Goal: Task Accomplishment & Management: Complete application form

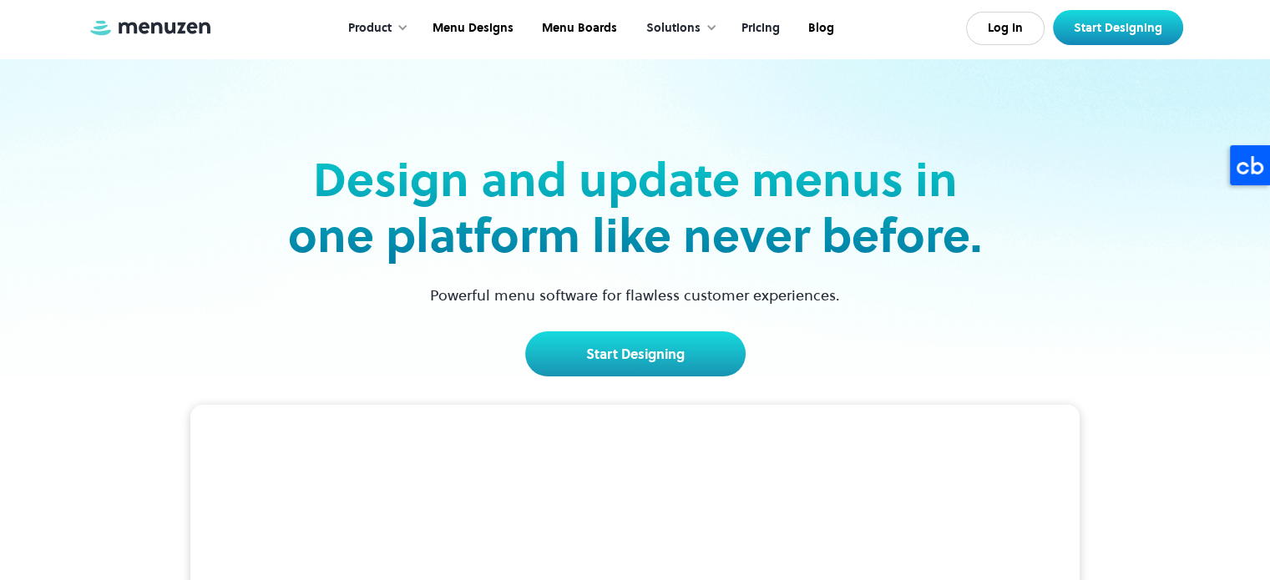
click at [771, 30] on link "Pricing" at bounding box center [759, 29] width 67 height 52
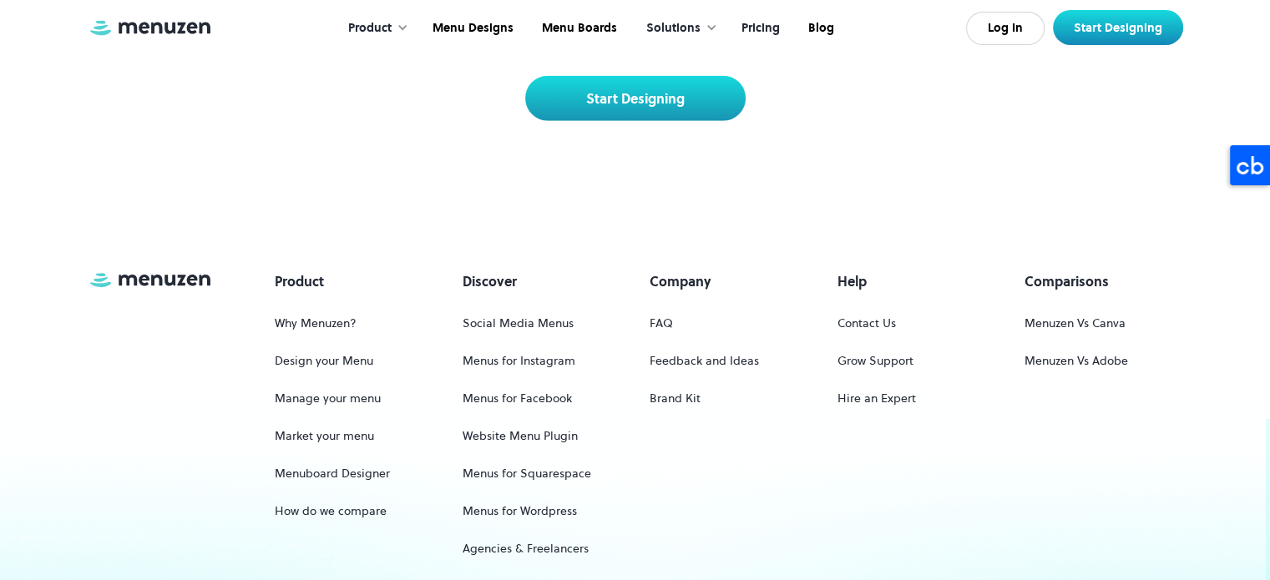
scroll to position [4305, 0]
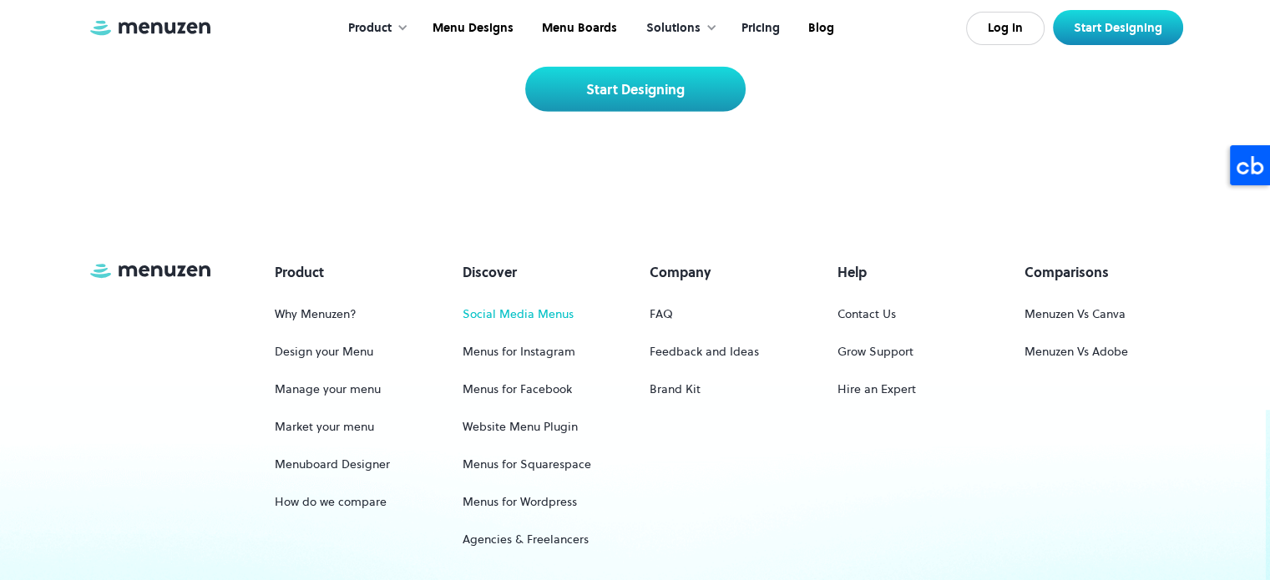
click at [552, 299] on link "Social Media Menus" at bounding box center [518, 314] width 111 height 31
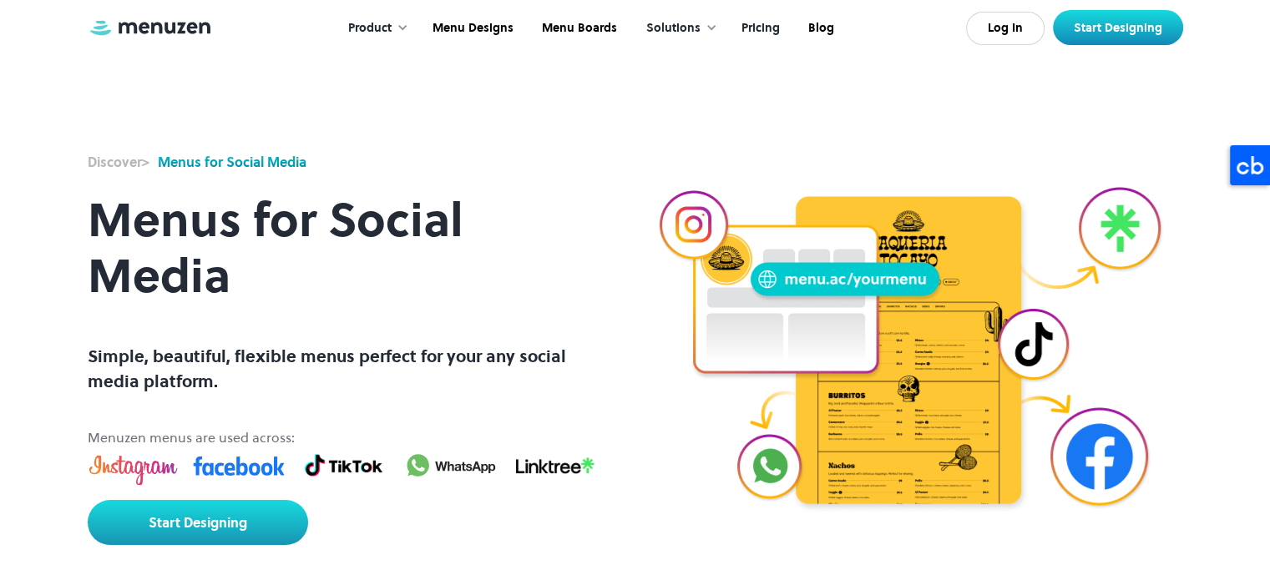
click at [754, 23] on link "Pricing" at bounding box center [759, 29] width 67 height 52
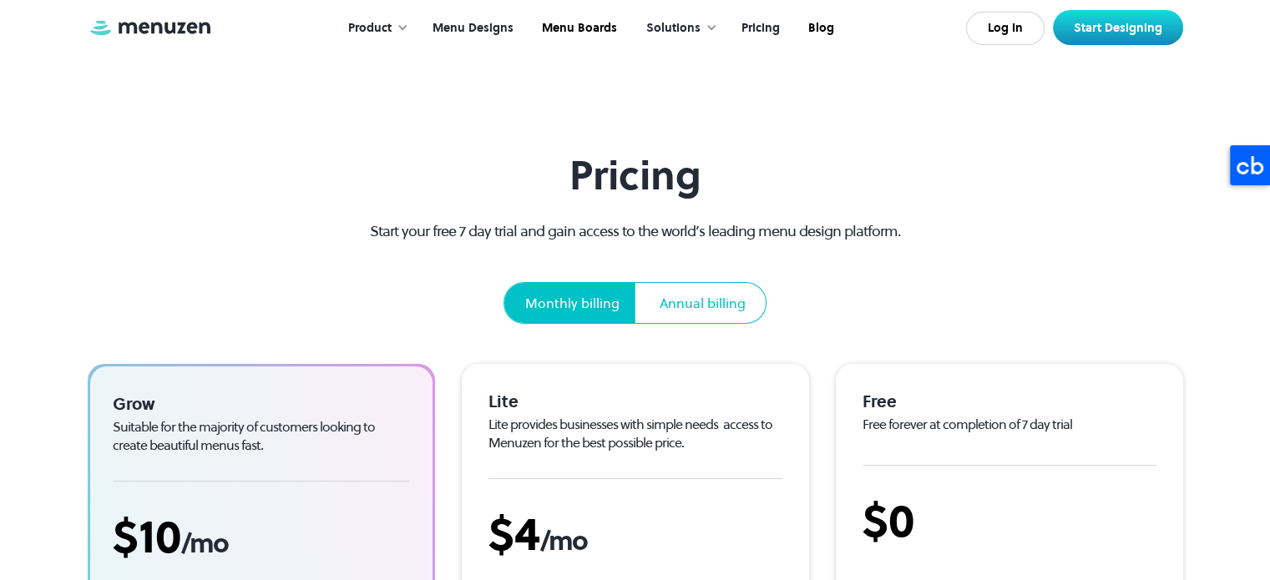
click at [498, 27] on link "Menu Designs" at bounding box center [471, 29] width 109 height 52
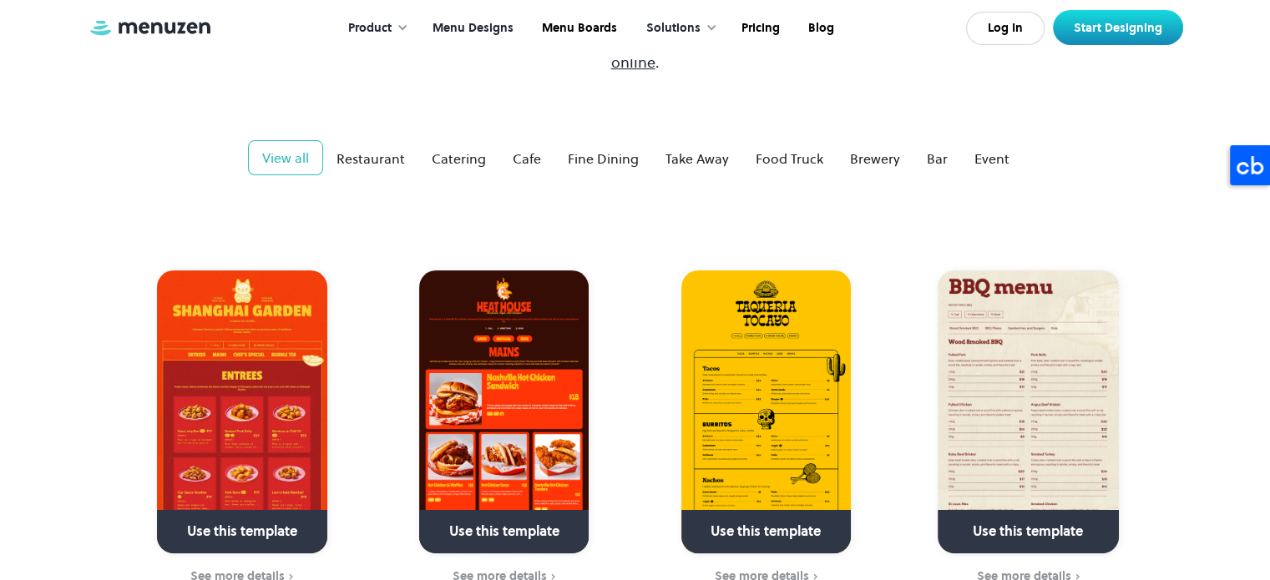
scroll to position [266, 0]
click at [527, 149] on div "Cafe" at bounding box center [527, 159] width 28 height 20
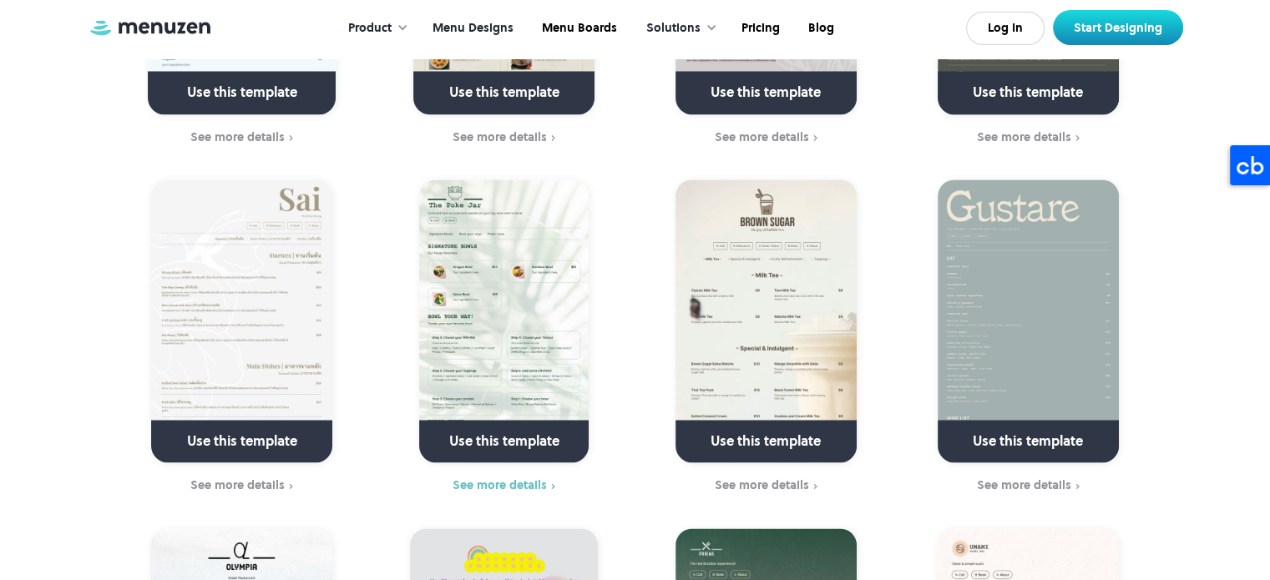
scroll to position [2227, 0]
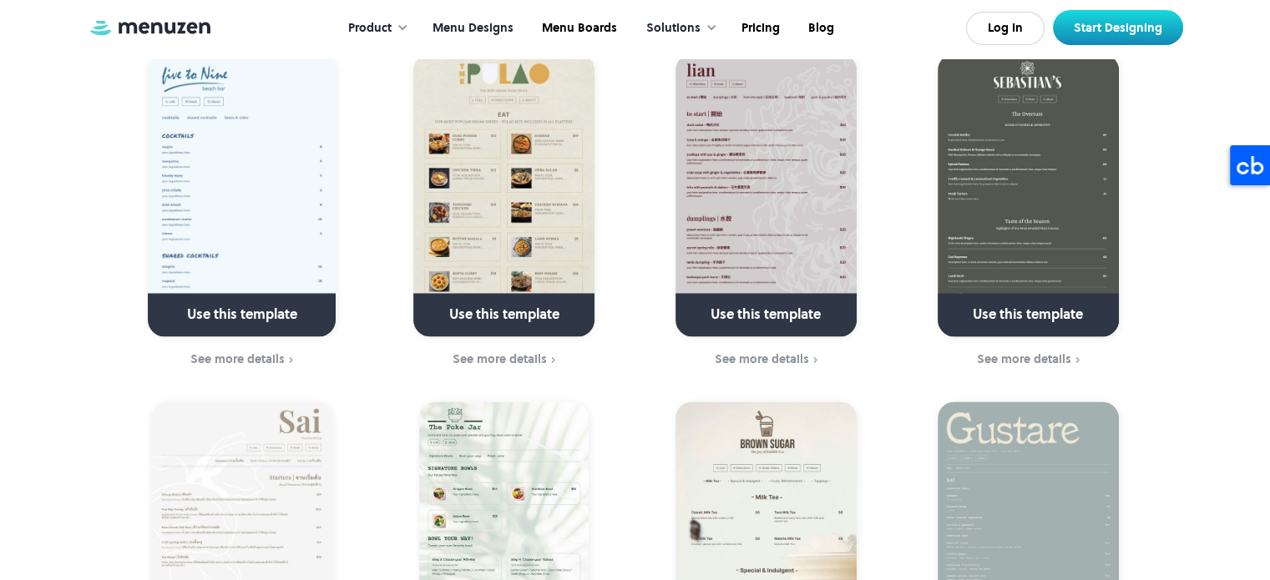
click at [752, 420] on img at bounding box center [765, 543] width 181 height 283
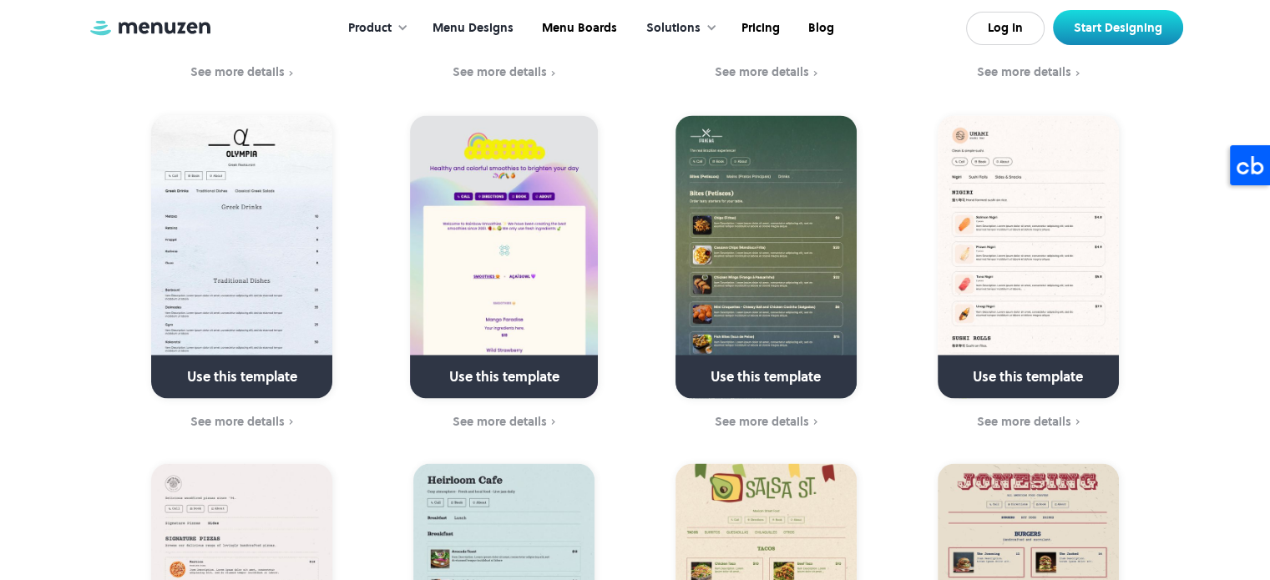
scroll to position [2728, 0]
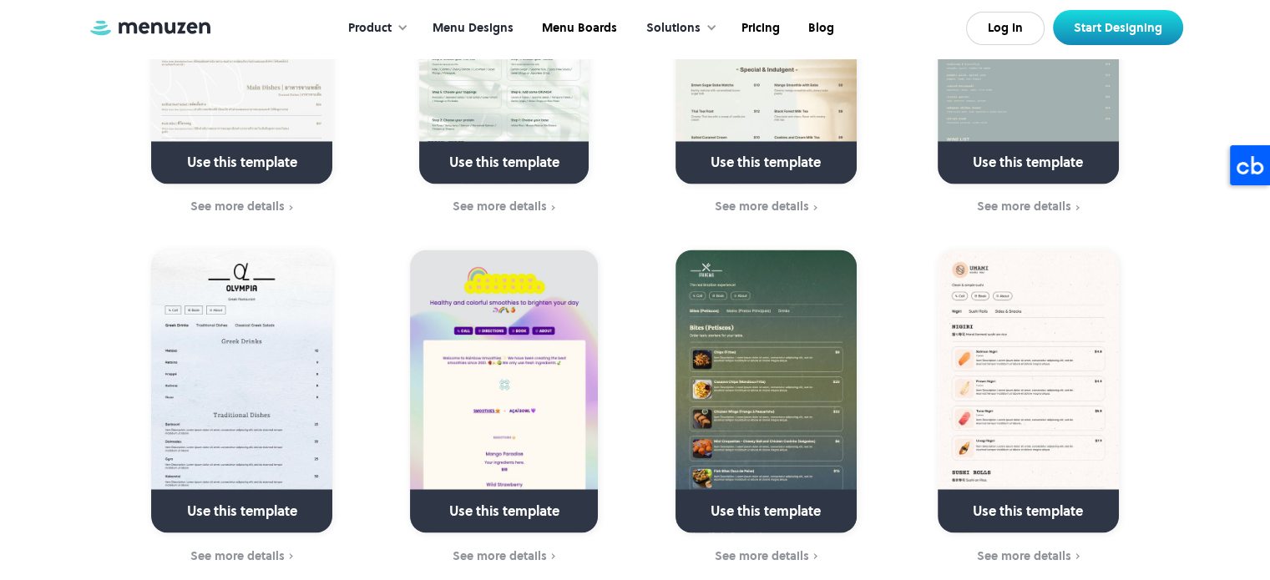
click at [524, 366] on img at bounding box center [504, 391] width 188 height 283
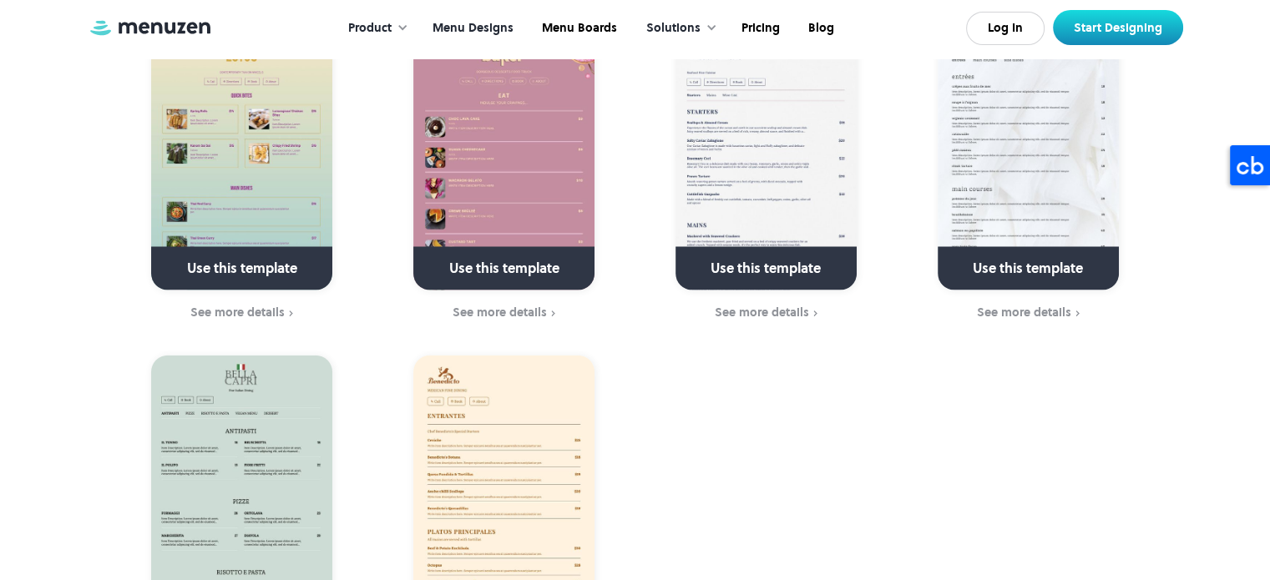
scroll to position [3562, 0]
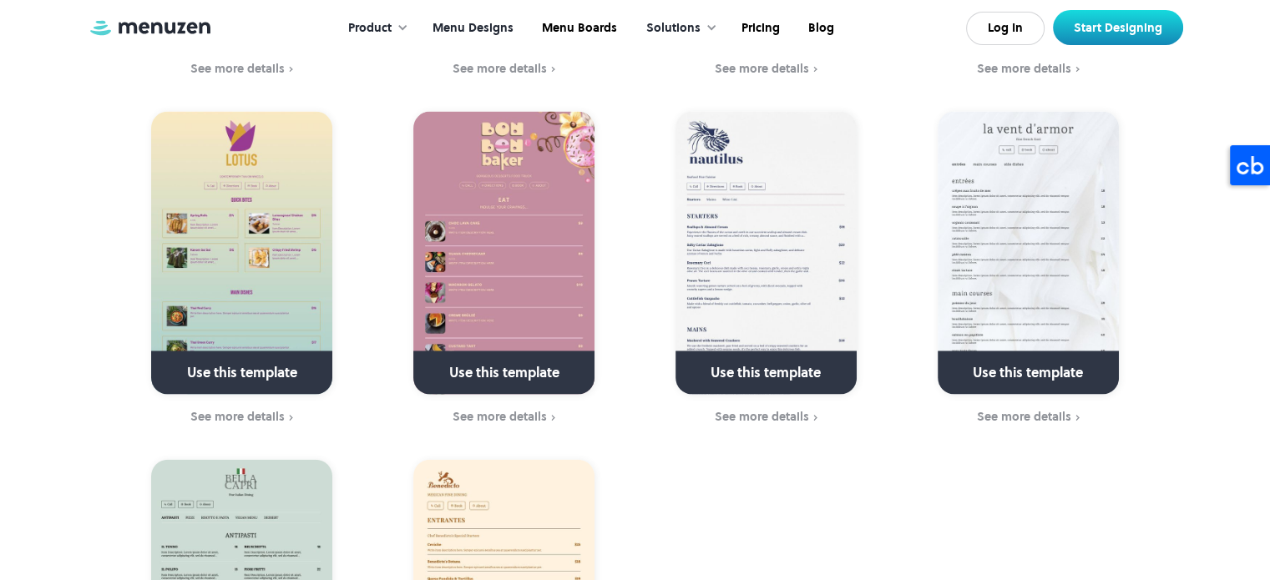
click at [510, 243] on img at bounding box center [503, 253] width 181 height 283
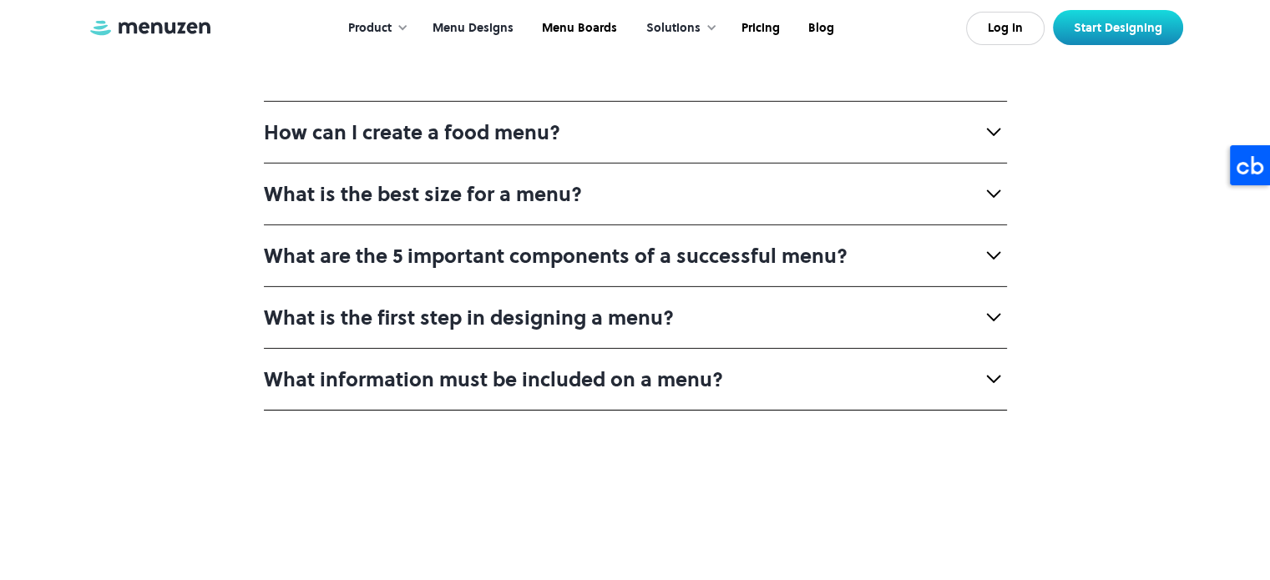
scroll to position [5650, 0]
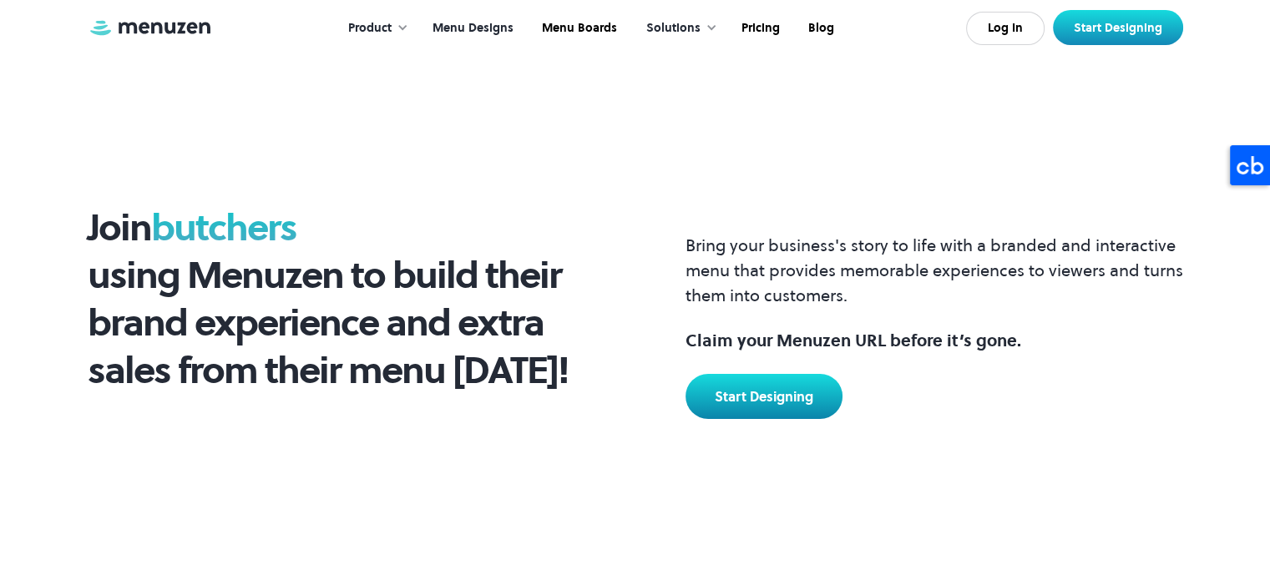
click at [382, 20] on div "Product" at bounding box center [369, 28] width 43 height 18
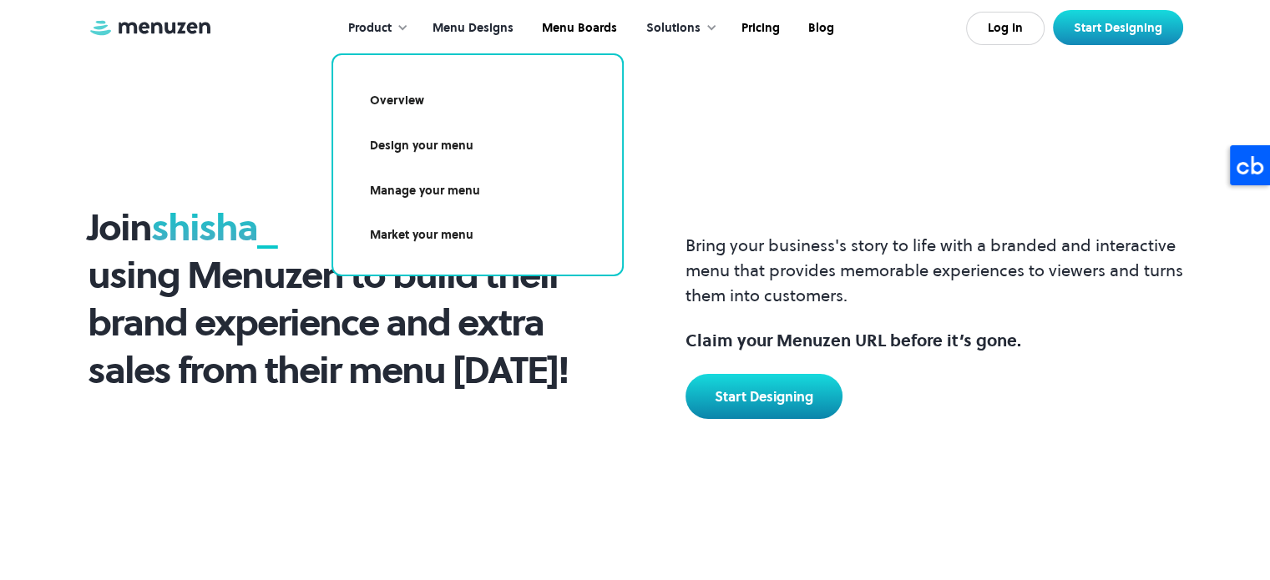
click at [413, 99] on link "Overview" at bounding box center [477, 101] width 249 height 38
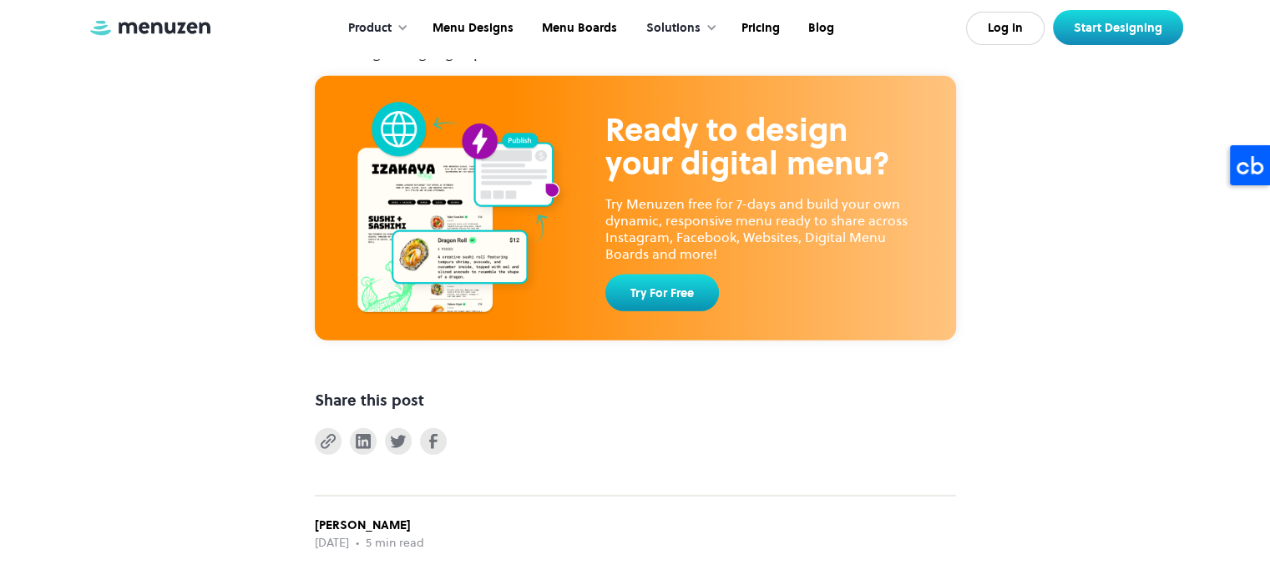
scroll to position [5032, 0]
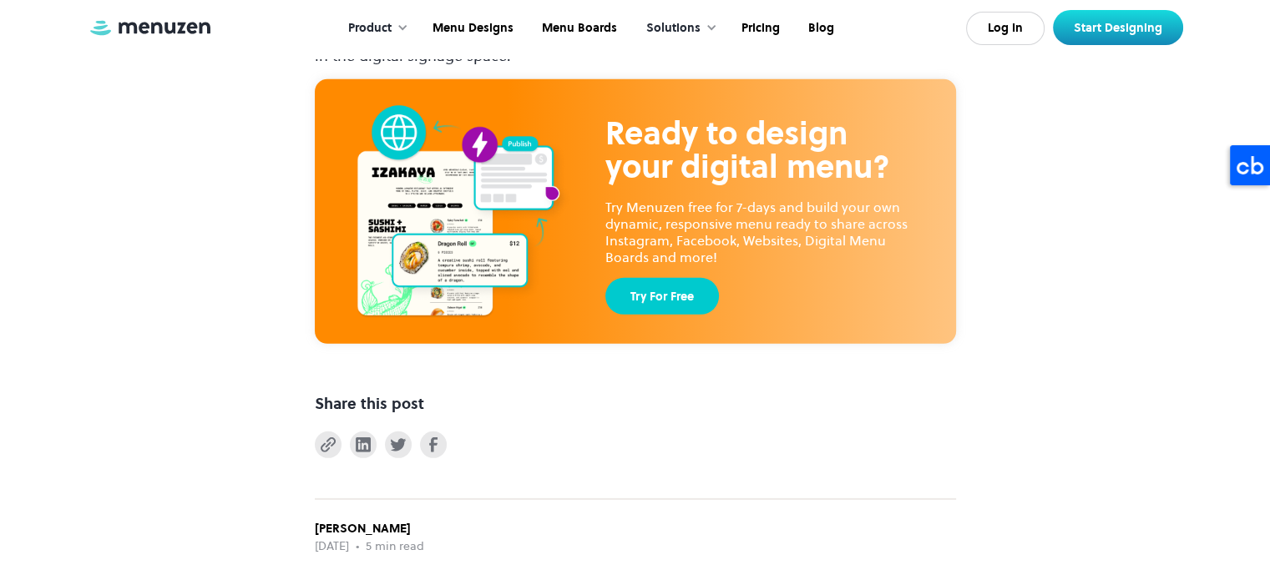
click at [678, 296] on link "Try For Free" at bounding box center [662, 296] width 114 height 37
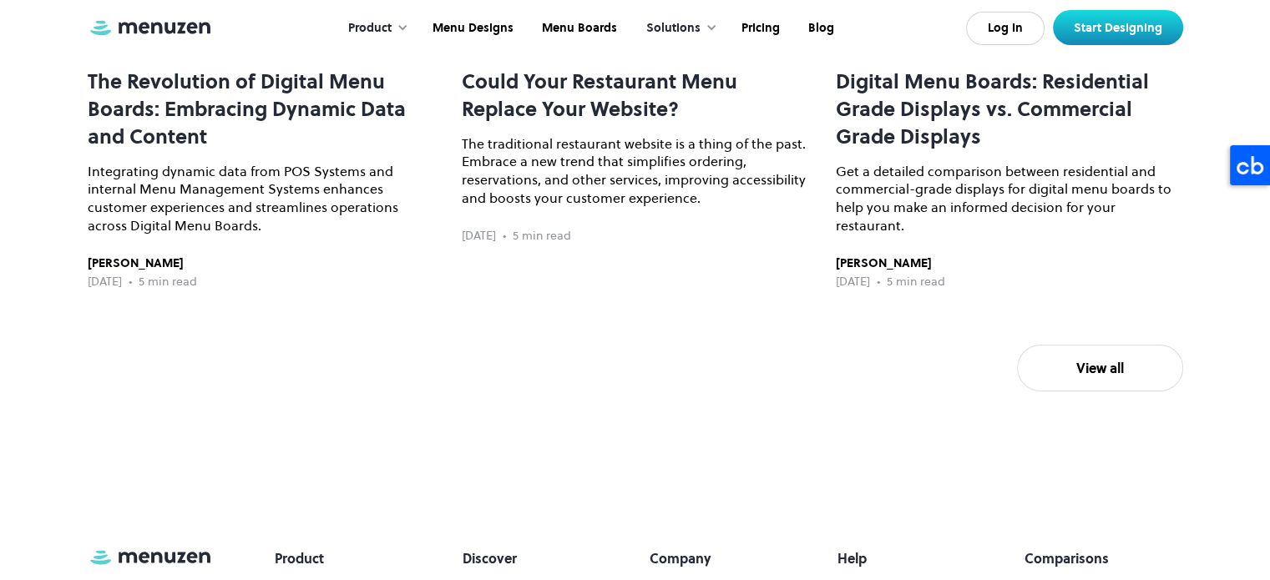
scroll to position [6015, 0]
click at [681, 21] on div "Solutions" at bounding box center [673, 28] width 54 height 18
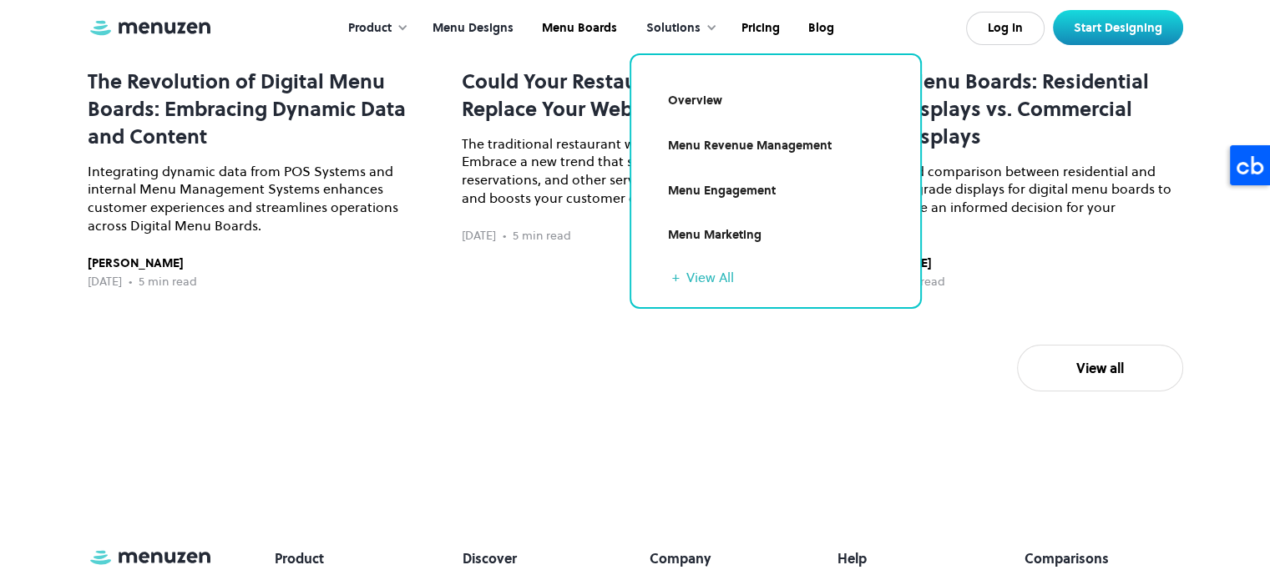
click at [488, 28] on link "Menu Designs" at bounding box center [471, 29] width 109 height 52
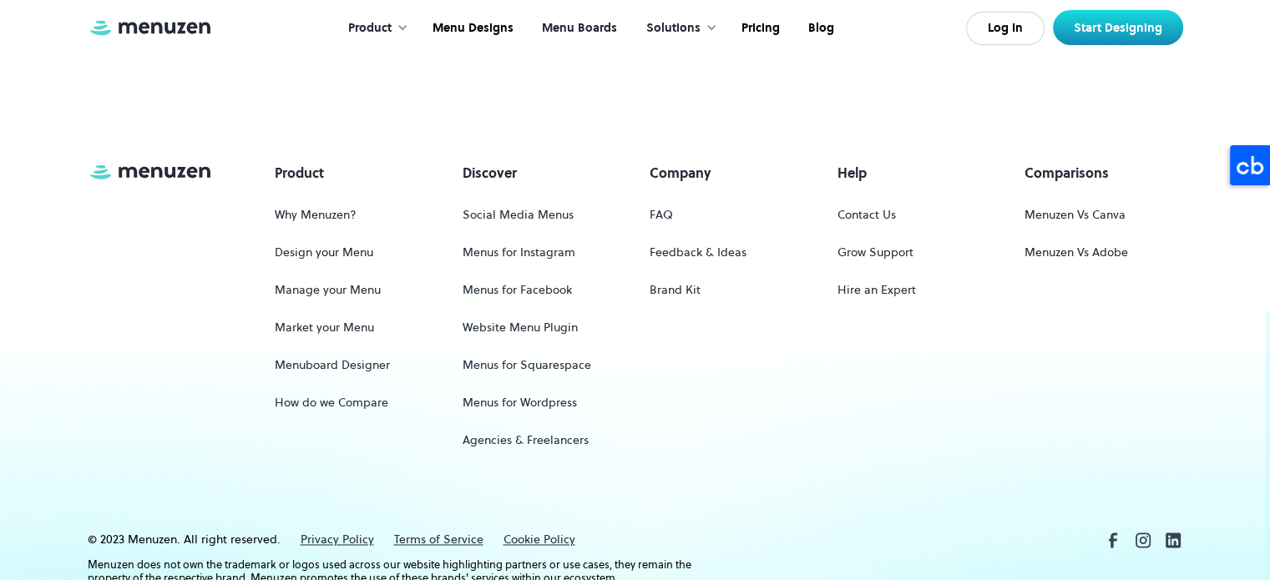
scroll to position [2411, 0]
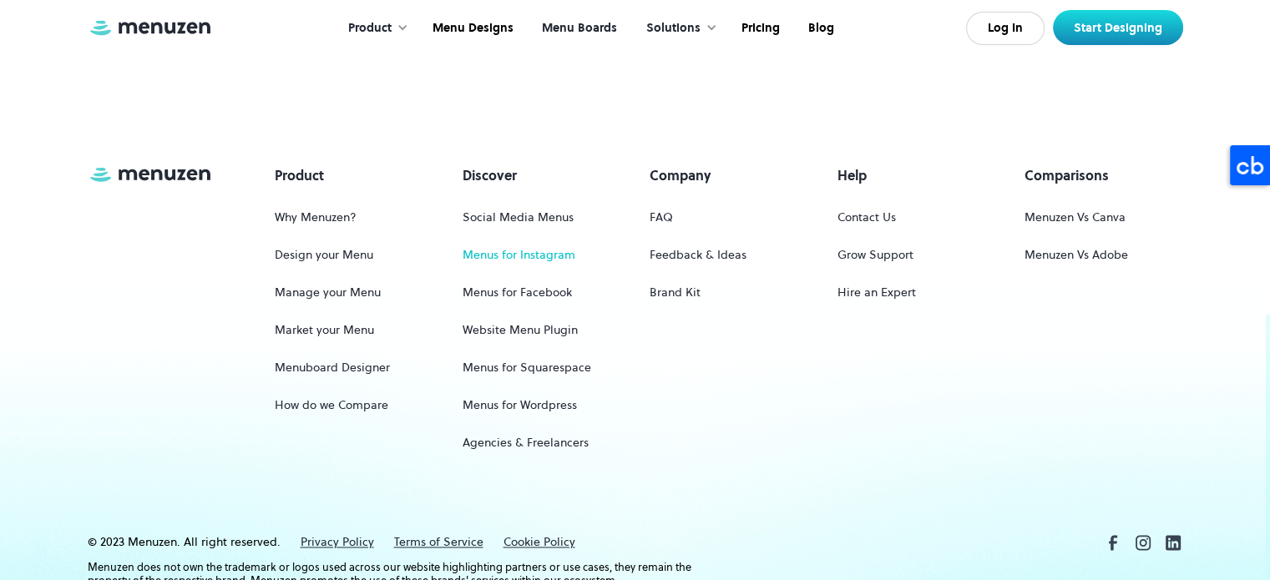
click at [504, 257] on link "Menus for Instagram" at bounding box center [519, 255] width 113 height 31
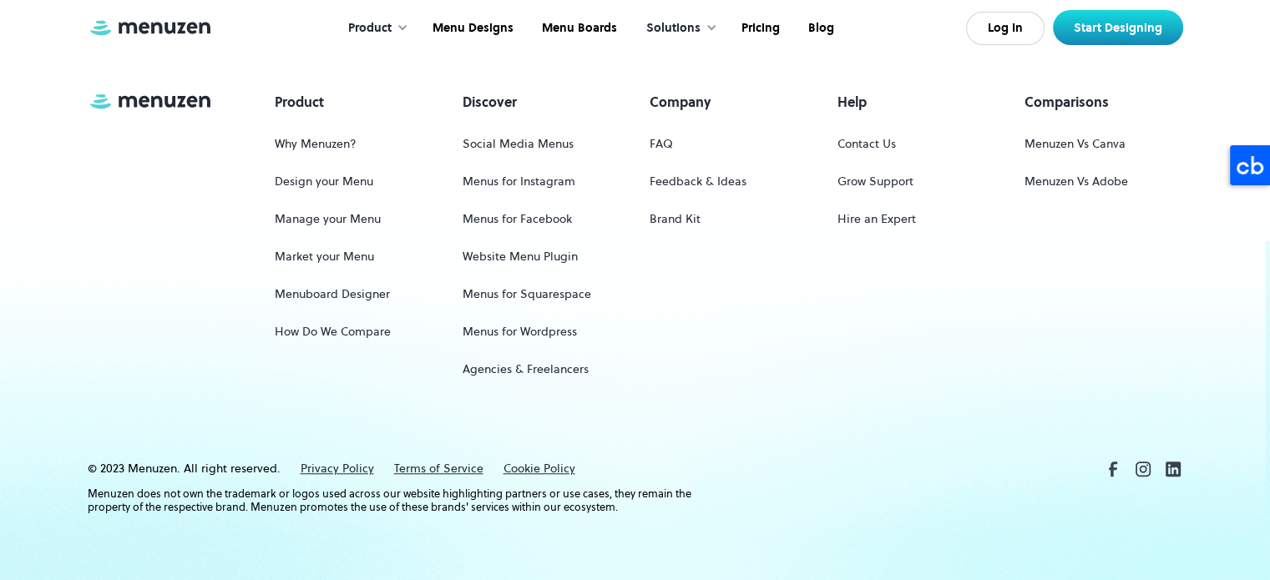
scroll to position [1251, 0]
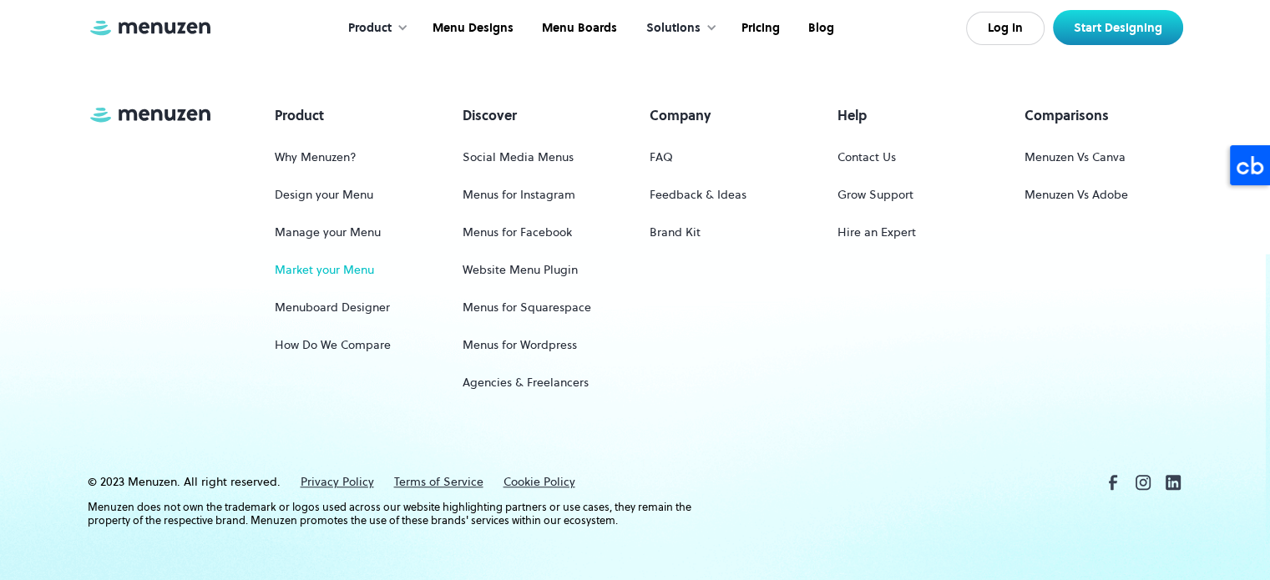
click at [332, 274] on link "Market your Menu" at bounding box center [324, 270] width 99 height 31
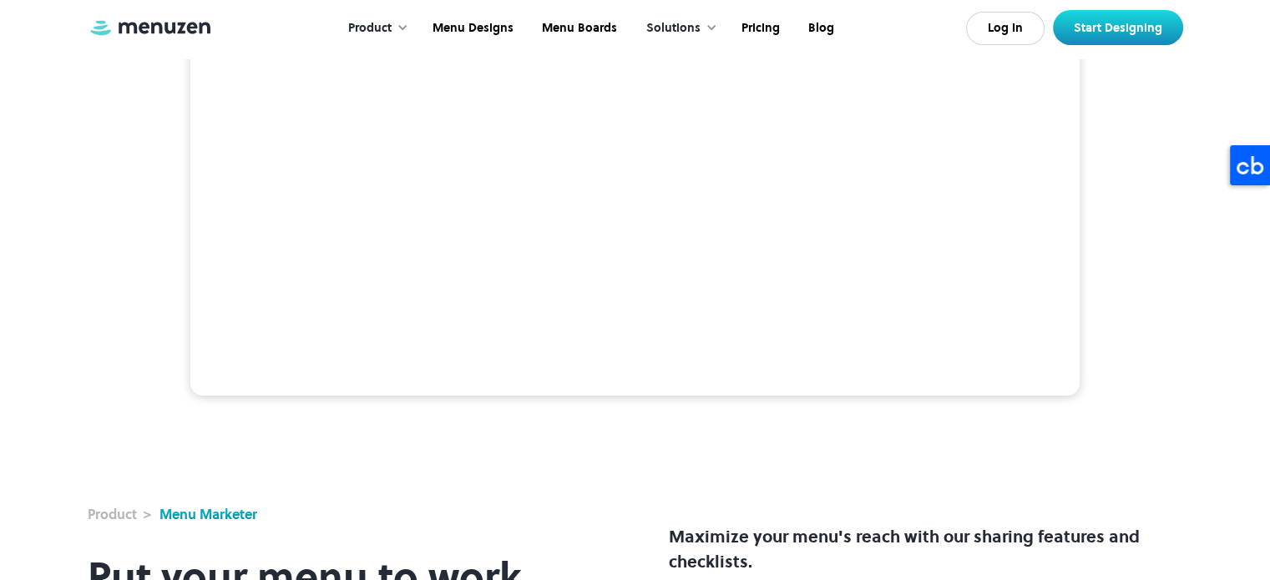
scroll to position [214, 0]
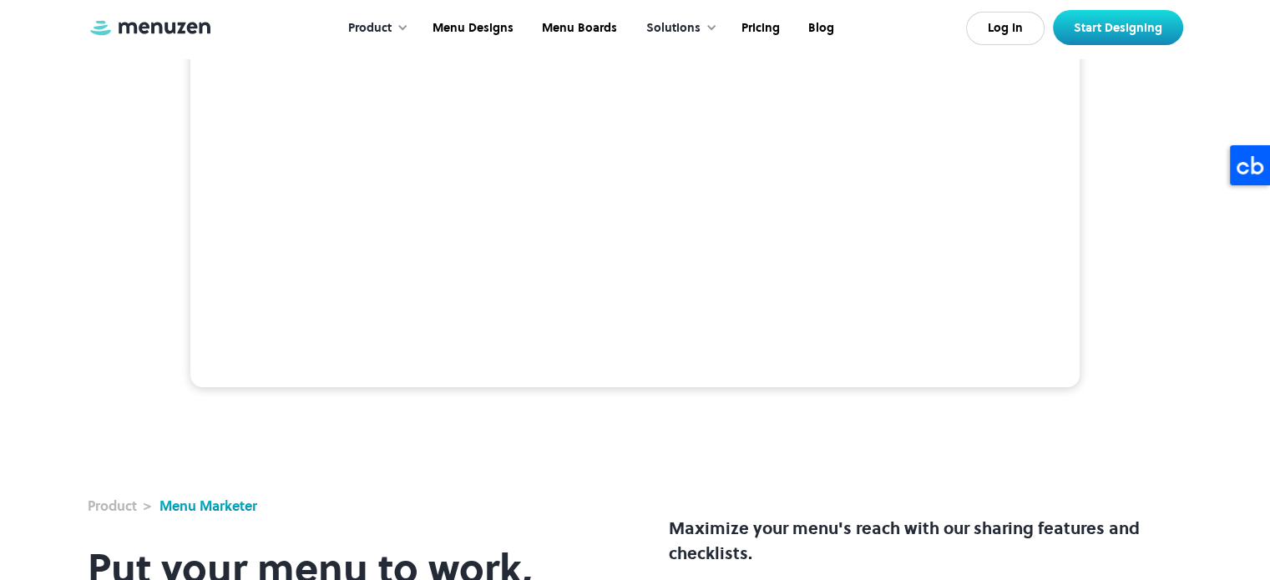
click at [559, 271] on video at bounding box center [634, 165] width 889 height 445
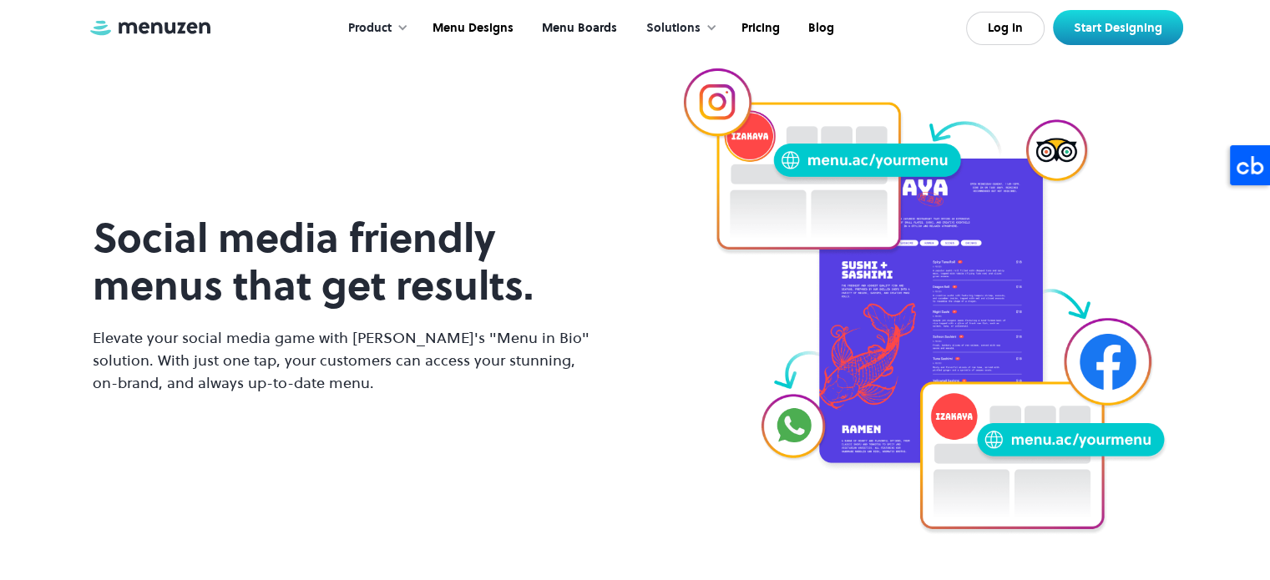
scroll to position [1231, 0]
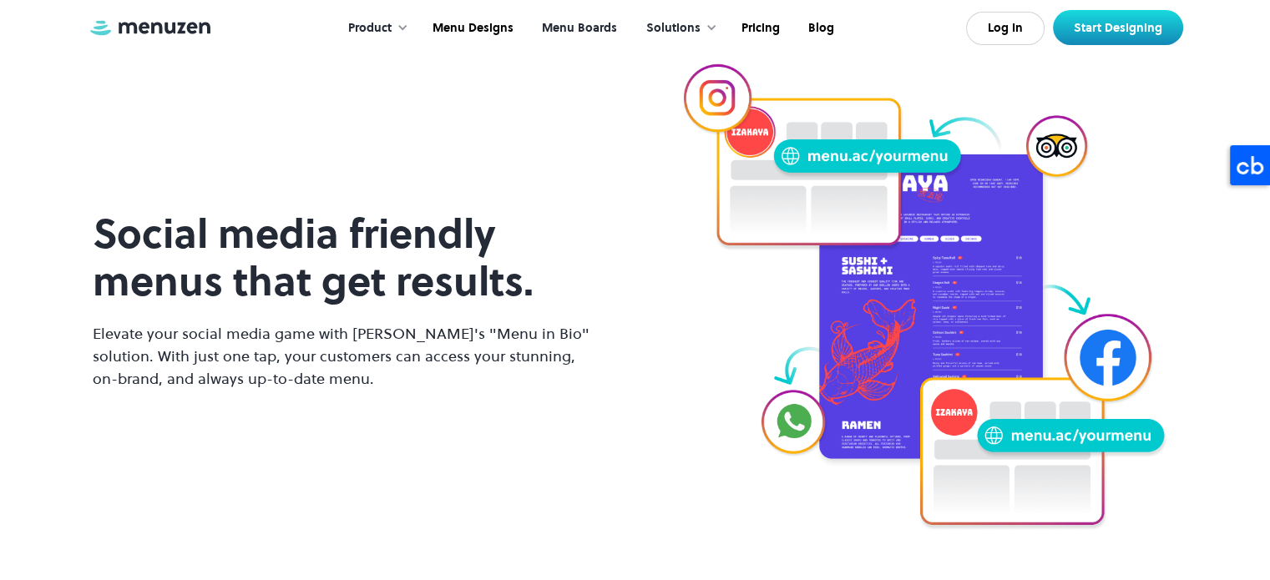
click at [581, 17] on link "Menu Boards" at bounding box center [578, 29] width 104 height 52
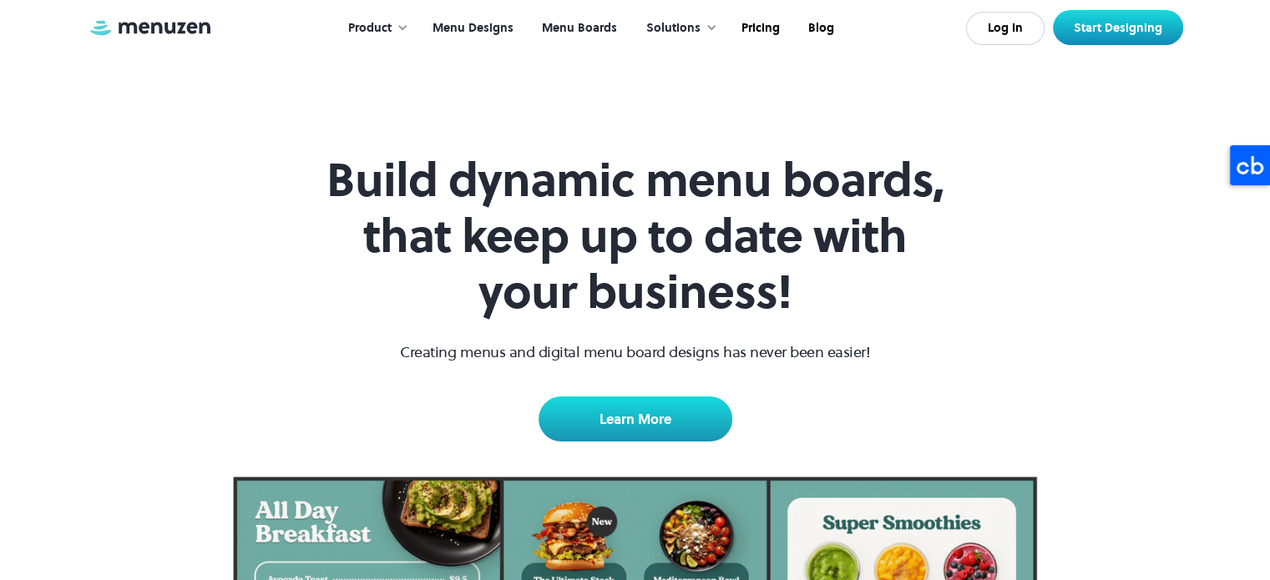
click at [478, 28] on link "Menu Designs" at bounding box center [471, 29] width 109 height 52
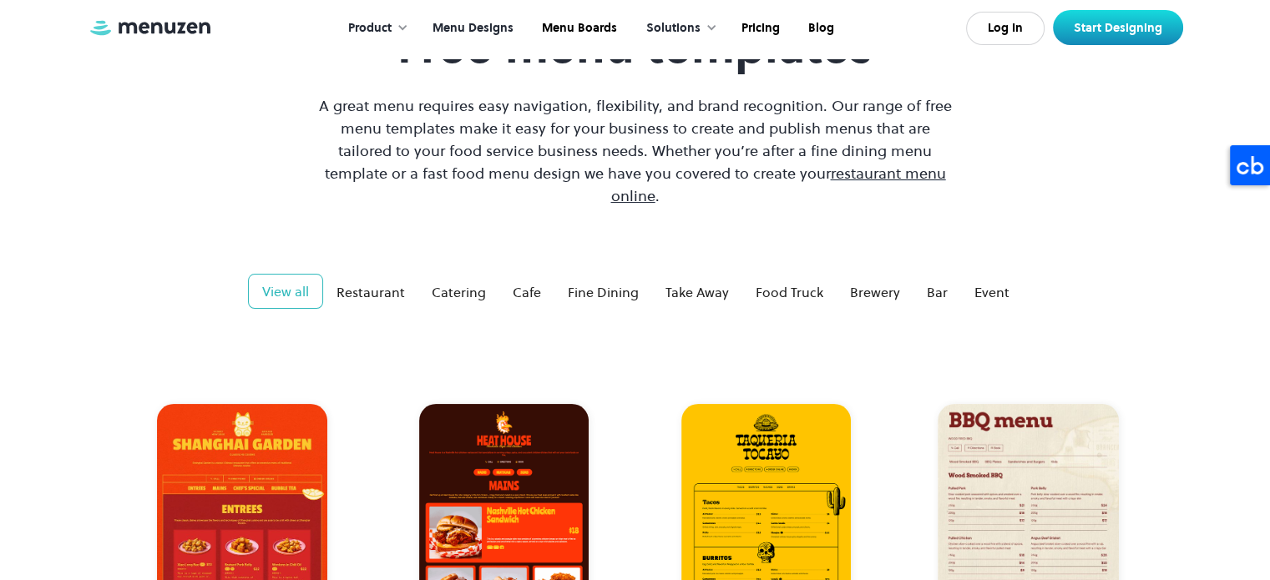
scroll to position [120, 0]
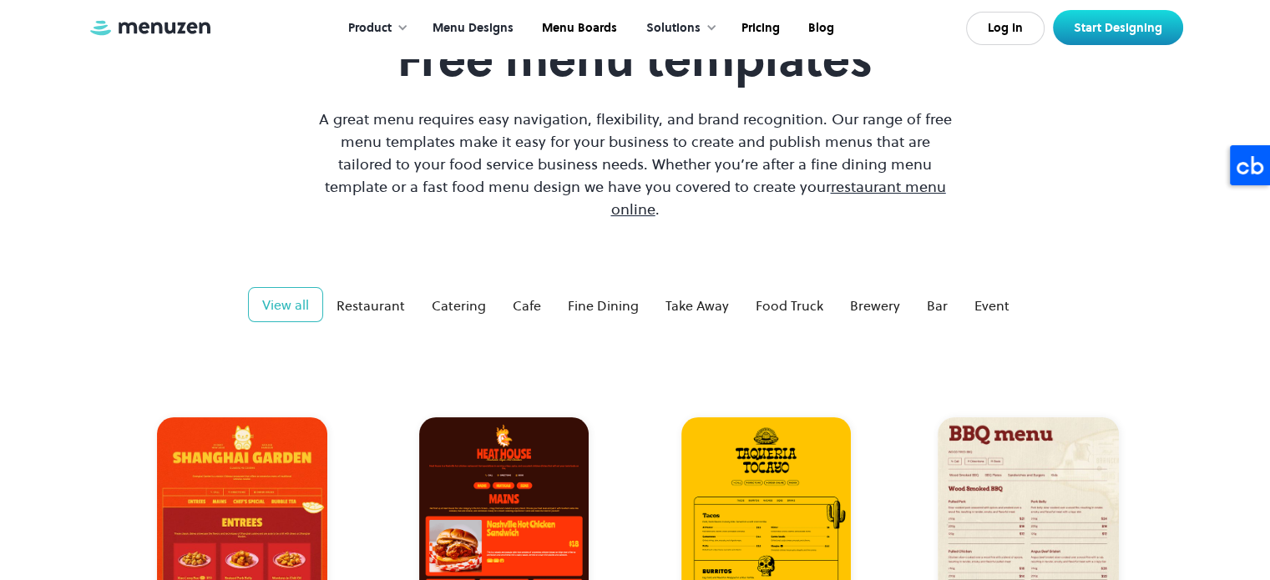
click at [806, 188] on span "restaurant menu online" at bounding box center [778, 197] width 335 height 43
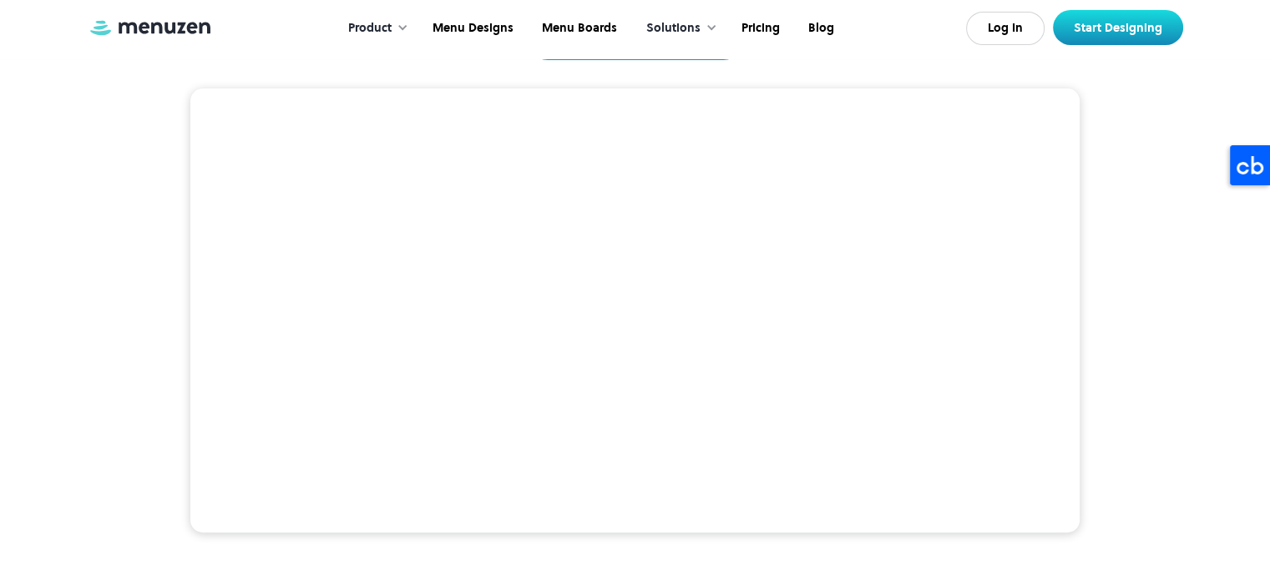
scroll to position [294, 0]
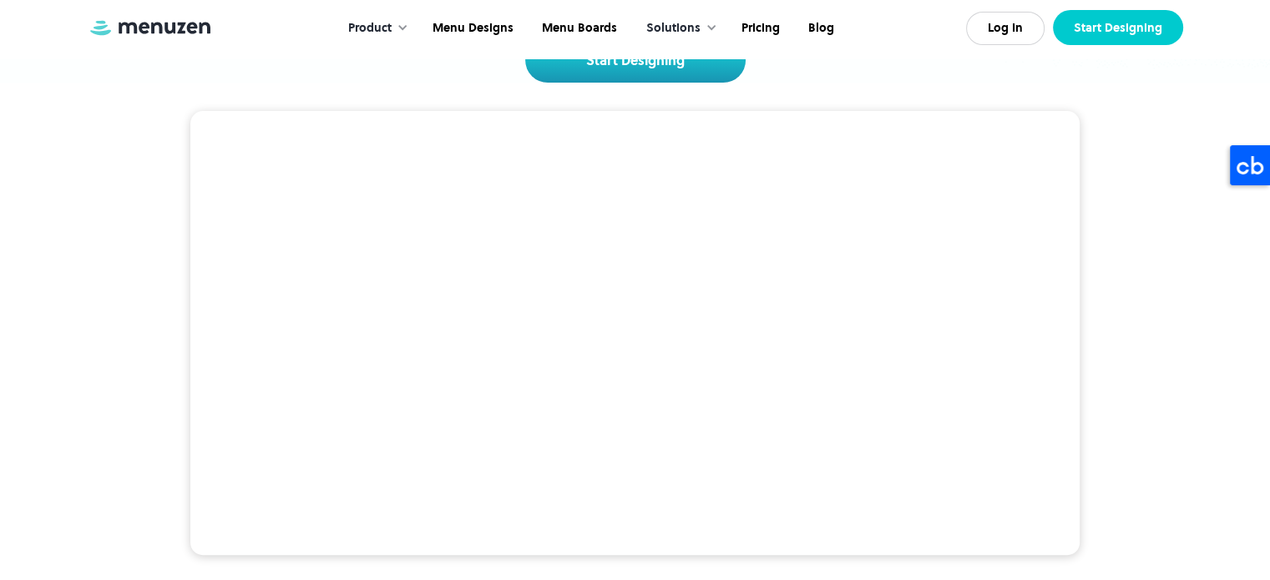
click at [1120, 30] on link "Start Designing" at bounding box center [1118, 27] width 130 height 35
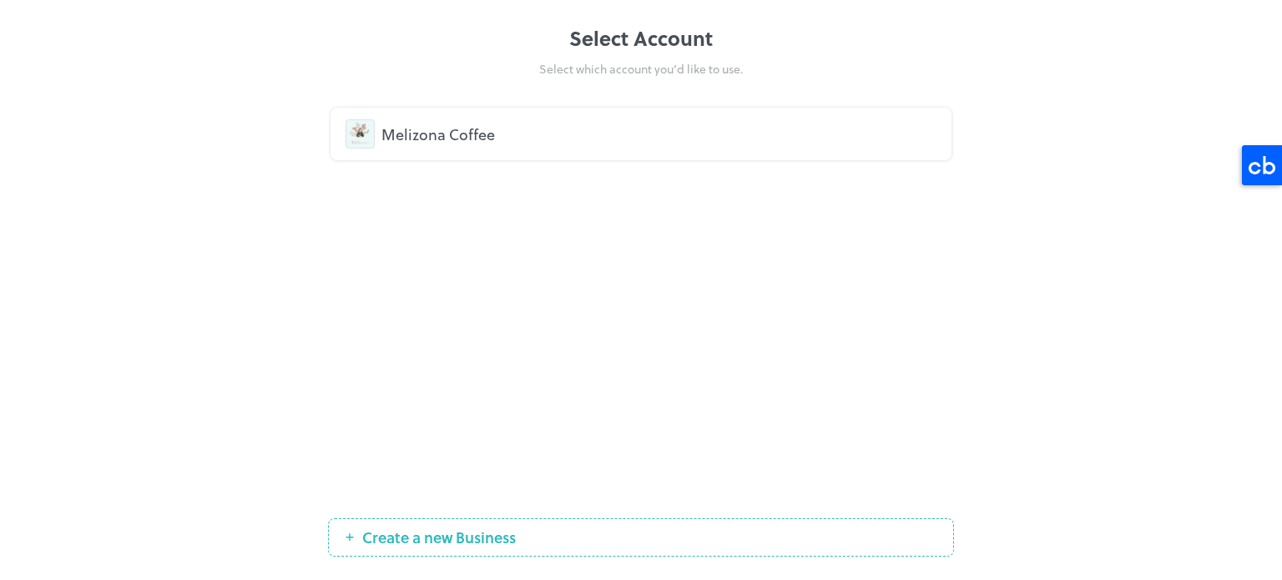
click at [458, 143] on div "Melizona Coffee" at bounding box center [659, 134] width 555 height 23
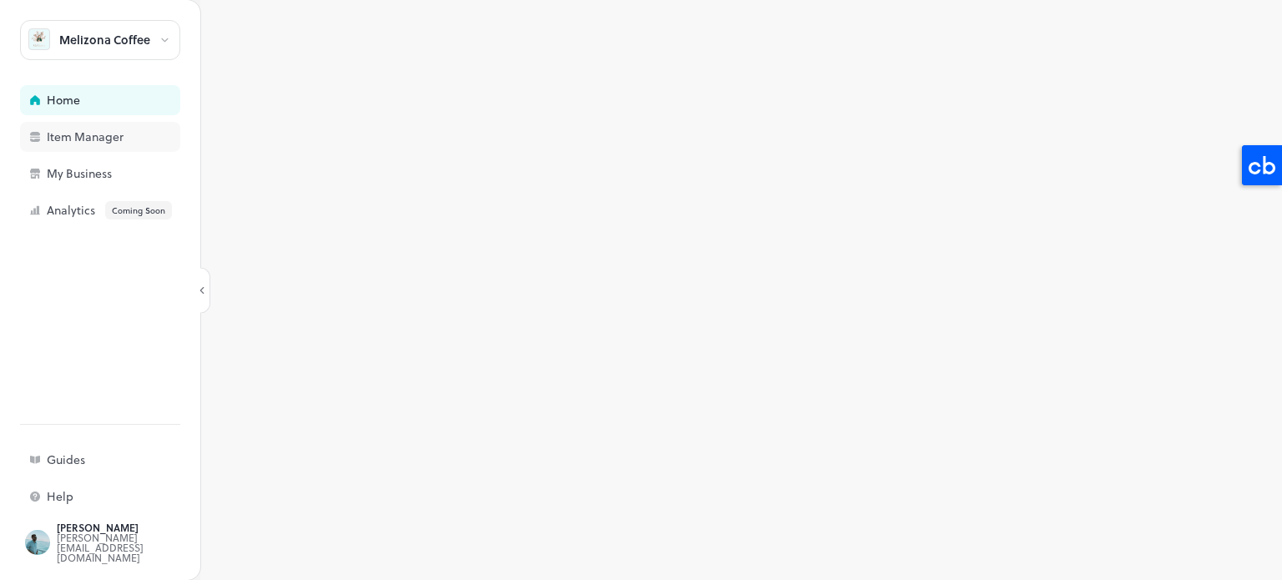
click at [98, 135] on div "Item Manager" at bounding box center [130, 137] width 167 height 12
click at [66, 99] on div "Home" at bounding box center [130, 100] width 167 height 12
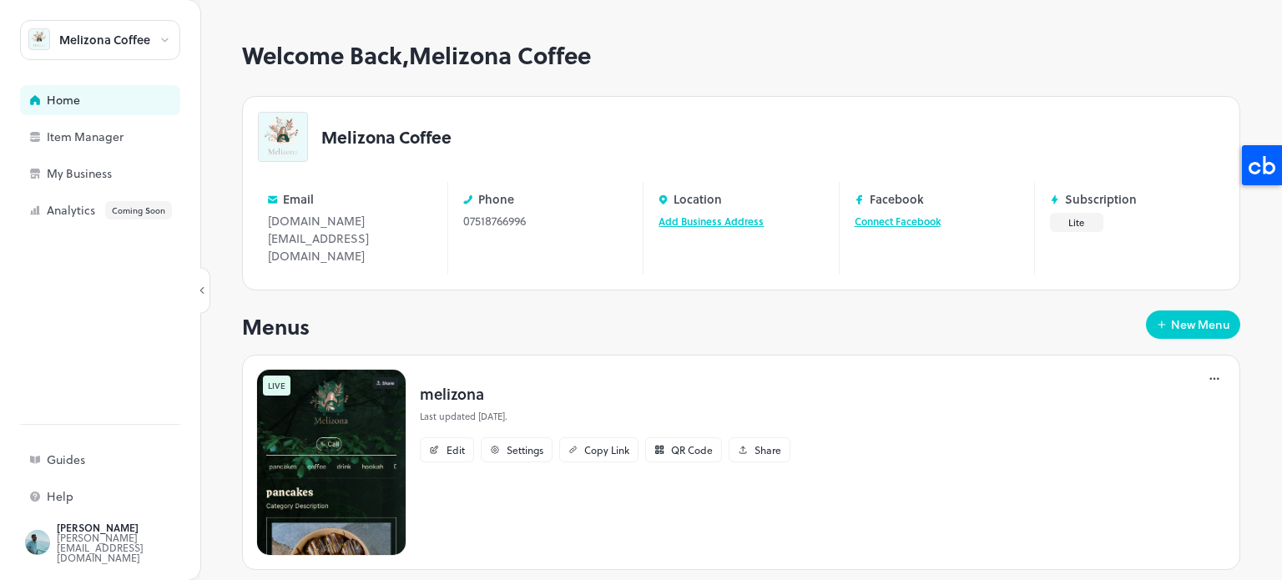
click at [349, 429] on img at bounding box center [331, 462] width 150 height 187
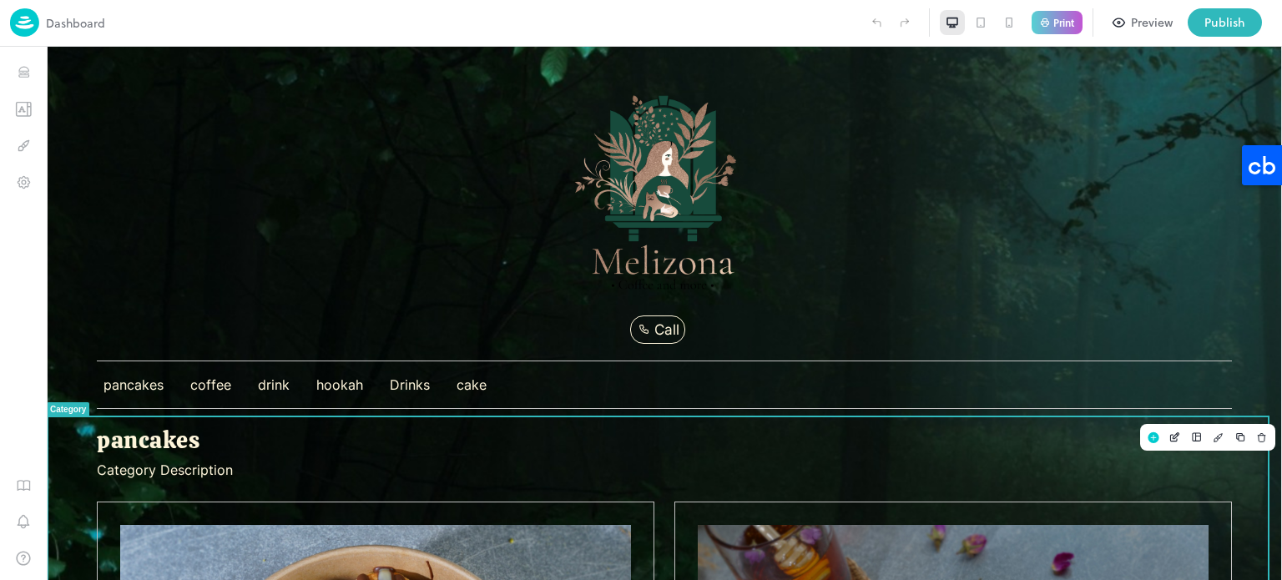
click at [349, 429] on p "pancakes" at bounding box center [664, 440] width 1135 height 29
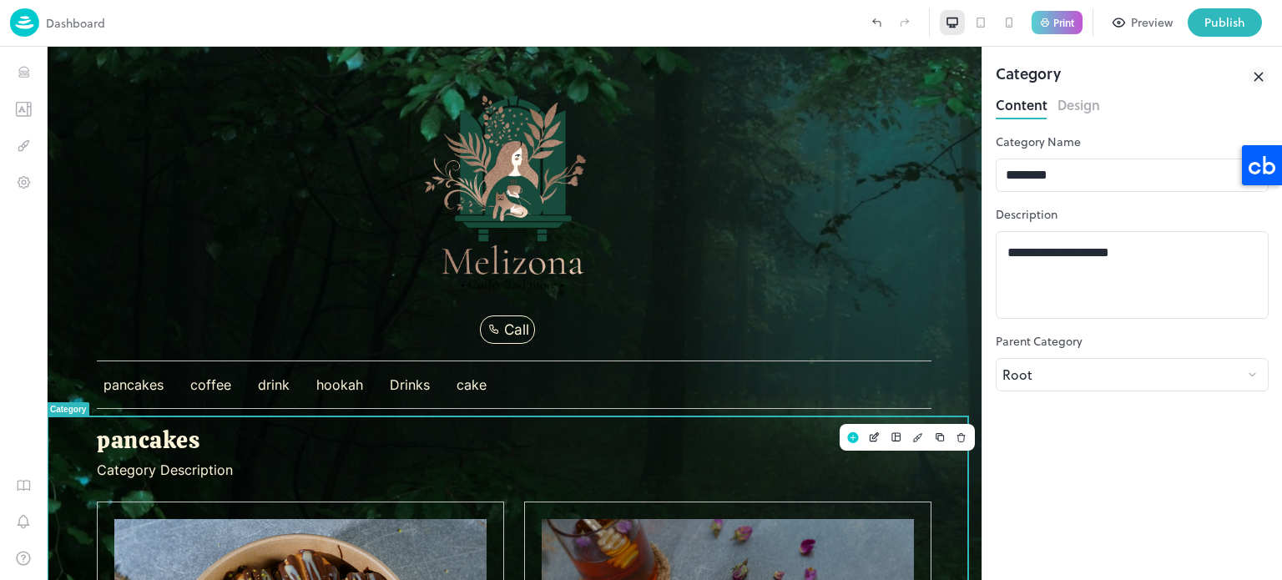
drag, startPoint x: 1014, startPoint y: 16, endPoint x: 868, endPoint y: 25, distance: 146.4
click at [1014, 16] on icon at bounding box center [1009, 22] width 13 height 13
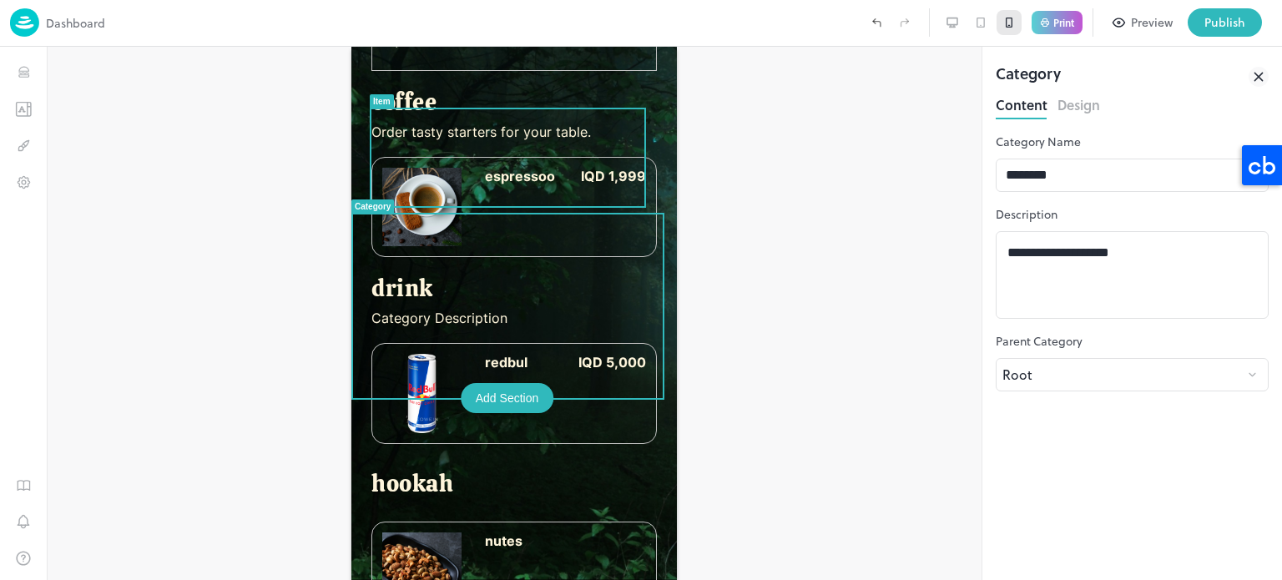
scroll to position [1206, 0]
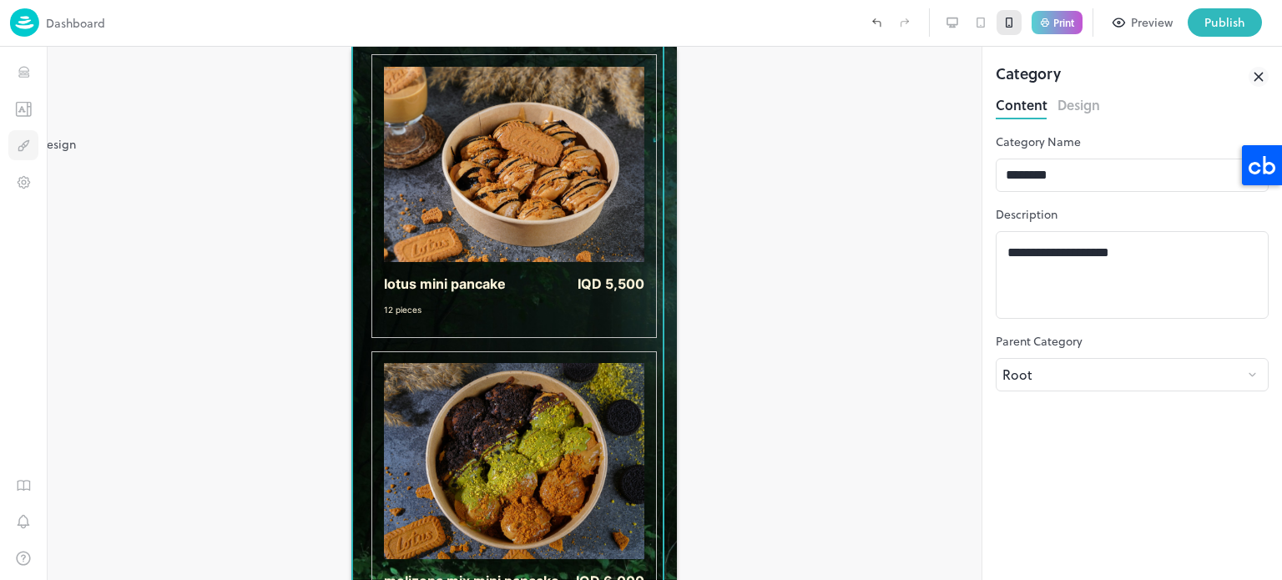
click at [24, 148] on icon "Design" at bounding box center [24, 146] width 16 height 16
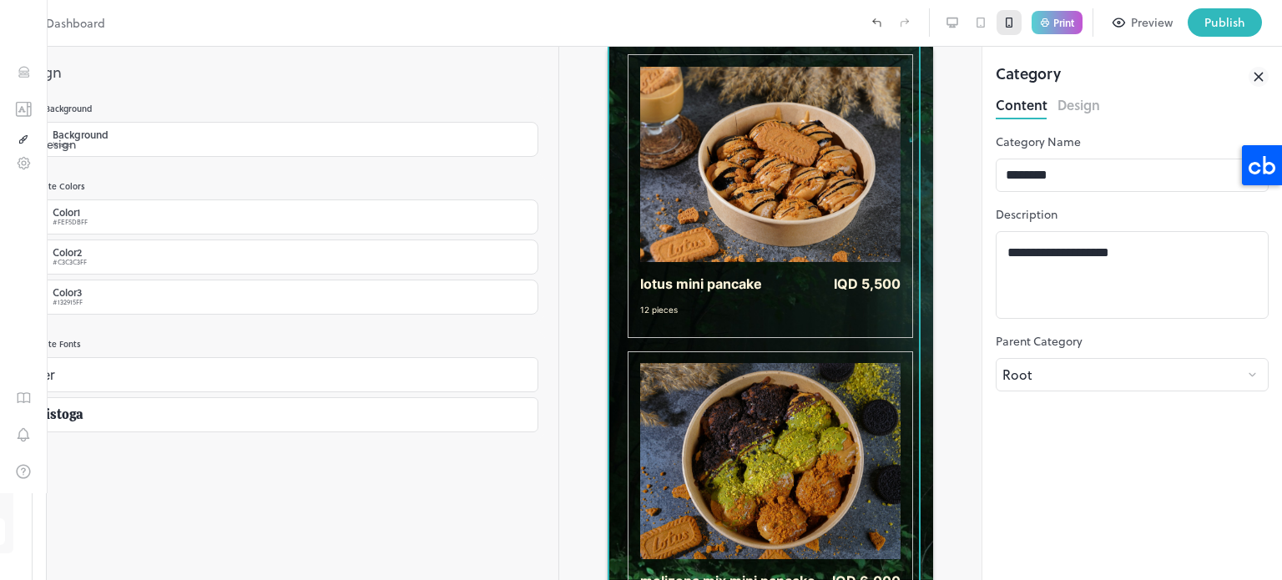
click at [24, 145] on icon "Design" at bounding box center [24, 140] width 12 height 12
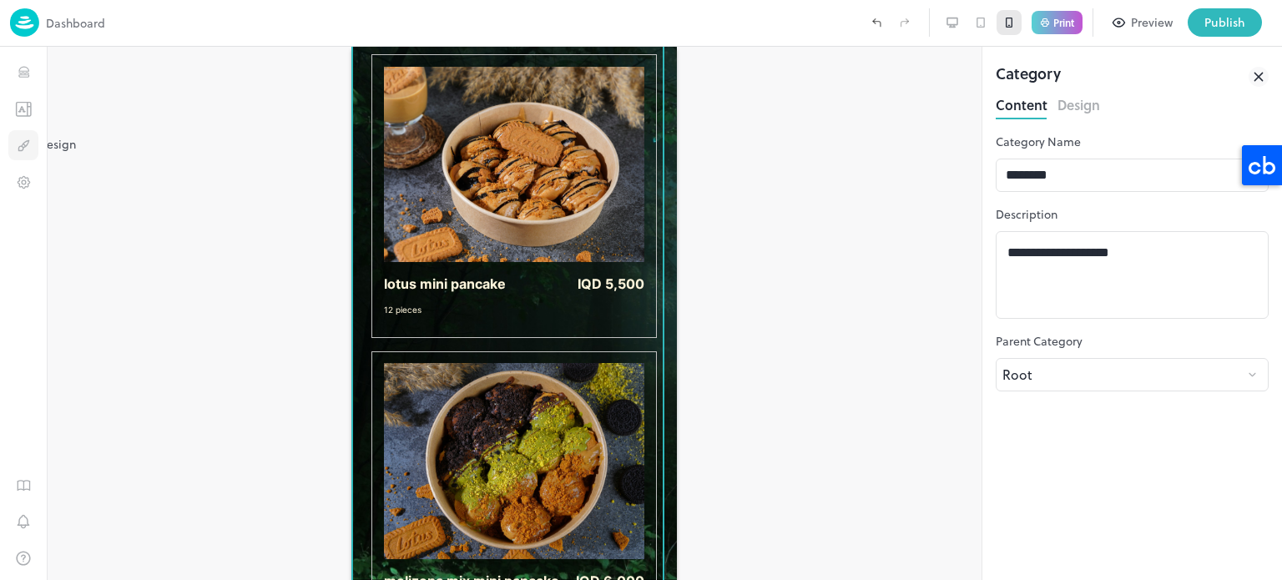
click at [28, 143] on icon "Design" at bounding box center [26, 144] width 6 height 8
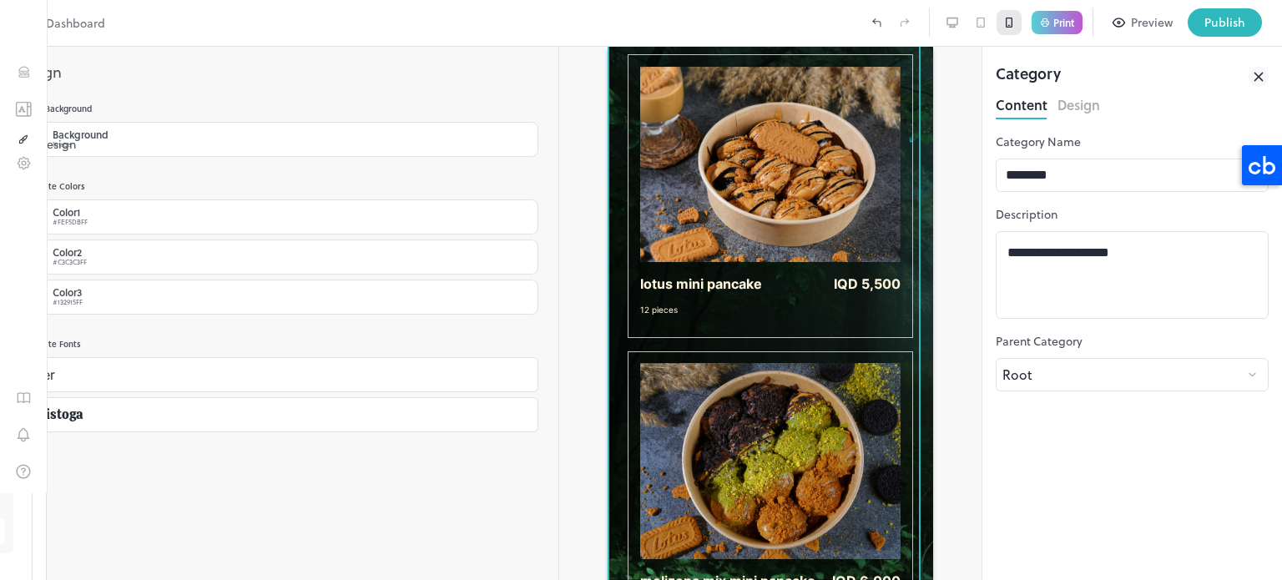
click at [27, 140] on icon "Design" at bounding box center [25, 137] width 4 height 5
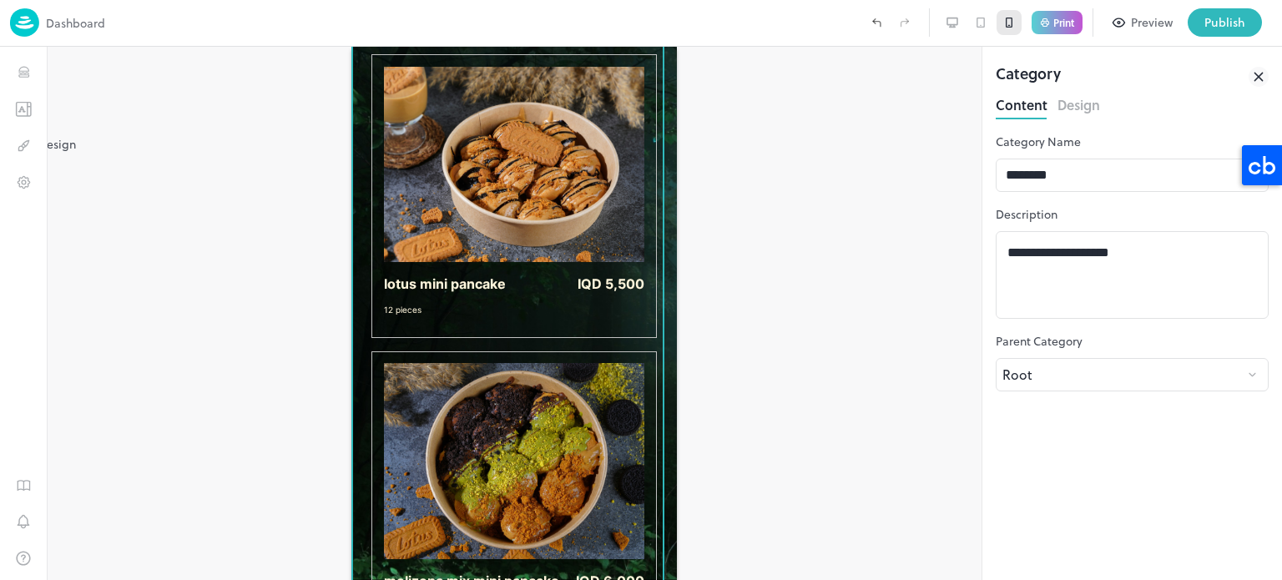
click at [142, 141] on div "**********" at bounding box center [641, 290] width 1282 height 580
click at [13, 143] on button "Design" at bounding box center [23, 145] width 30 height 30
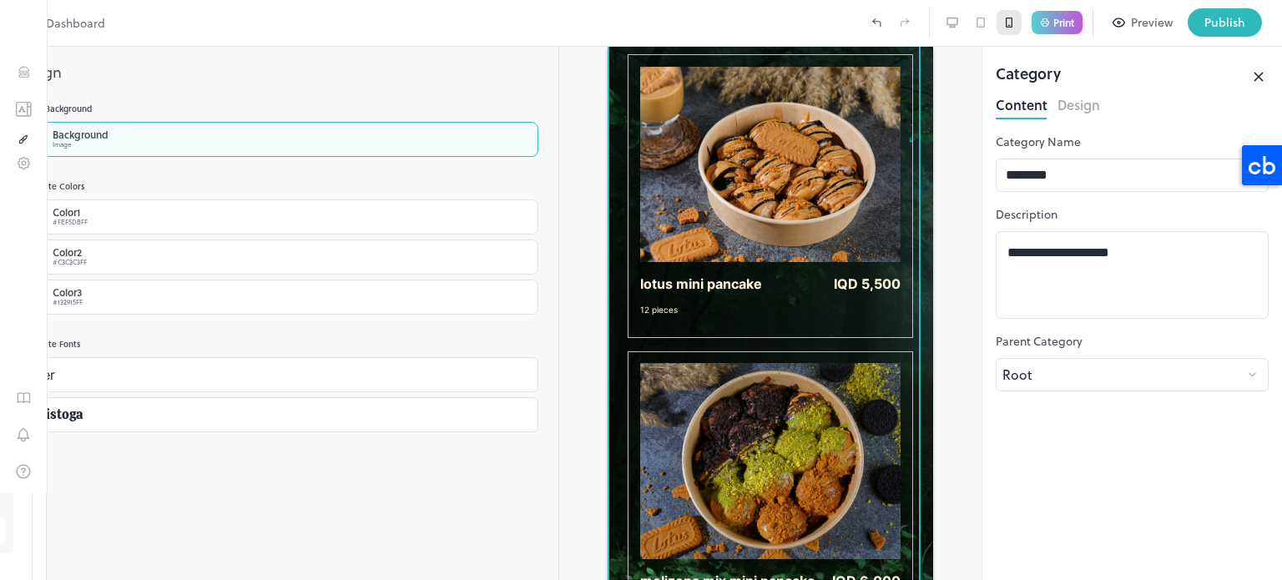
click at [109, 136] on div "Background" at bounding box center [81, 134] width 56 height 10
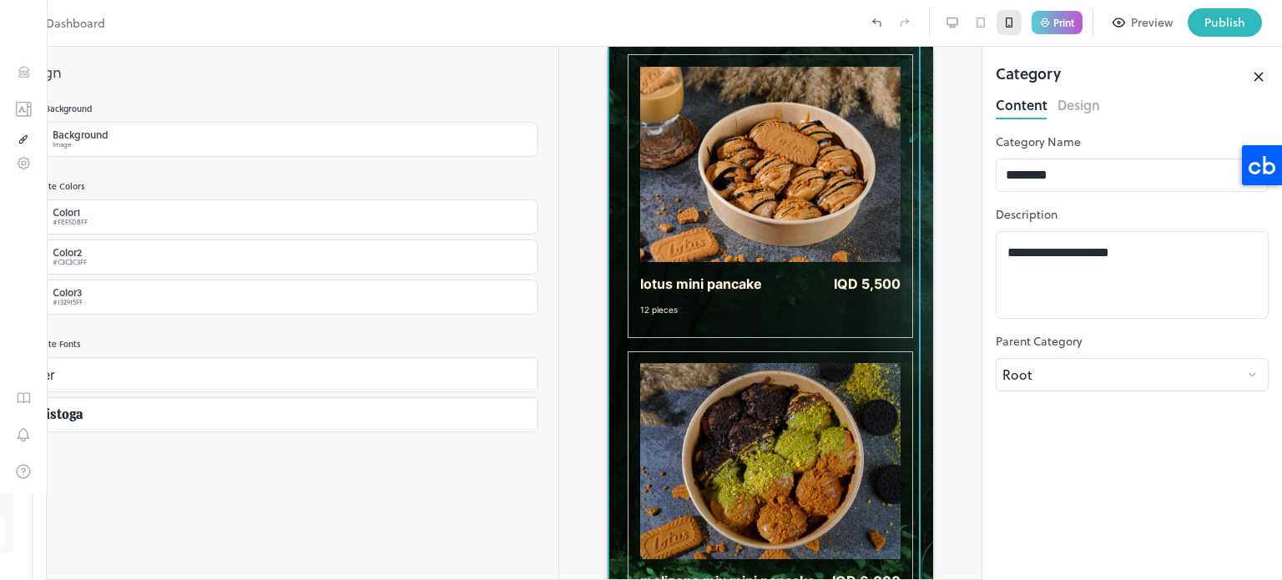
click at [132, 579] on div at bounding box center [641, 580] width 1282 height 0
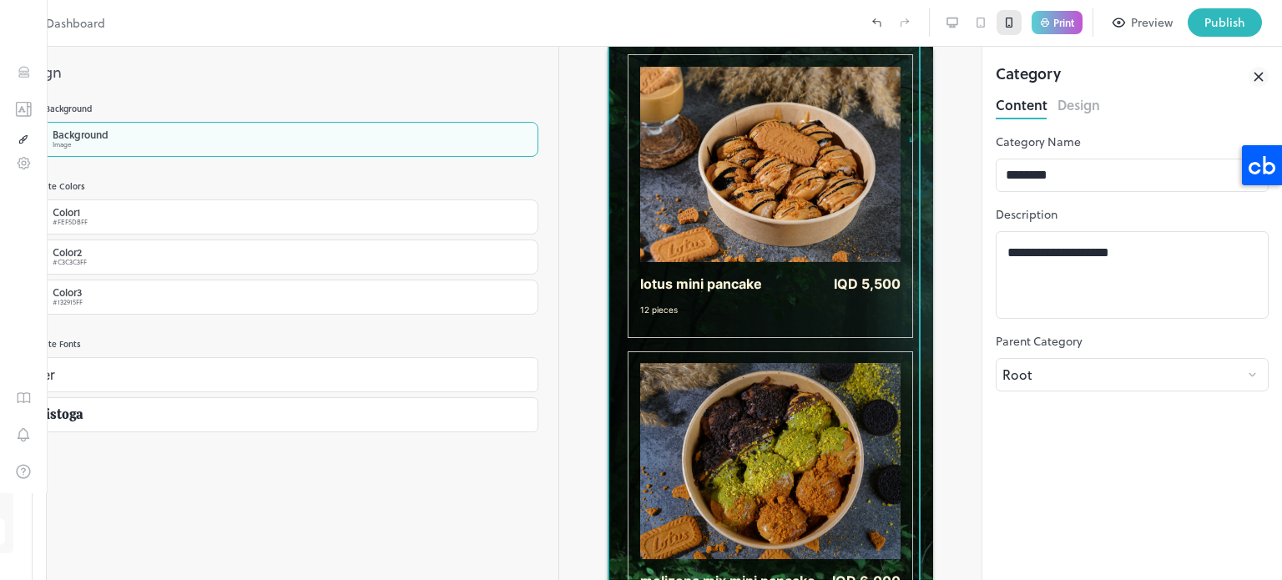
click at [48, 135] on div at bounding box center [38, 139] width 20 height 20
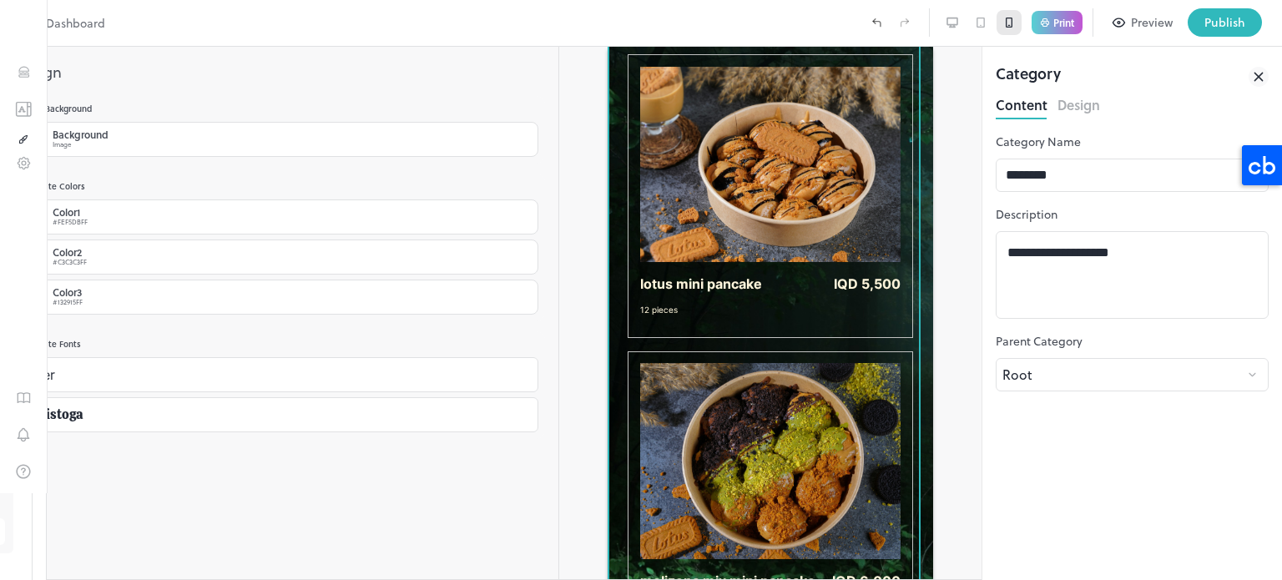
type input "**********"
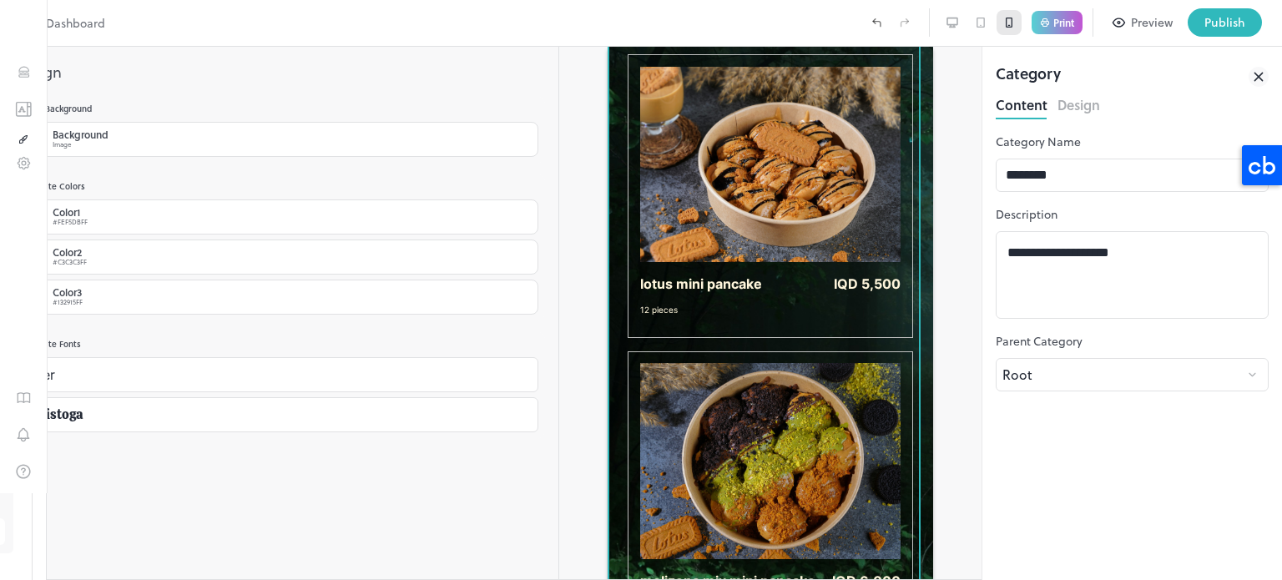
scroll to position [74, 0]
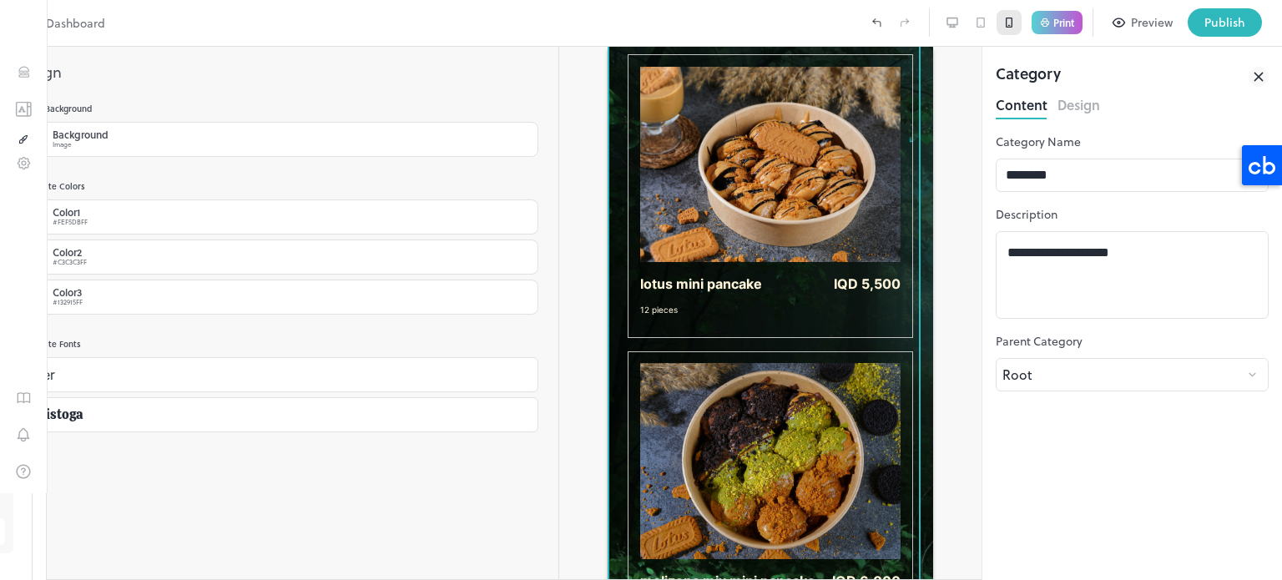
click at [260, 308] on body "**********" at bounding box center [641, 290] width 1282 height 580
click at [200, 579] on div at bounding box center [641, 580] width 1282 height 0
click at [200, 374] on body "**********" at bounding box center [641, 290] width 1282 height 580
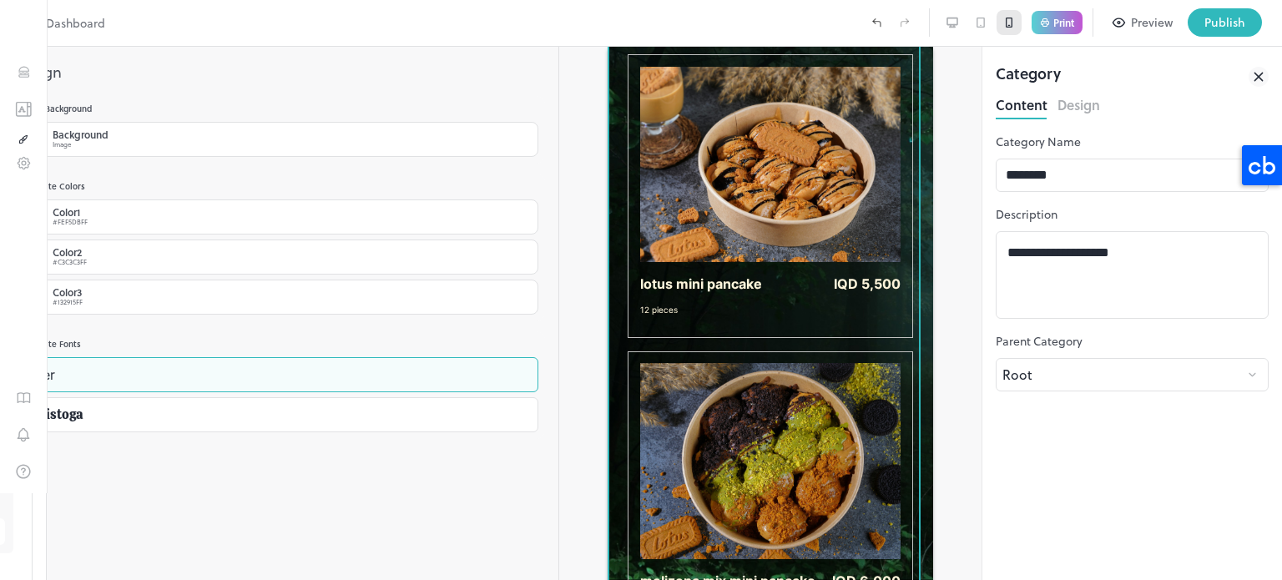
scroll to position [975, 0]
click at [200, 579] on div at bounding box center [641, 580] width 1282 height 0
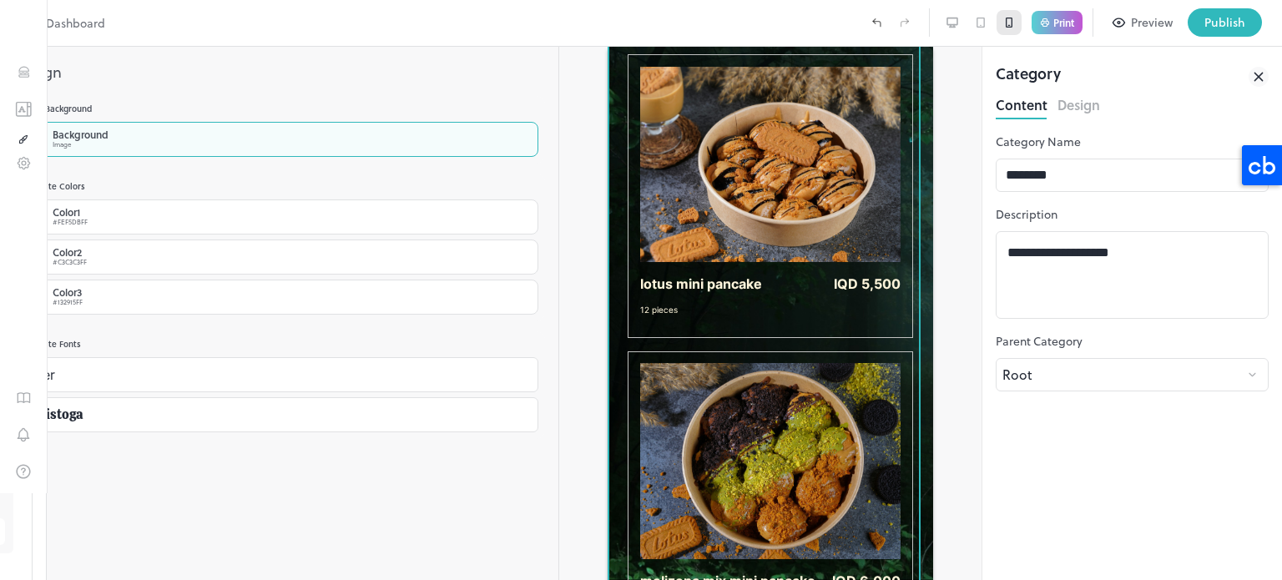
click at [109, 146] on div "Image" at bounding box center [81, 144] width 56 height 10
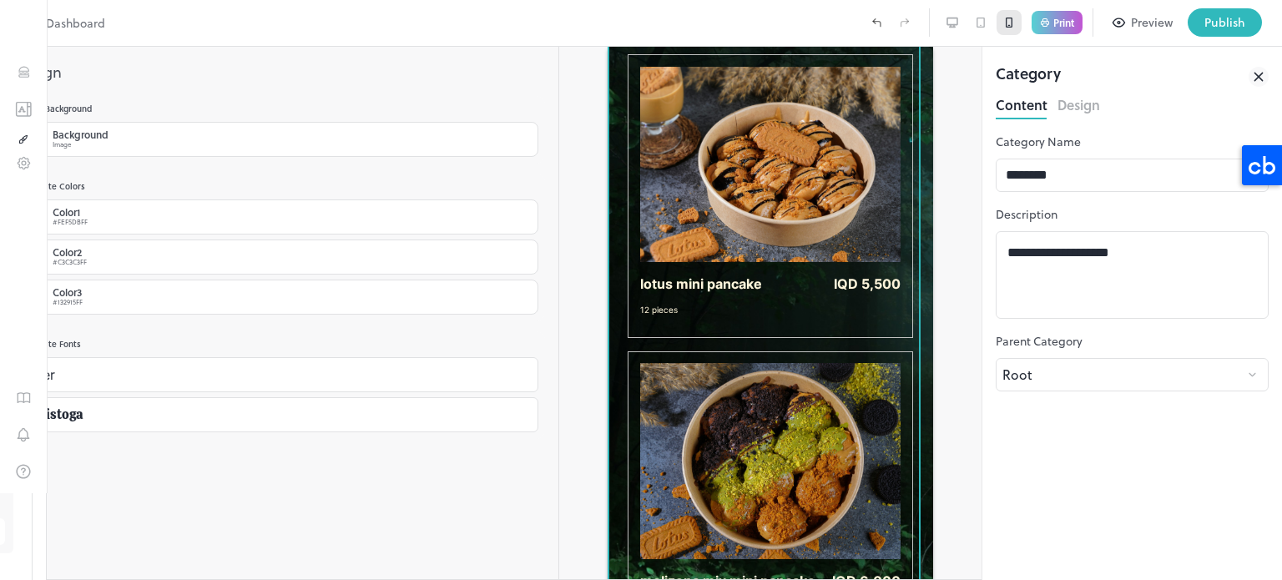
click at [331, 579] on div at bounding box center [641, 580] width 1282 height 0
click at [559, 235] on div at bounding box center [770, 313] width 422 height 533
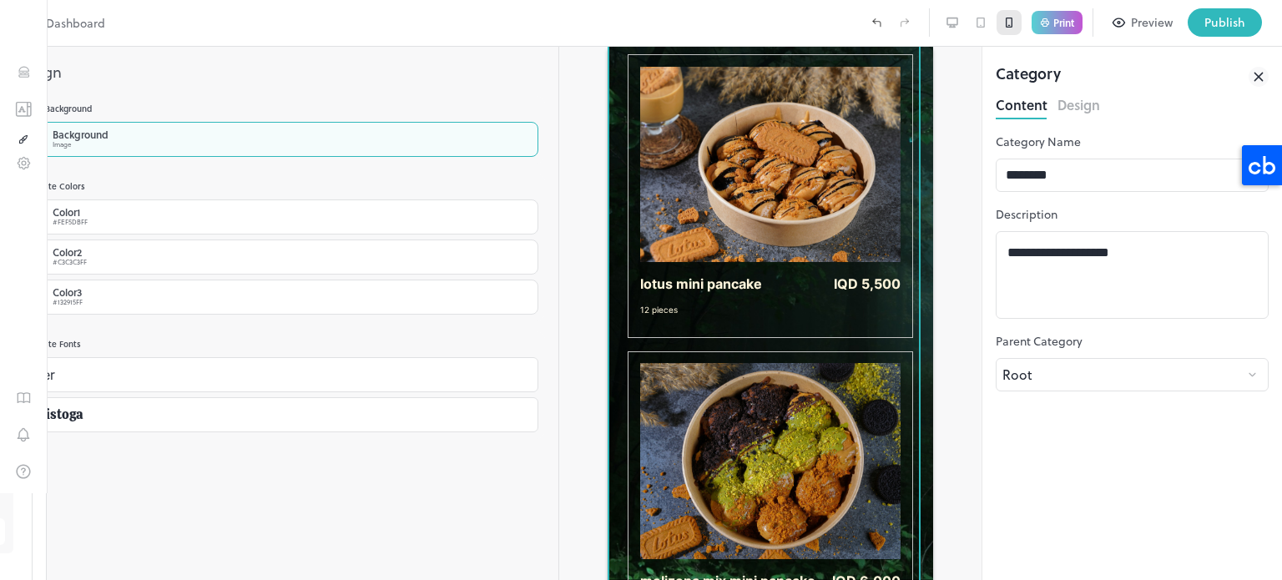
click at [109, 136] on div "Background" at bounding box center [81, 134] width 56 height 10
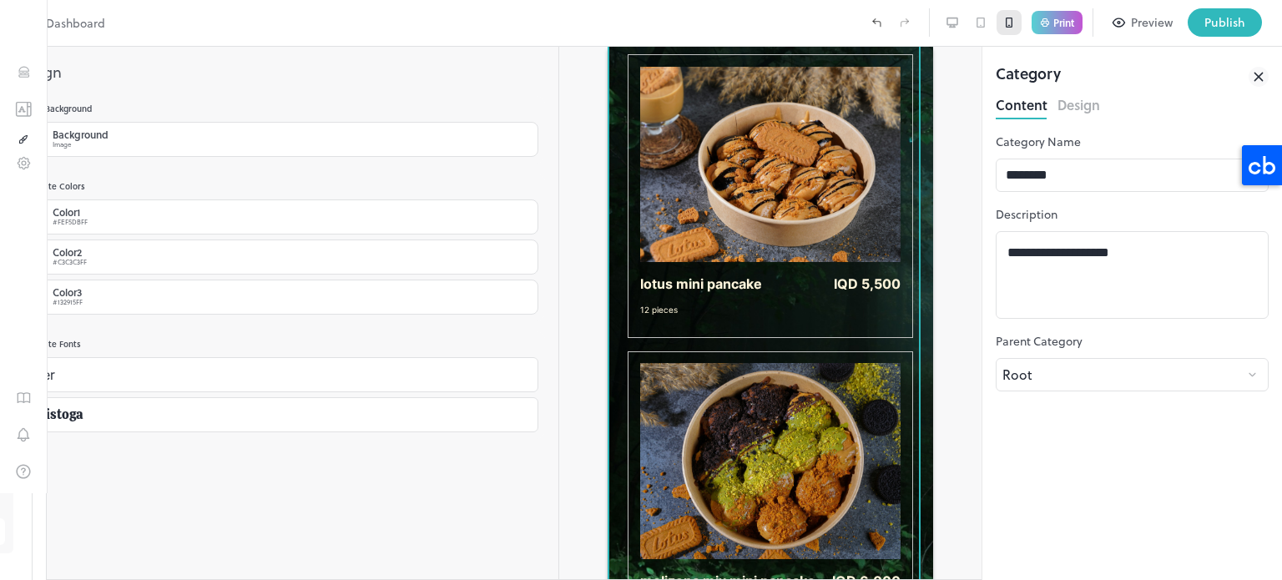
click at [371, 579] on div at bounding box center [641, 580] width 1282 height 0
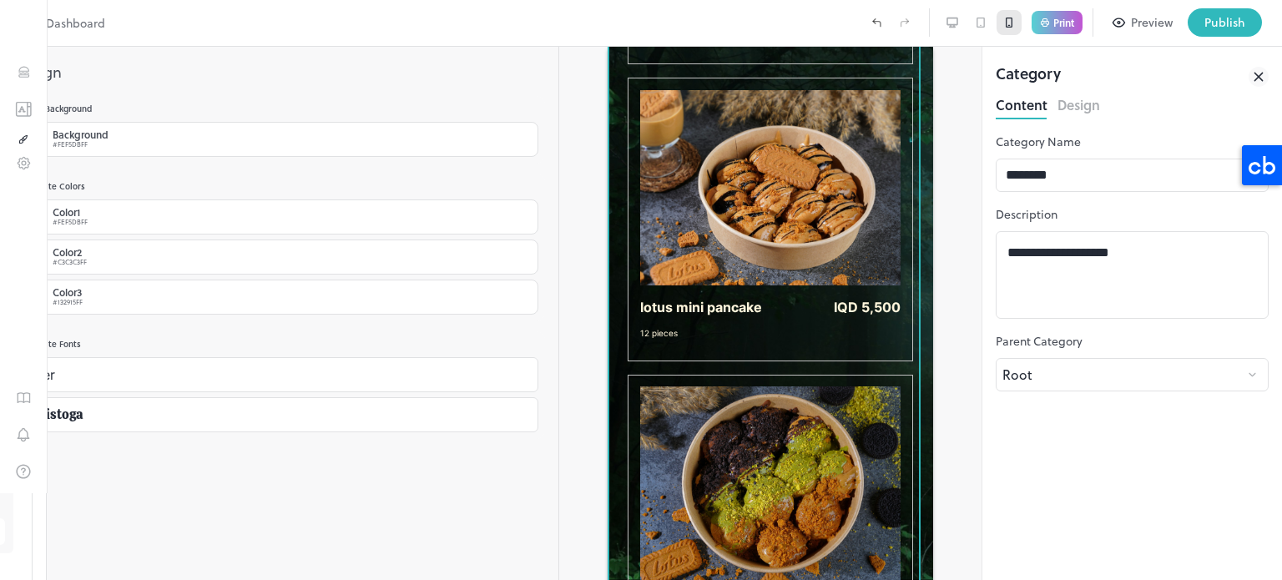
scroll to position [1179, 0]
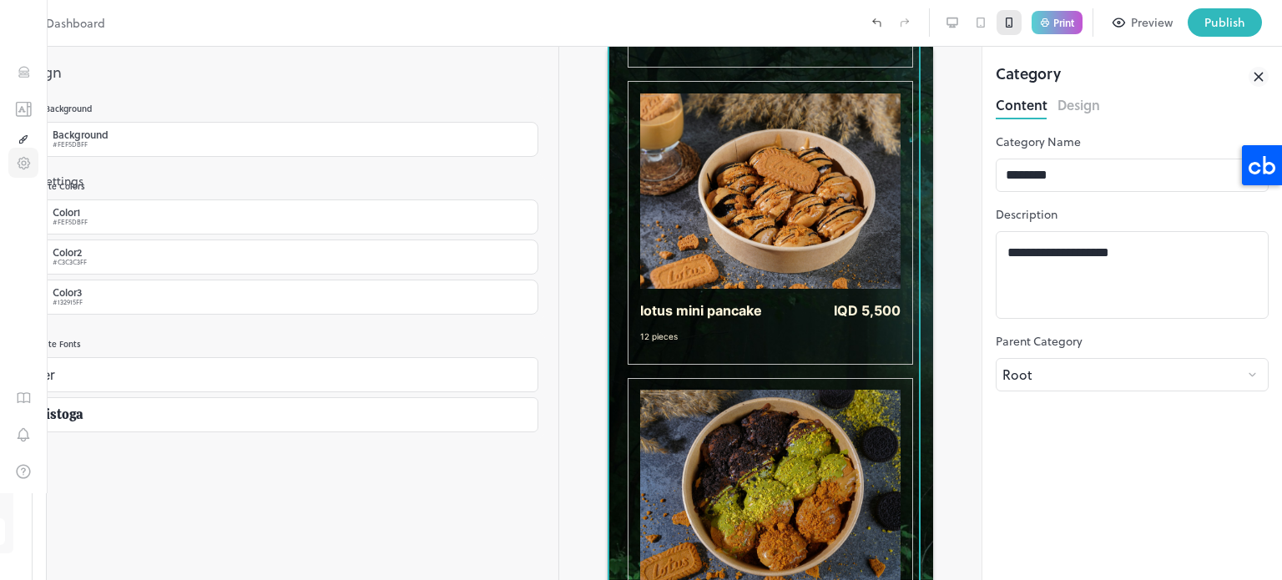
click at [23, 165] on icon "Settings" at bounding box center [24, 163] width 4 height 4
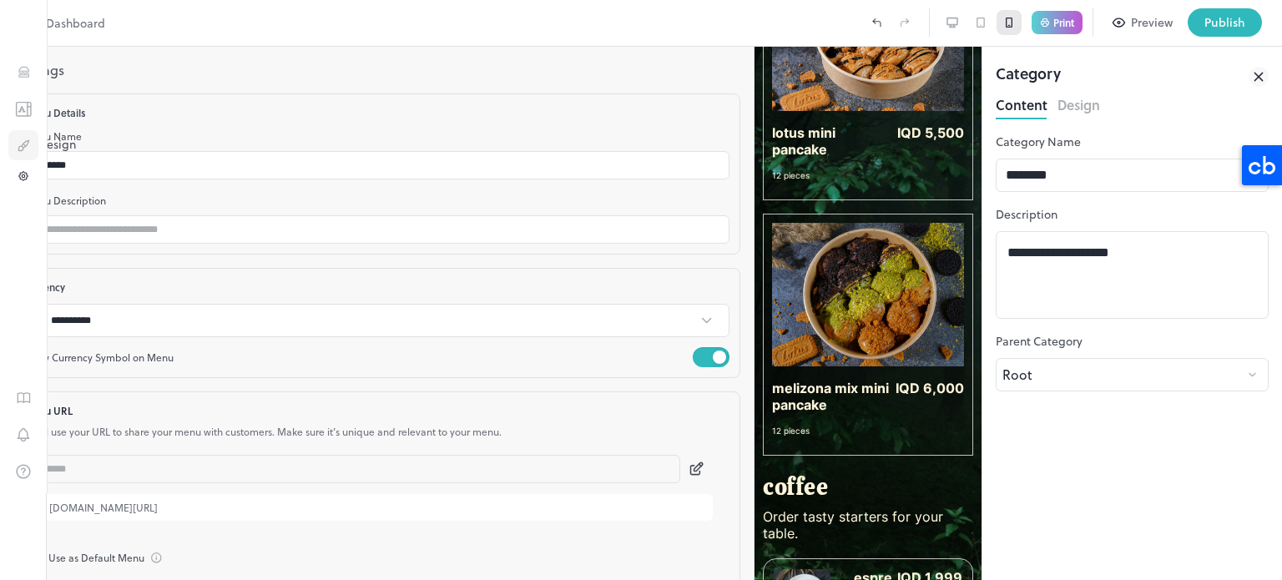
click at [24, 139] on icon "Design" at bounding box center [24, 146] width 16 height 16
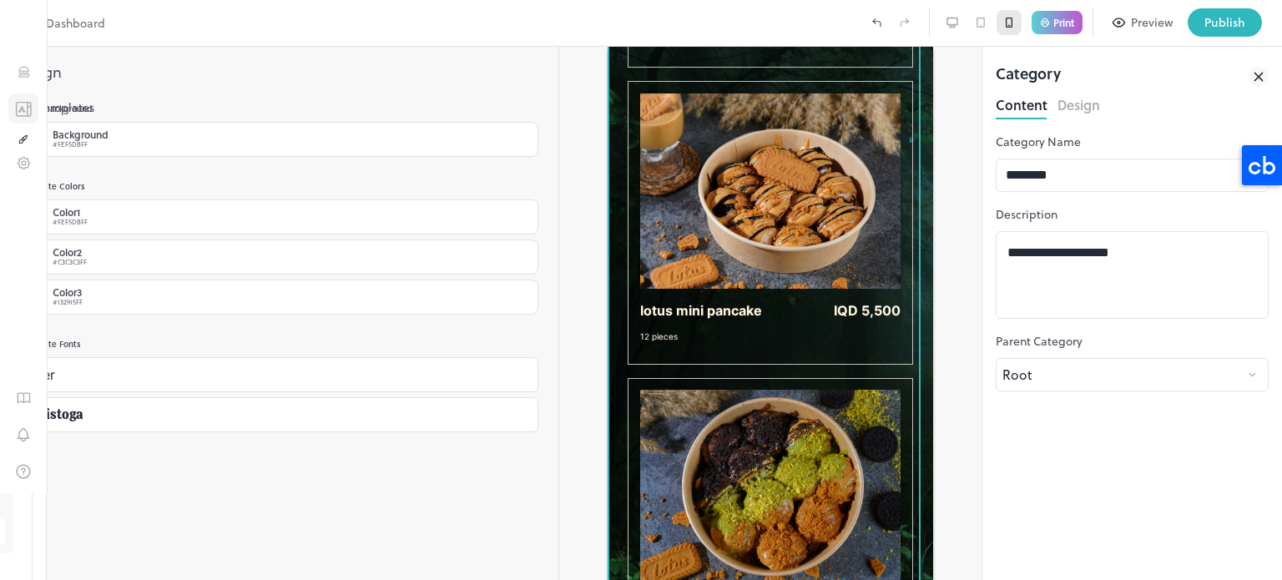
click at [20, 113] on icon "Templates" at bounding box center [23, 109] width 17 height 16
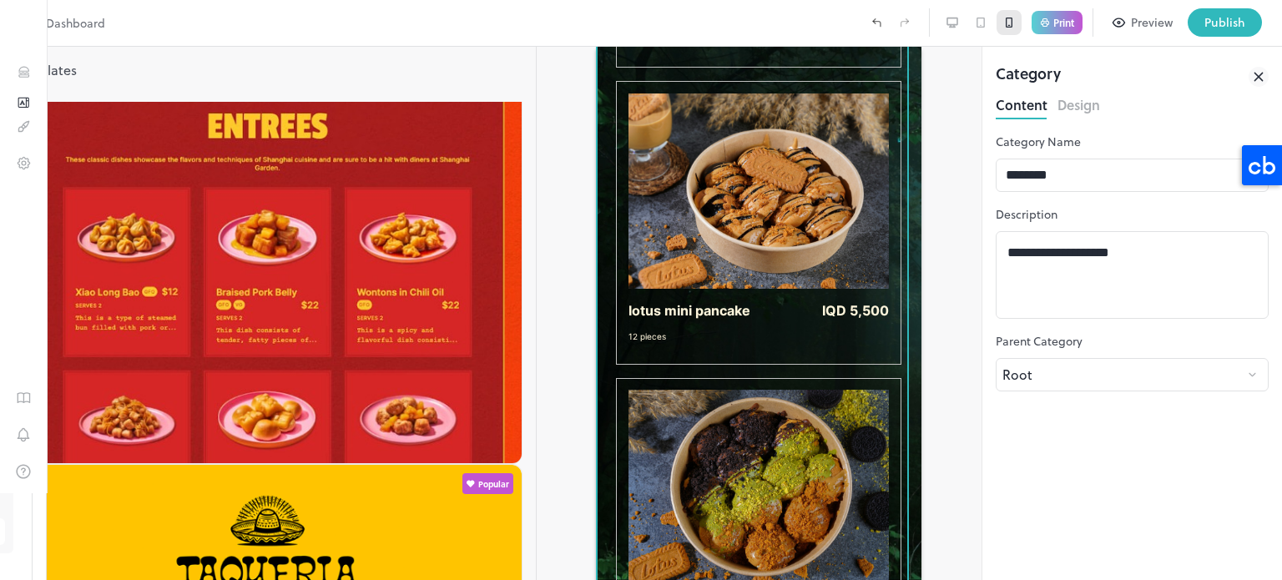
scroll to position [920, 0]
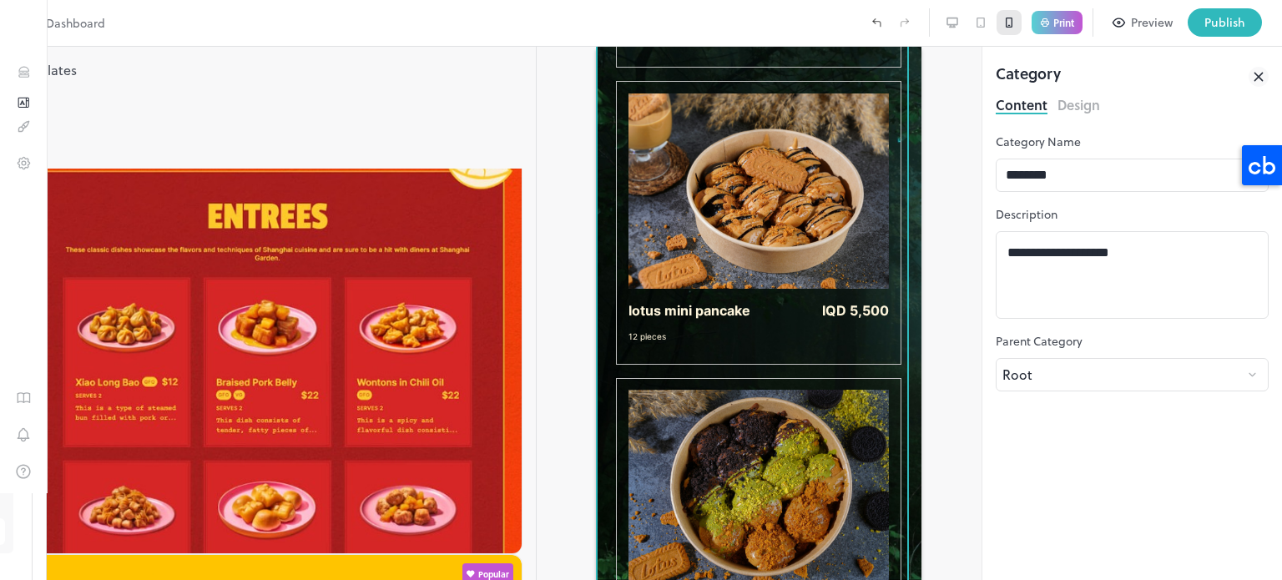
type input "****"
type input "**********"
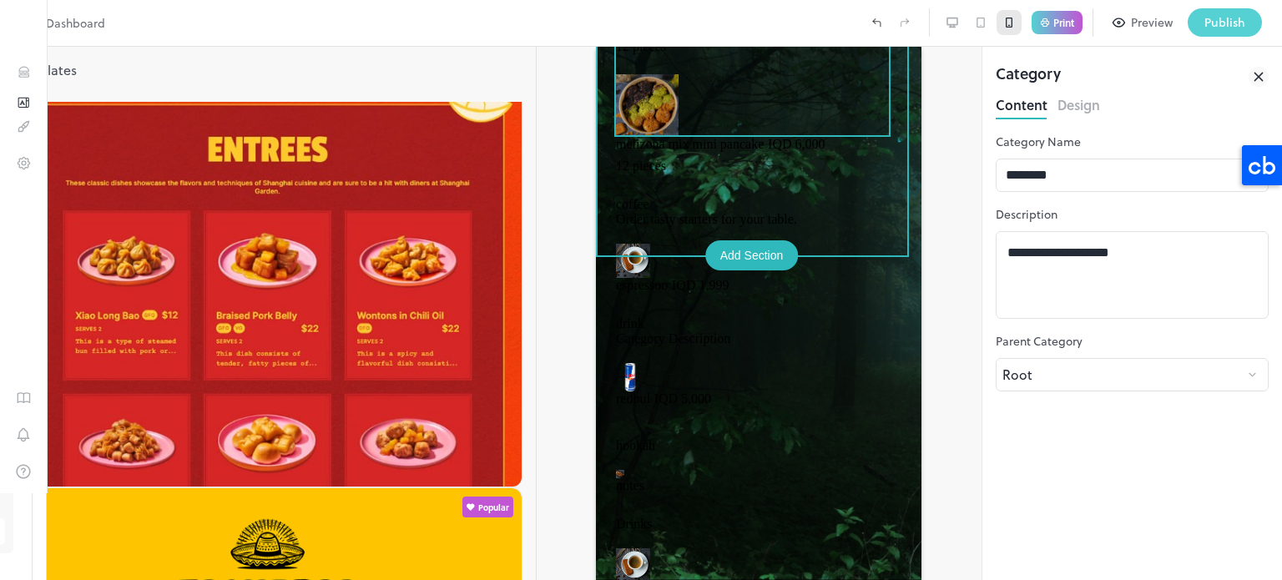
scroll to position [444, 0]
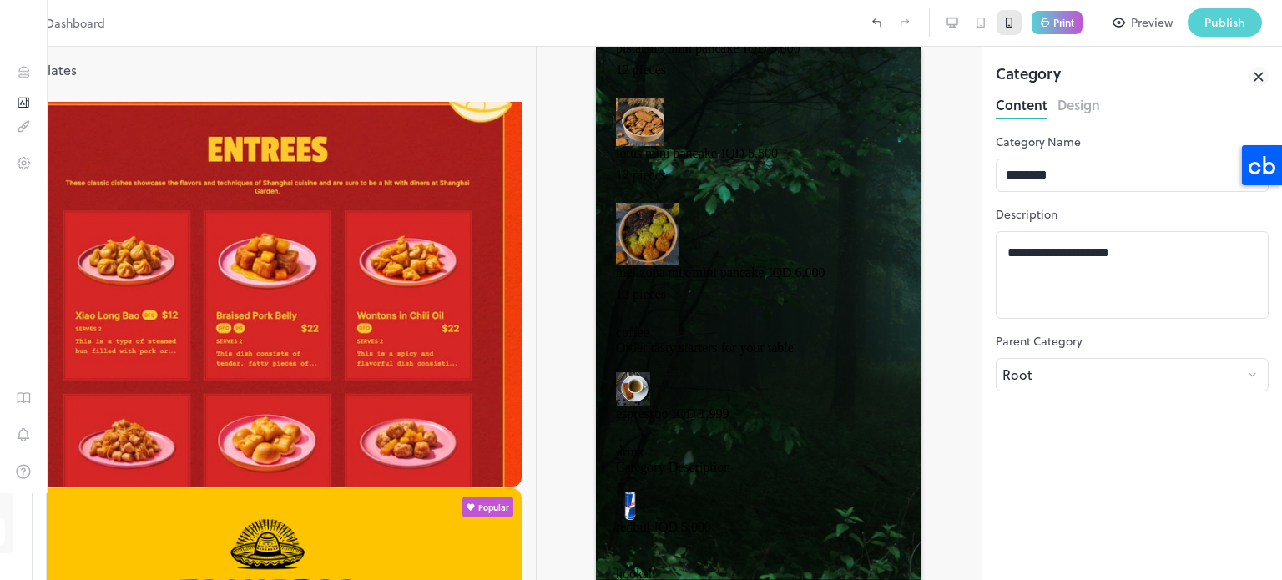
click at [1237, 18] on div "Publish" at bounding box center [1225, 22] width 41 height 18
click at [359, 579] on div at bounding box center [641, 580] width 1282 height 0
click at [1091, 102] on button "Design" at bounding box center [1079, 103] width 43 height 23
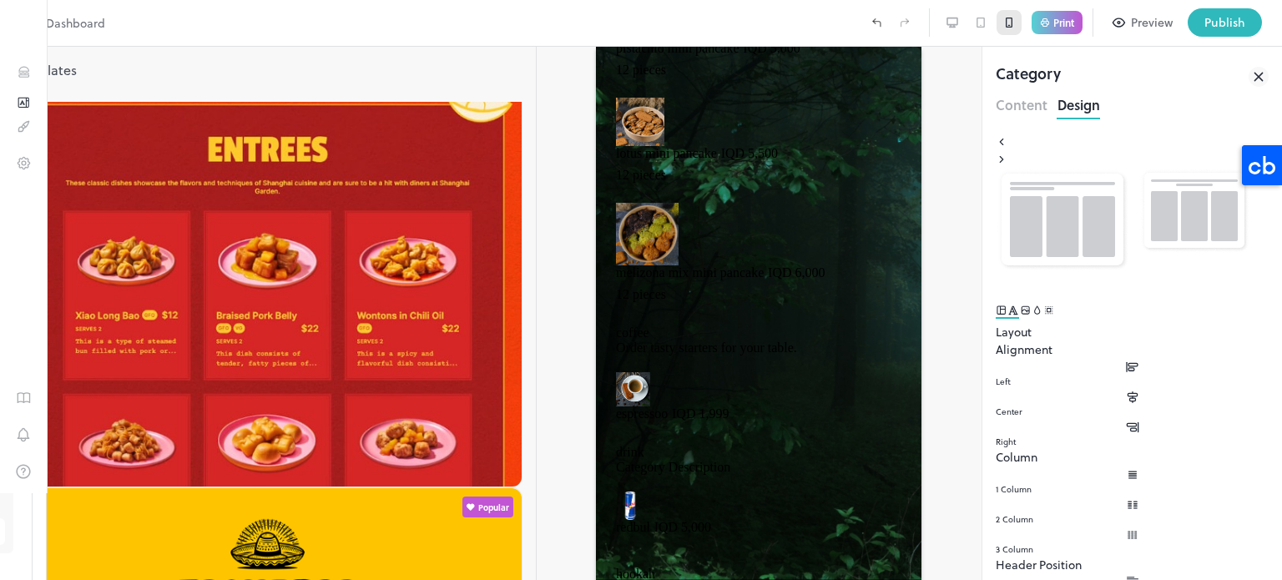
click at [1016, 103] on button "Content" at bounding box center [1022, 103] width 52 height 23
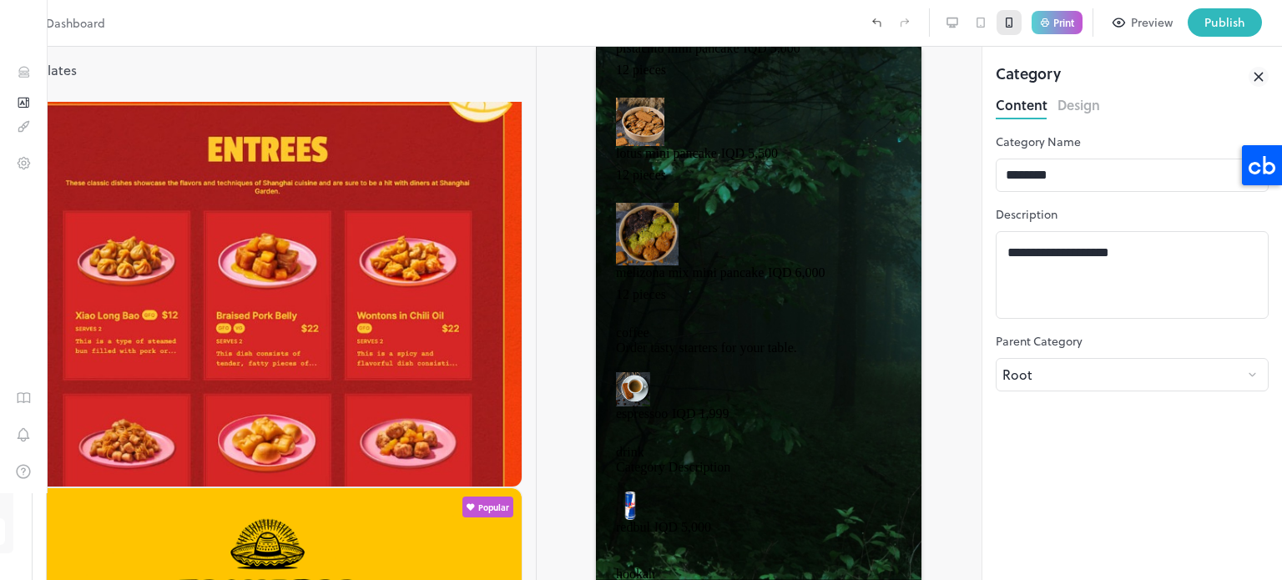
click at [1091, 103] on button "Design" at bounding box center [1079, 103] width 43 height 23
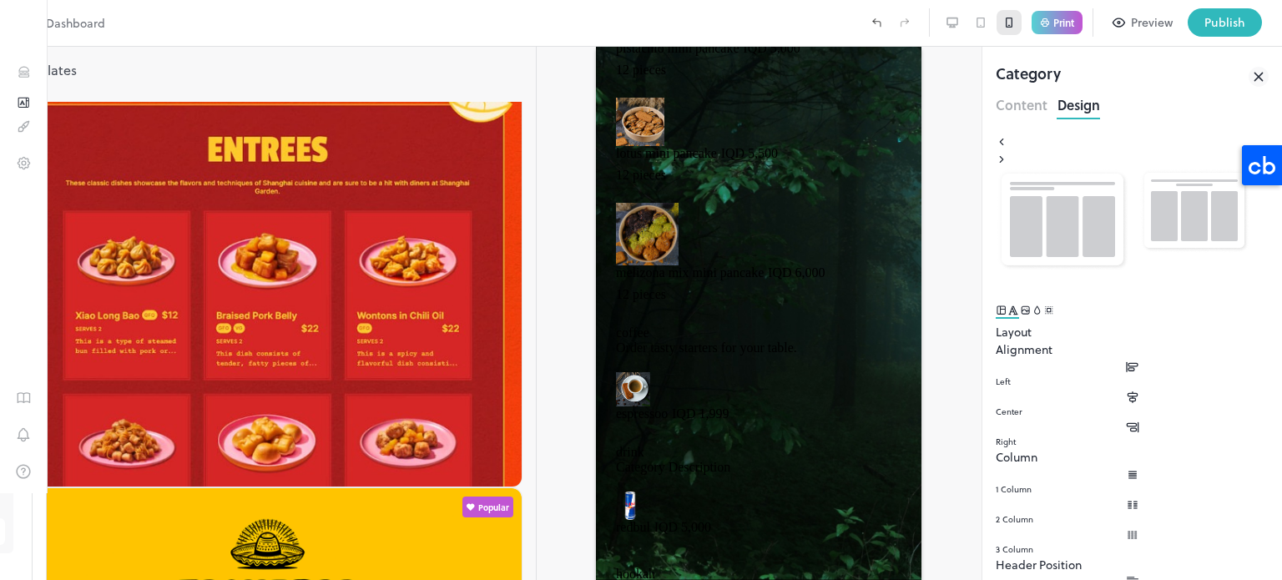
click at [1095, 195] on img at bounding box center [1063, 220] width 134 height 104
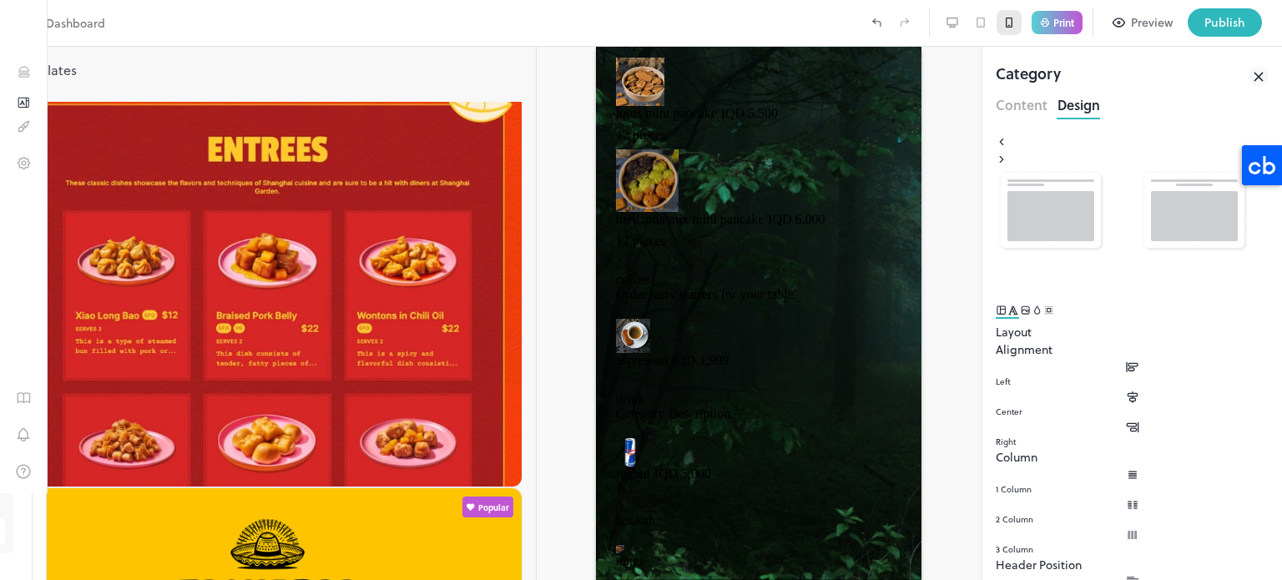
click at [1075, 197] on img at bounding box center [1051, 210] width 110 height 85
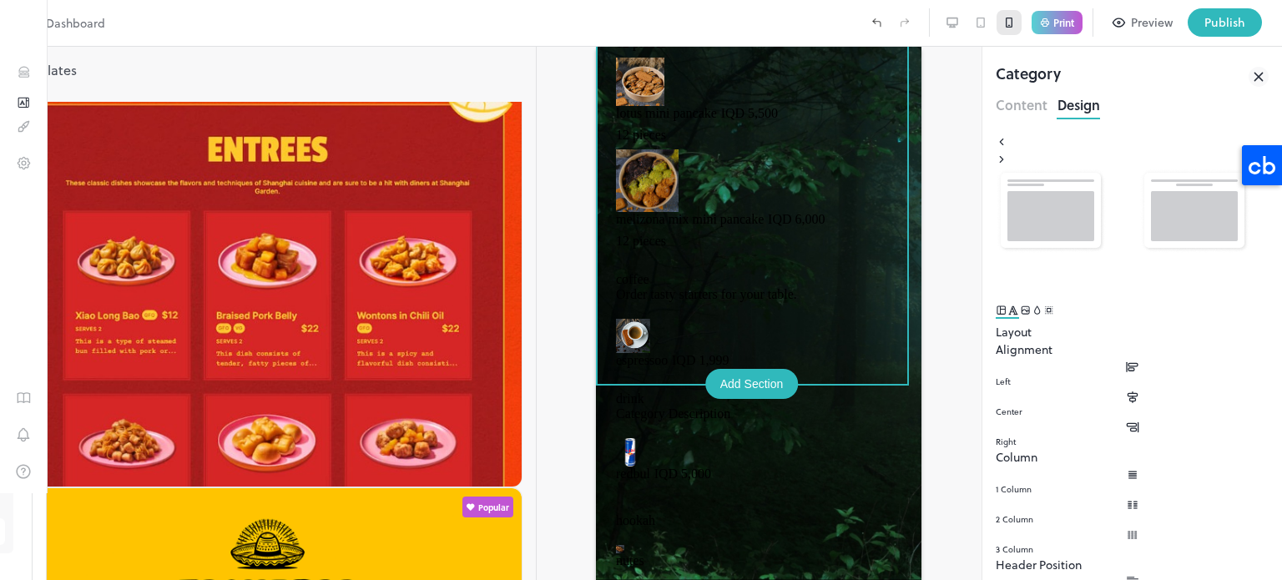
scroll to position [0, 0]
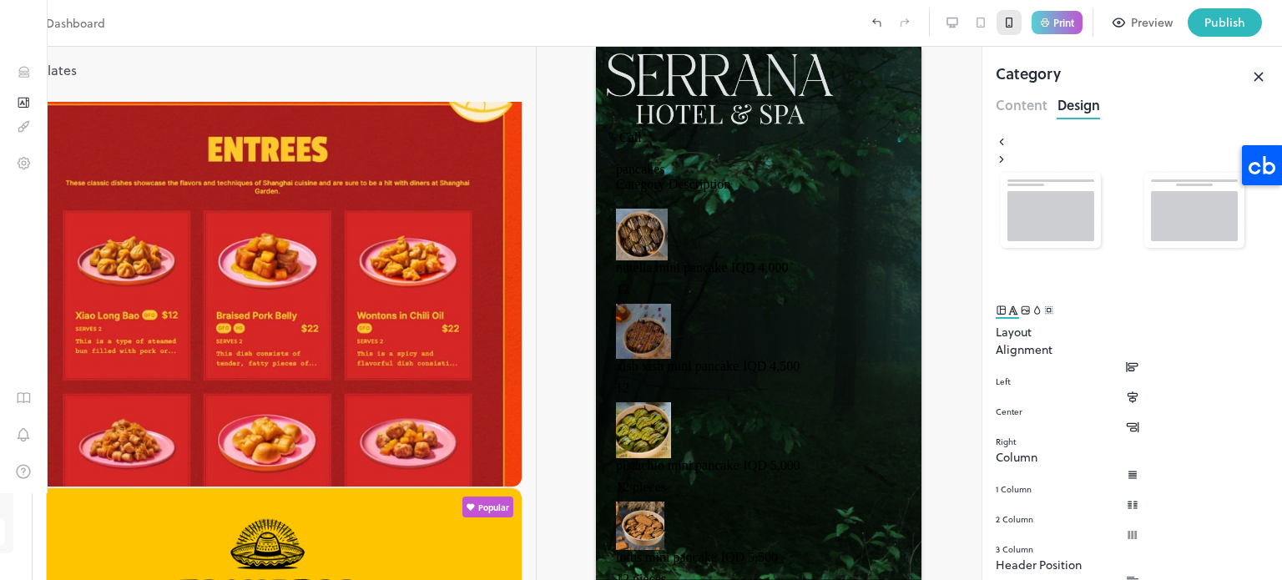
click at [847, 176] on div at bounding box center [760, 313] width 446 height 533
click at [16, 134] on icon "Design" at bounding box center [24, 127] width 16 height 16
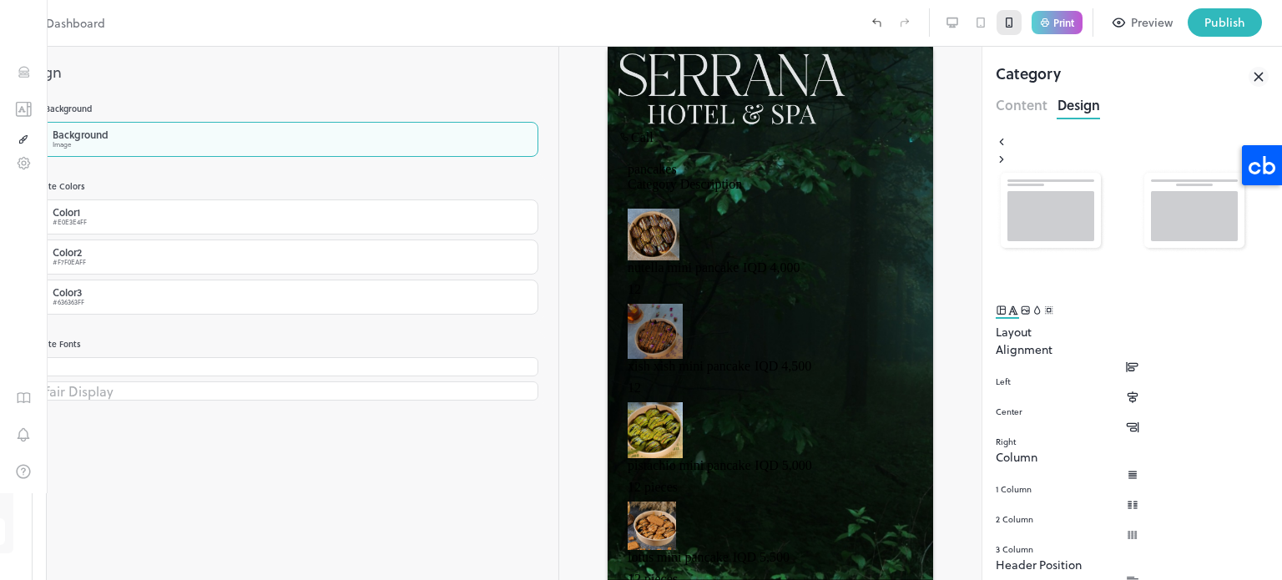
click at [109, 136] on div "Background" at bounding box center [81, 134] width 56 height 10
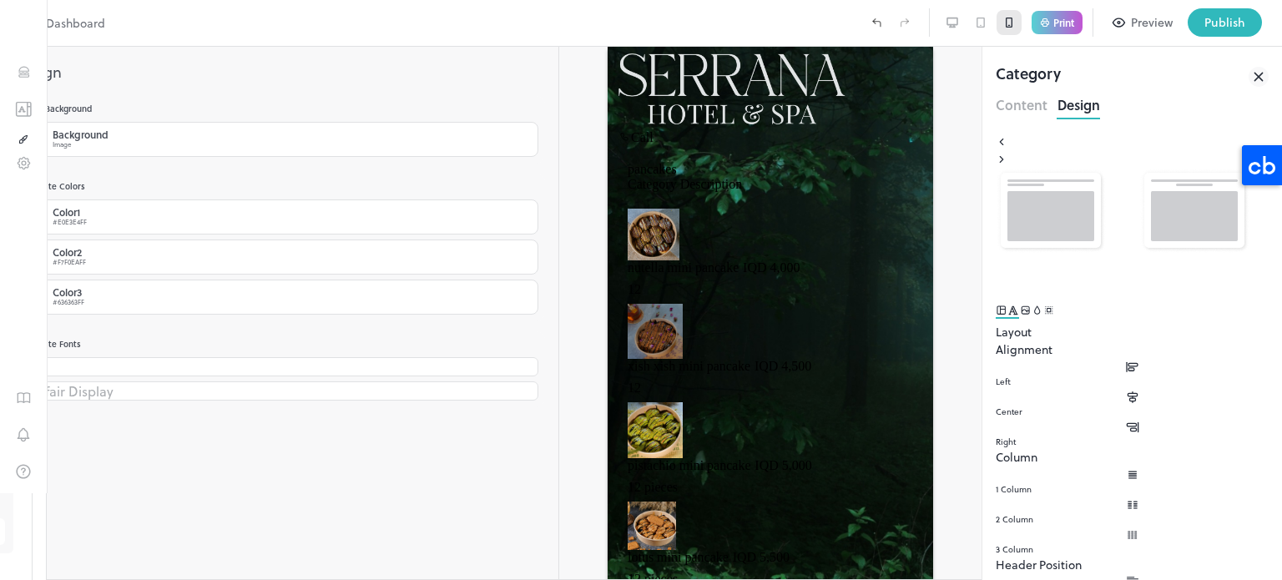
click at [424, 579] on div at bounding box center [641, 580] width 1282 height 0
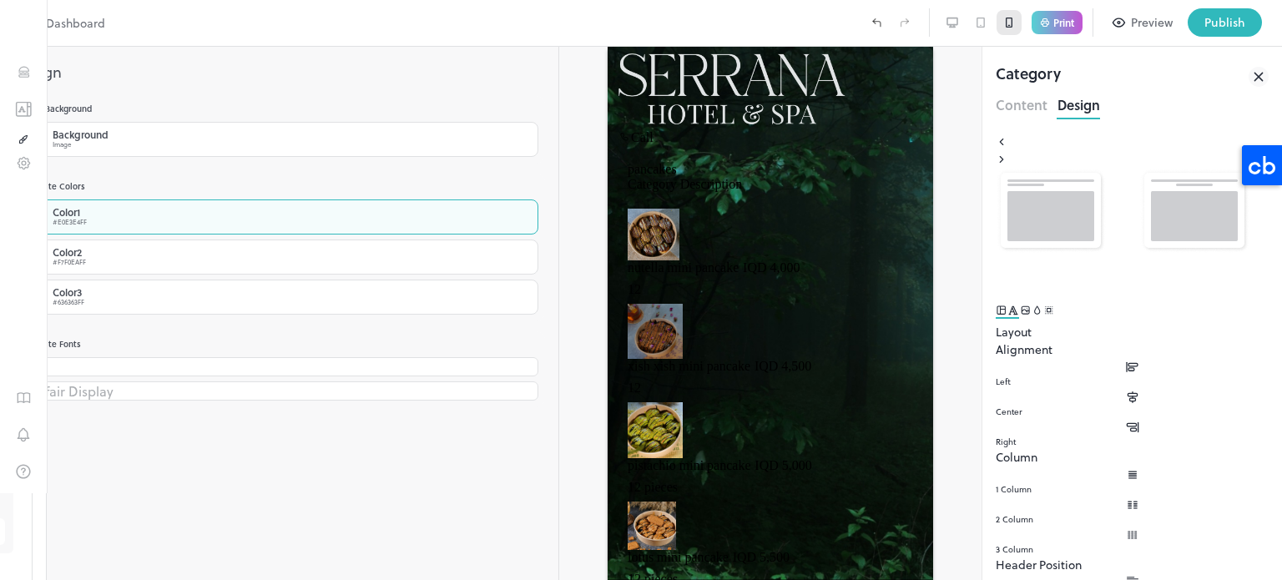
click at [180, 210] on div "Color 1 #E0E3E4FF" at bounding box center [279, 217] width 518 height 35
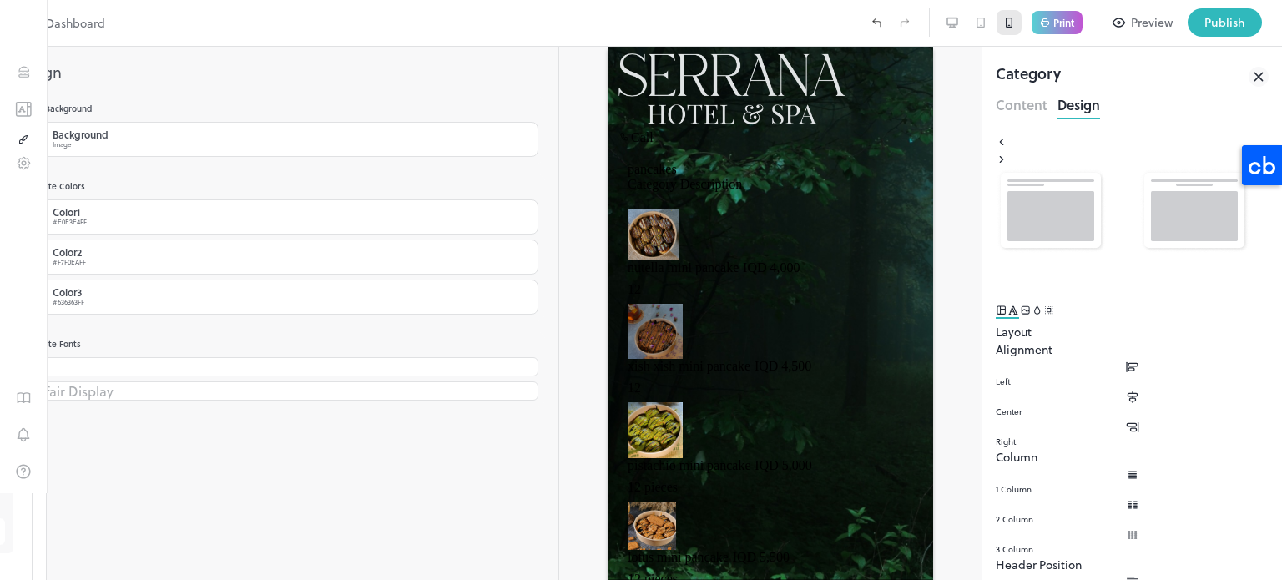
click at [371, 579] on div at bounding box center [641, 580] width 1282 height 0
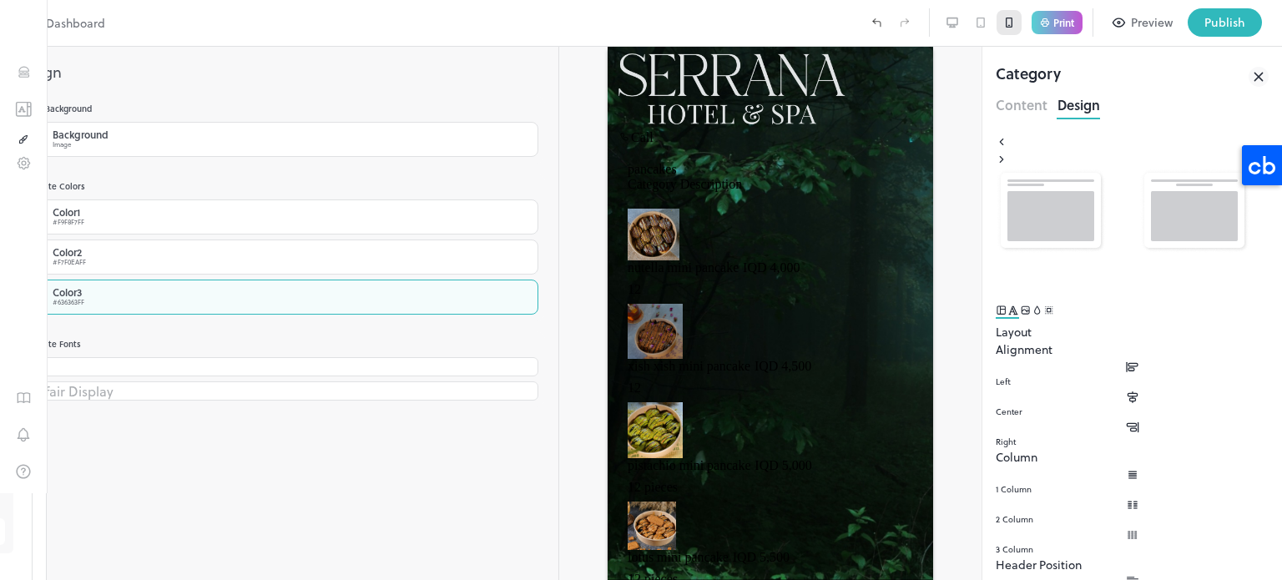
click at [170, 287] on div "Color 3 #636363FF" at bounding box center [279, 297] width 518 height 35
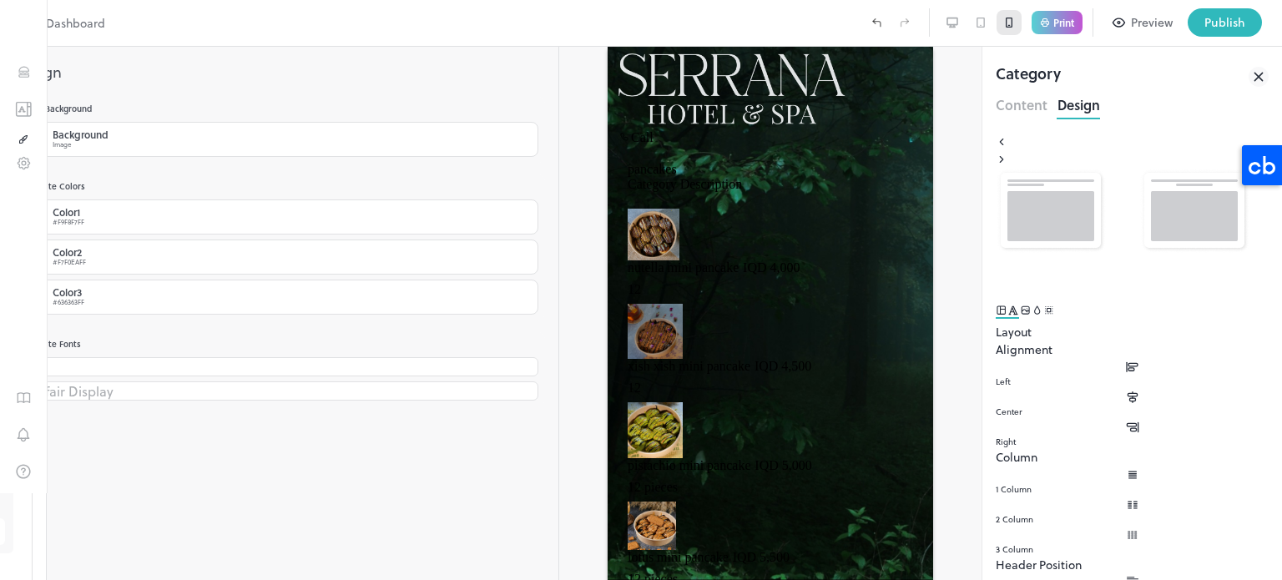
click at [374, 579] on div at bounding box center [641, 580] width 1282 height 0
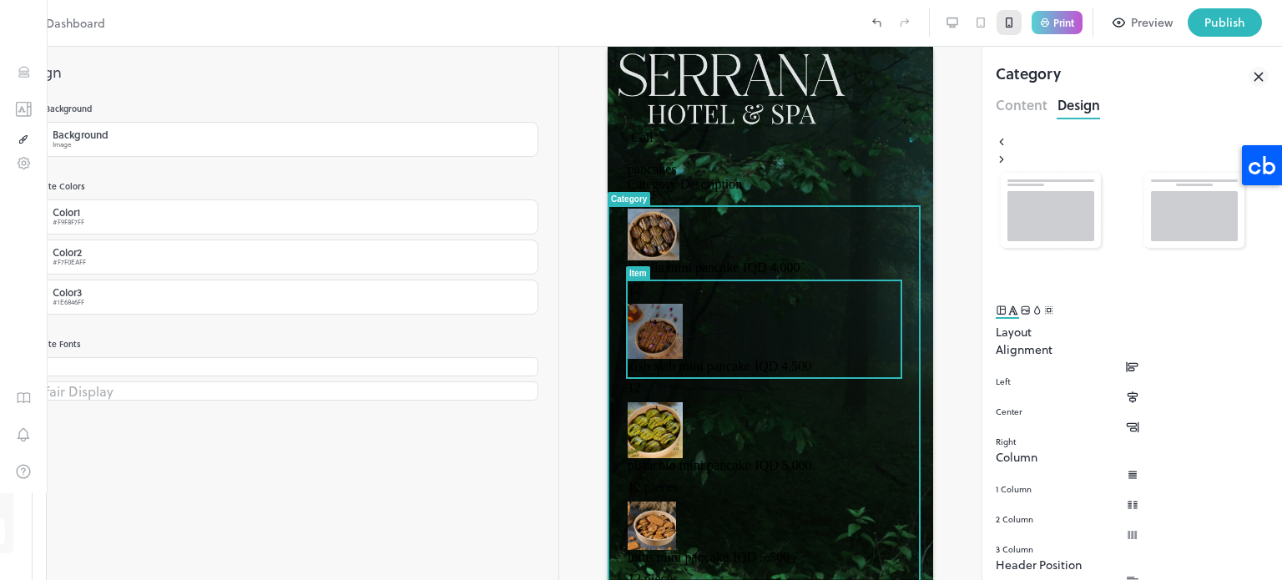
click at [680, 260] on img at bounding box center [654, 235] width 52 height 52
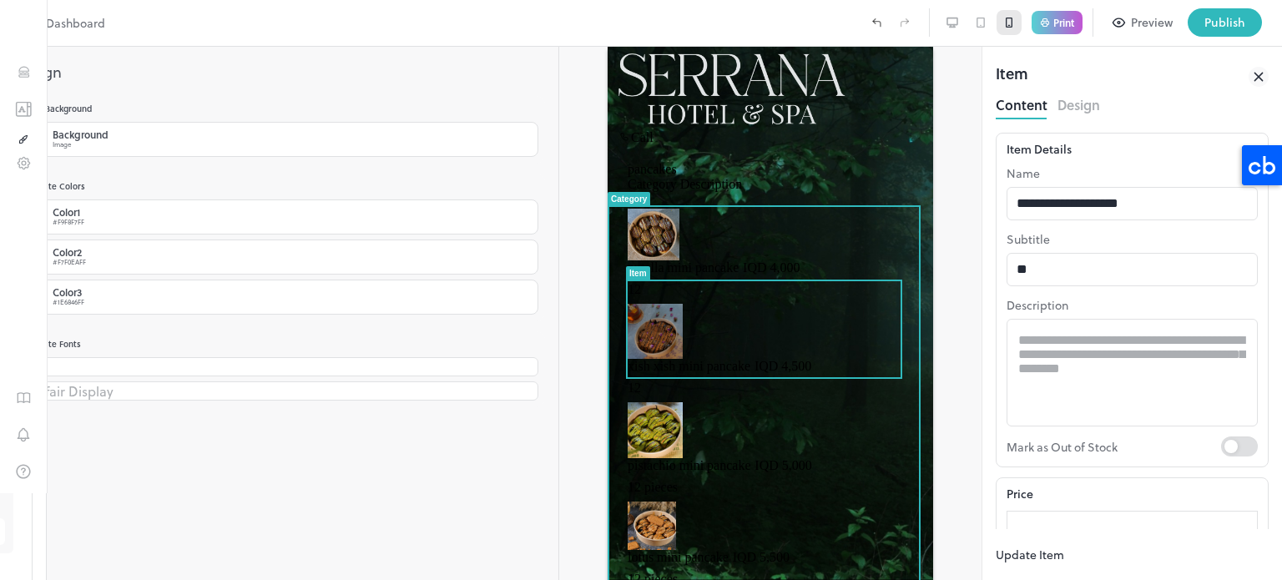
click at [654, 260] on img at bounding box center [654, 235] width 52 height 52
click at [675, 260] on img at bounding box center [654, 235] width 52 height 52
click at [559, 286] on div at bounding box center [770, 313] width 422 height 533
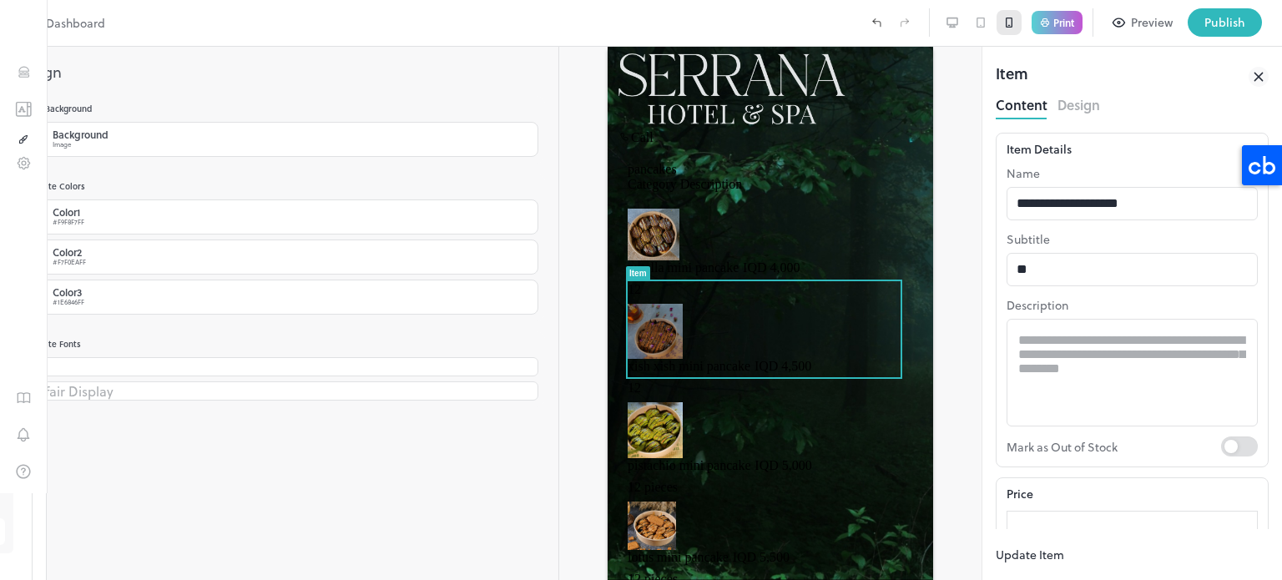
click at [1135, 19] on div "Preview" at bounding box center [1152, 22] width 42 height 18
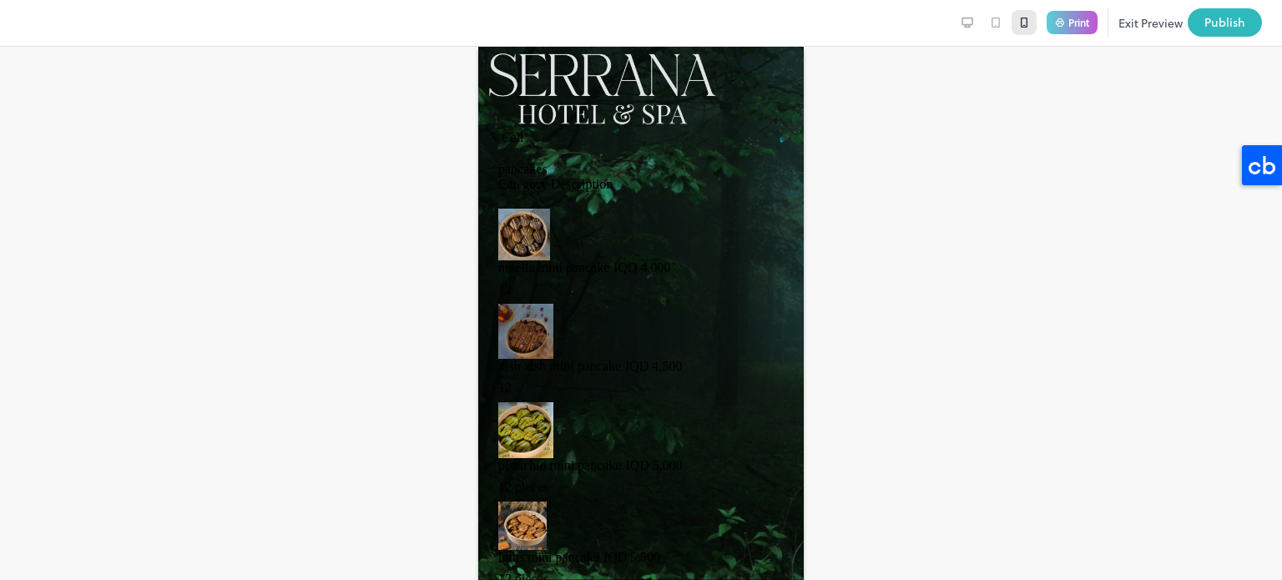
click at [550, 260] on img at bounding box center [524, 235] width 52 height 52
click at [1227, 29] on div "Publish" at bounding box center [1225, 22] width 41 height 18
click at [1029, 579] on div at bounding box center [641, 580] width 1282 height 0
click at [551, 130] on div at bounding box center [641, 88] width 326 height 83
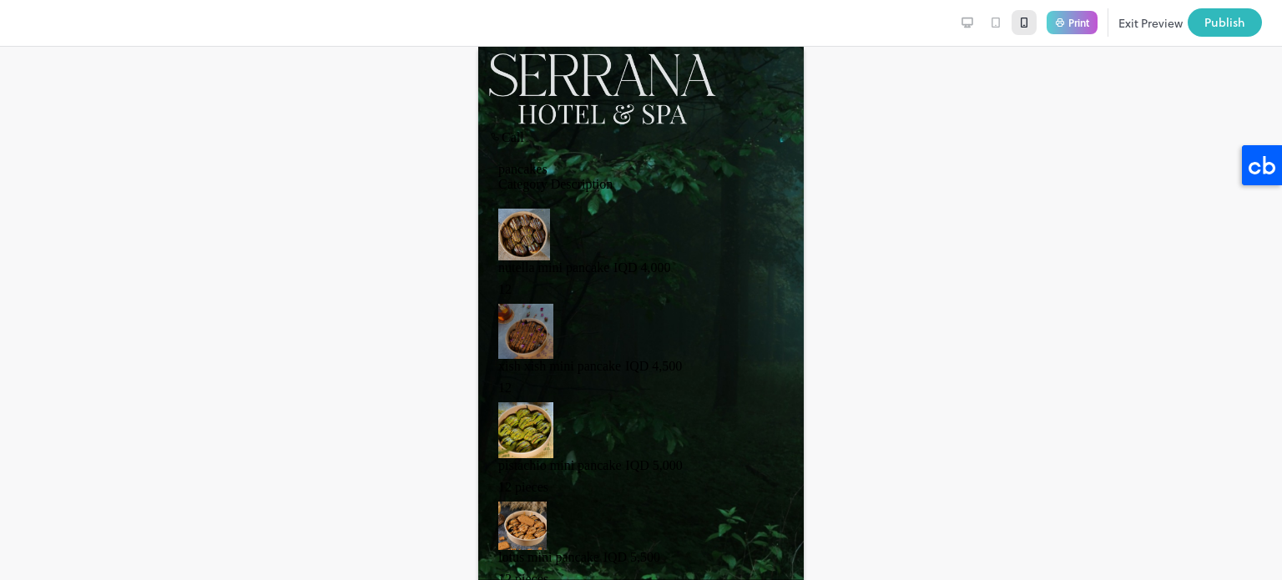
drag, startPoint x: 1135, startPoint y: 36, endPoint x: 33, endPoint y: 164, distance: 1109.4
click at [1135, 36] on button "Exit Preview" at bounding box center [1151, 22] width 64 height 28
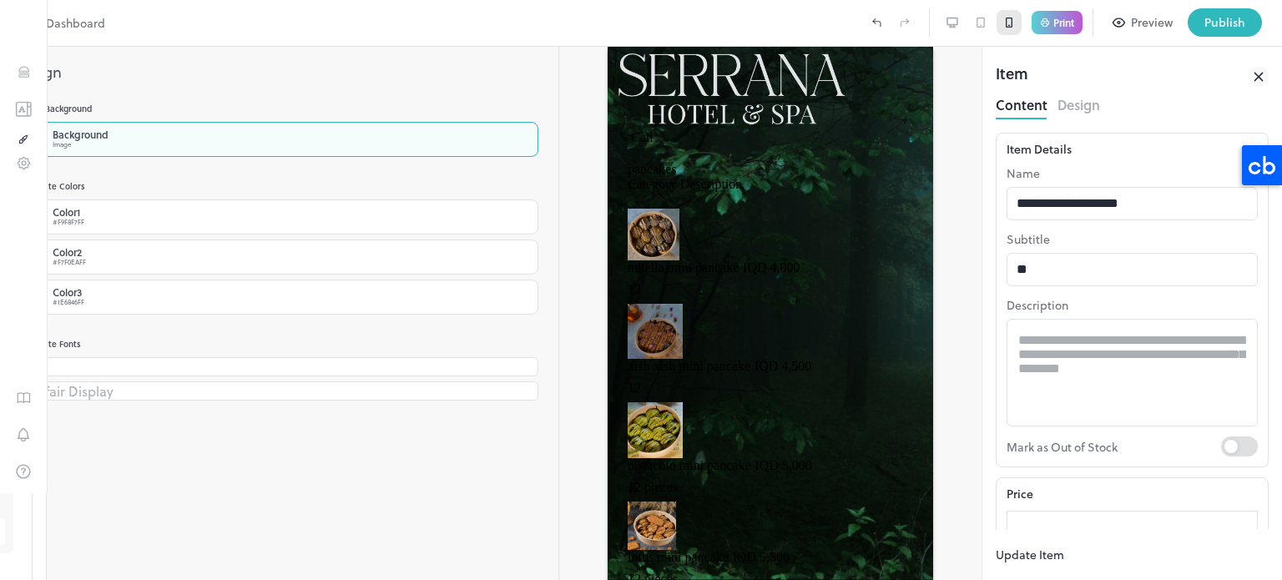
click at [109, 143] on div "Image" at bounding box center [81, 144] width 56 height 10
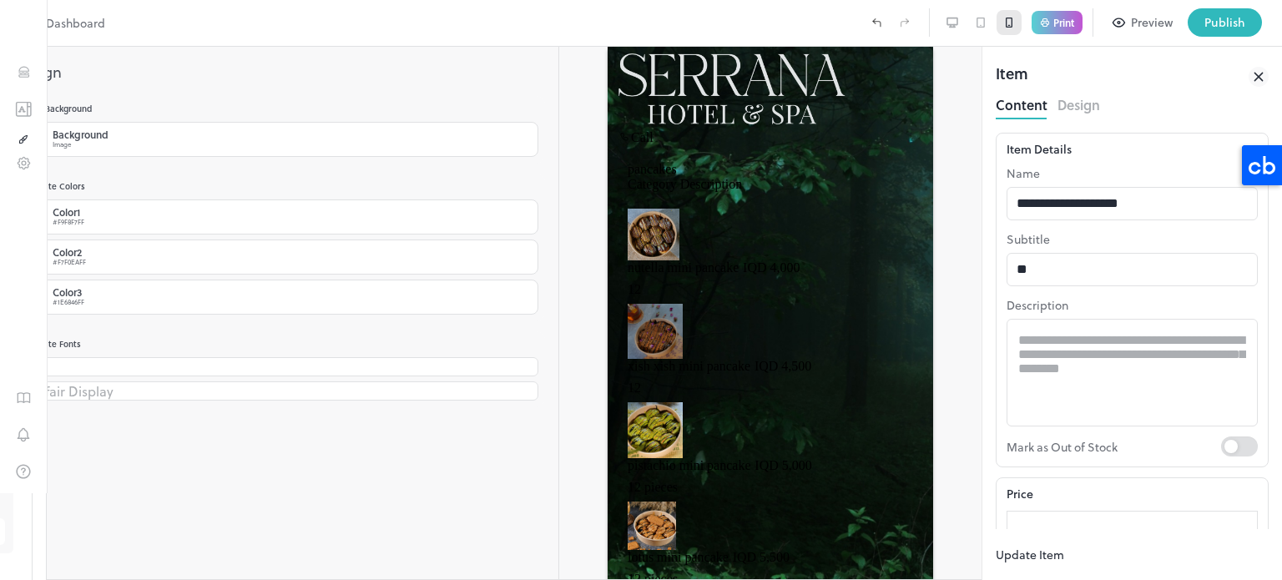
click at [80, 579] on div at bounding box center [641, 580] width 1282 height 0
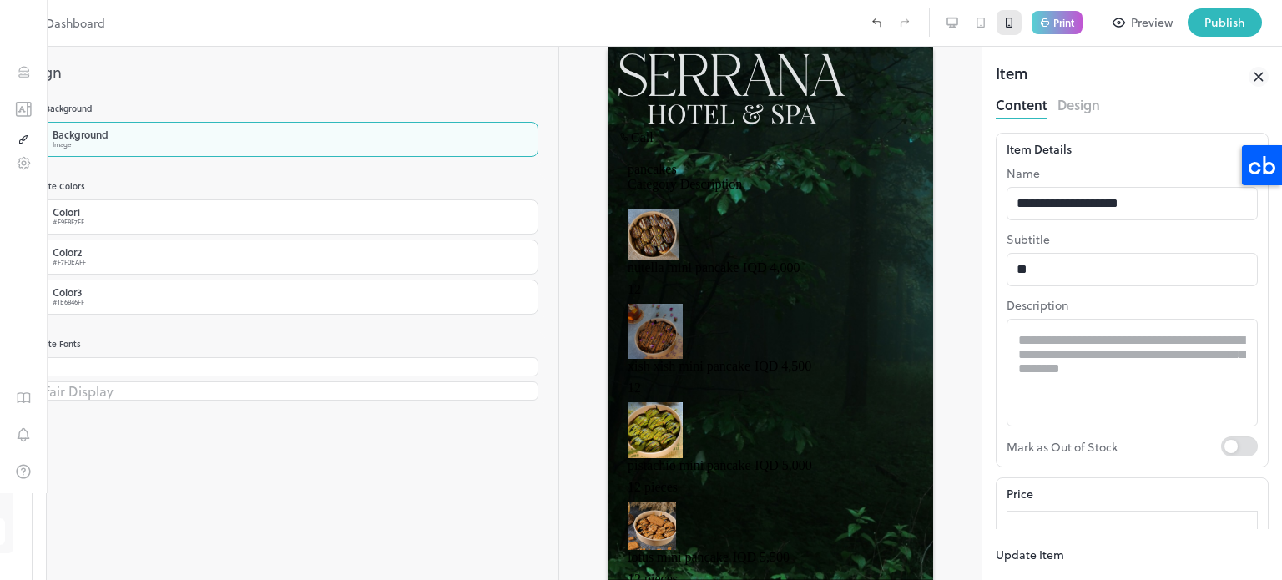
click at [48, 143] on div at bounding box center [38, 139] width 20 height 20
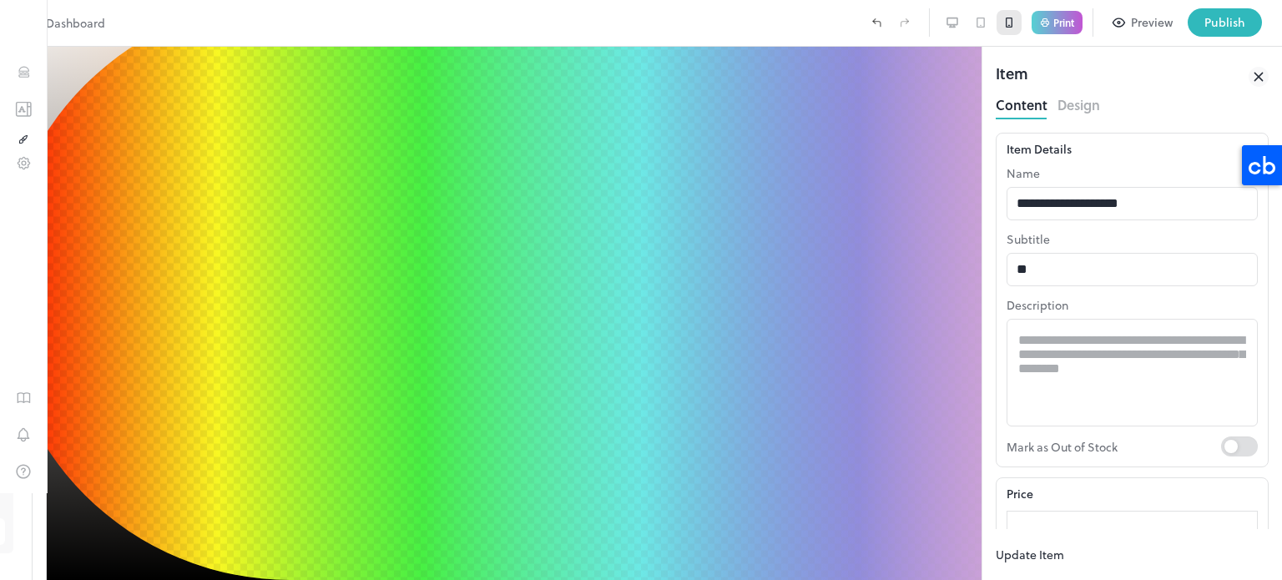
drag, startPoint x: 287, startPoint y: 260, endPoint x: 296, endPoint y: 274, distance: 16.2
click at [76, 86] on div at bounding box center [76, 86] width 0 height 0
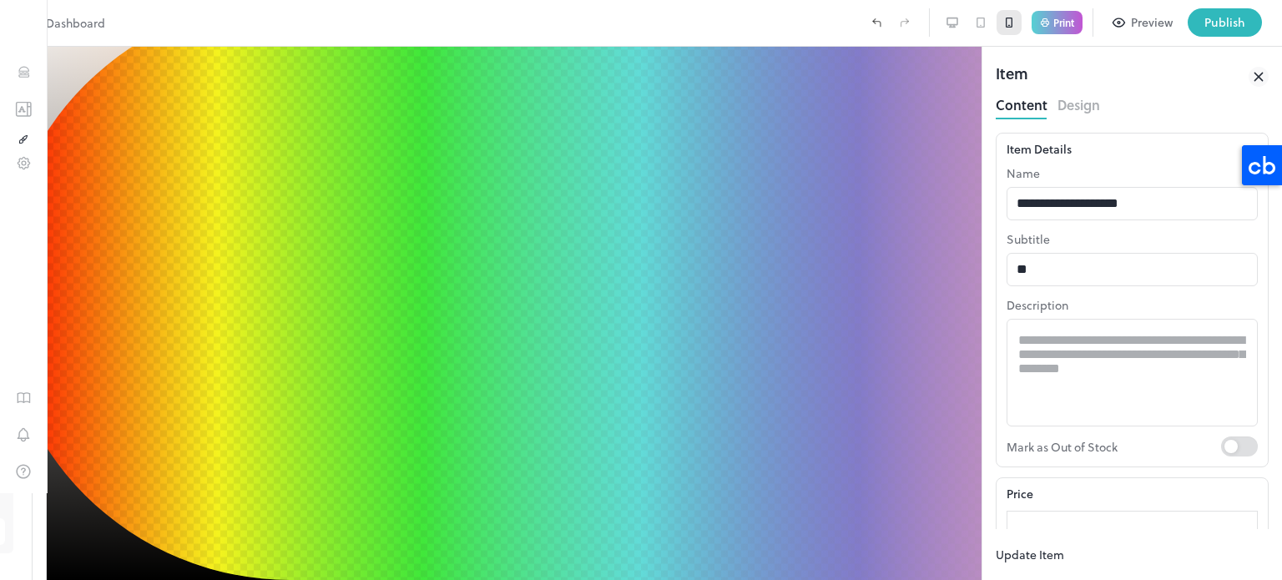
type input "*********"
click at [138, 148] on div at bounding box center [138, 148] width 0 height 0
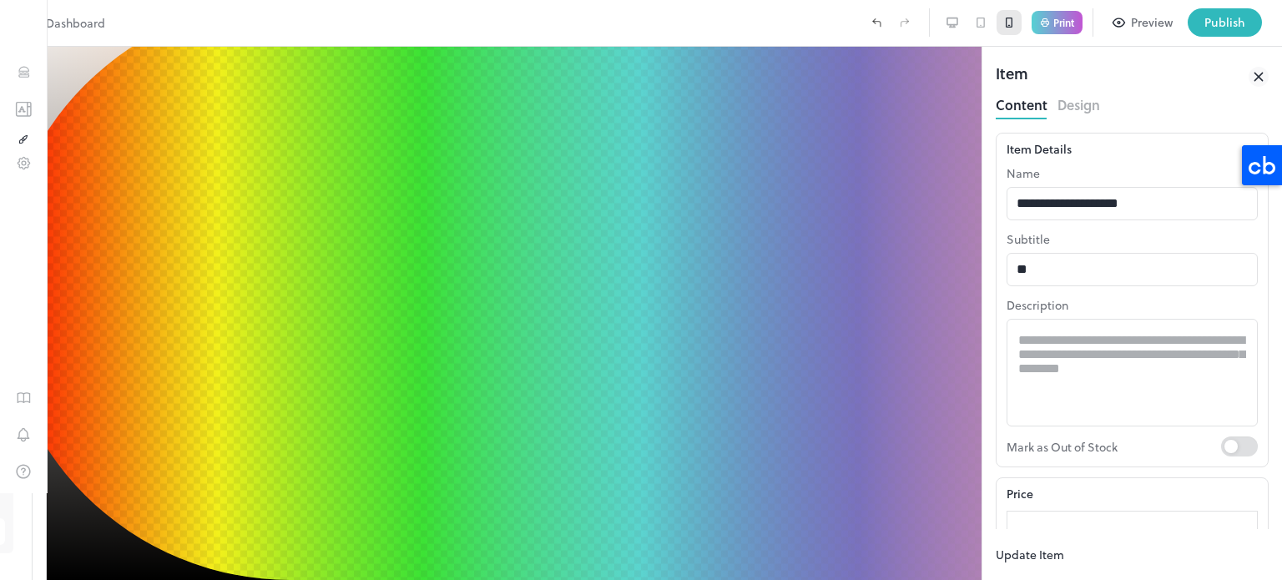
drag, startPoint x: 303, startPoint y: 280, endPoint x: 336, endPoint y: 316, distance: 49.1
click at [166, 165] on div at bounding box center [166, 165] width 0 height 0
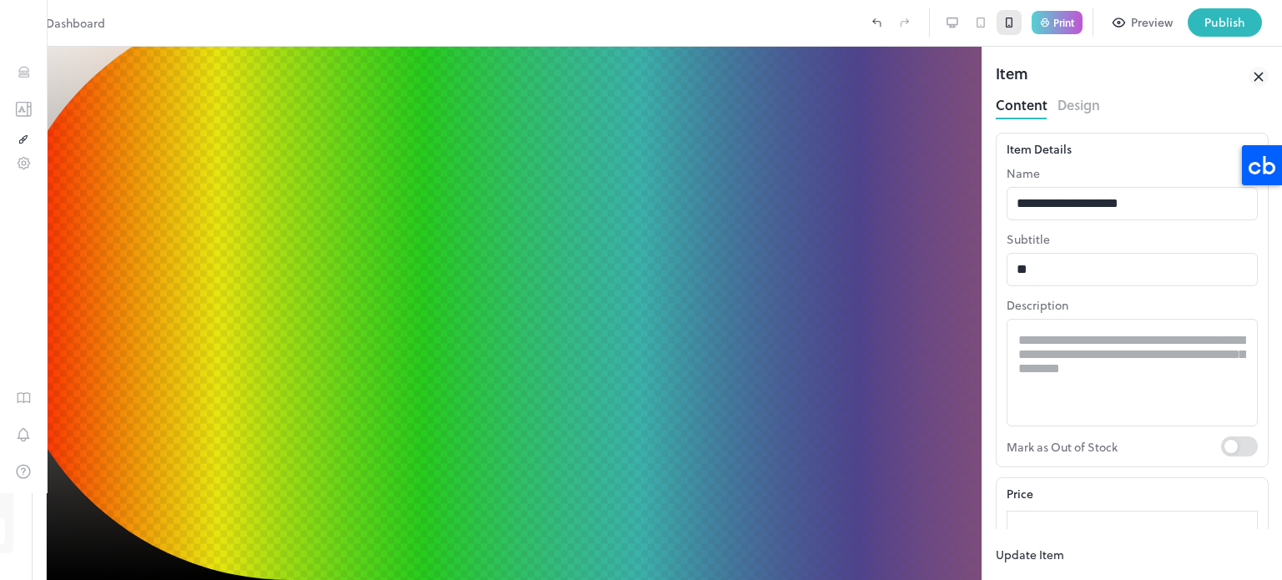
type input "*********"
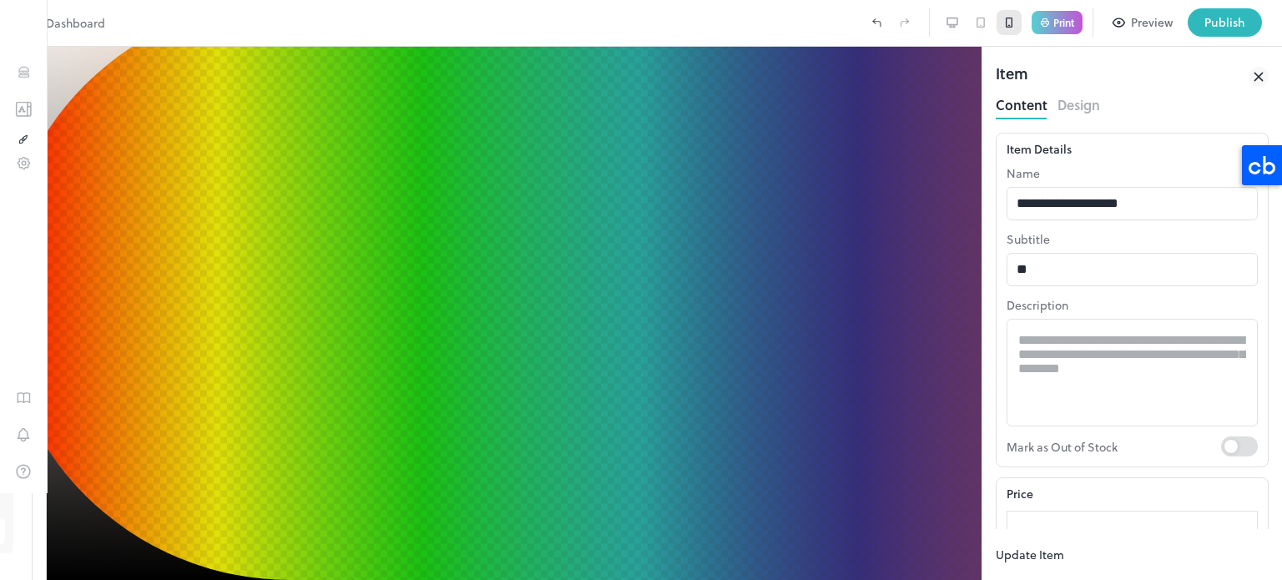
type input "*********"
drag, startPoint x: 336, startPoint y: 316, endPoint x: 343, endPoint y: 338, distance: 23.0
click at [380, 396] on div at bounding box center [380, 396] width 0 height 0
drag, startPoint x: 343, startPoint y: 338, endPoint x: 351, endPoint y: 289, distance: 49.8
click at [351, 289] on div at bounding box center [641, 290] width 1282 height 580
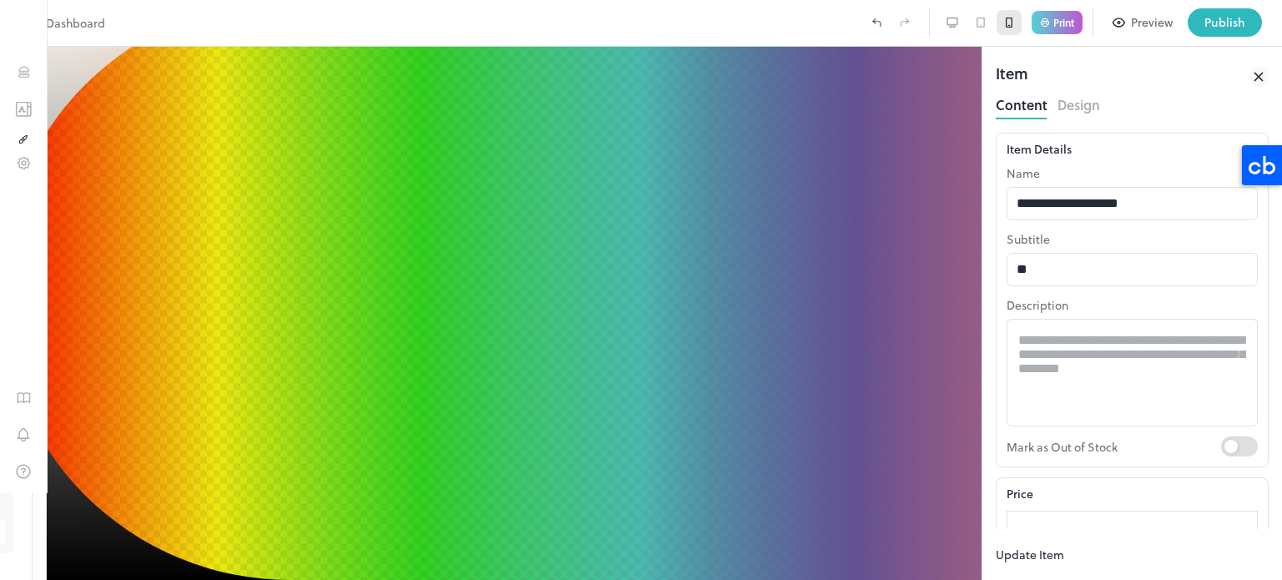
type input "*********"
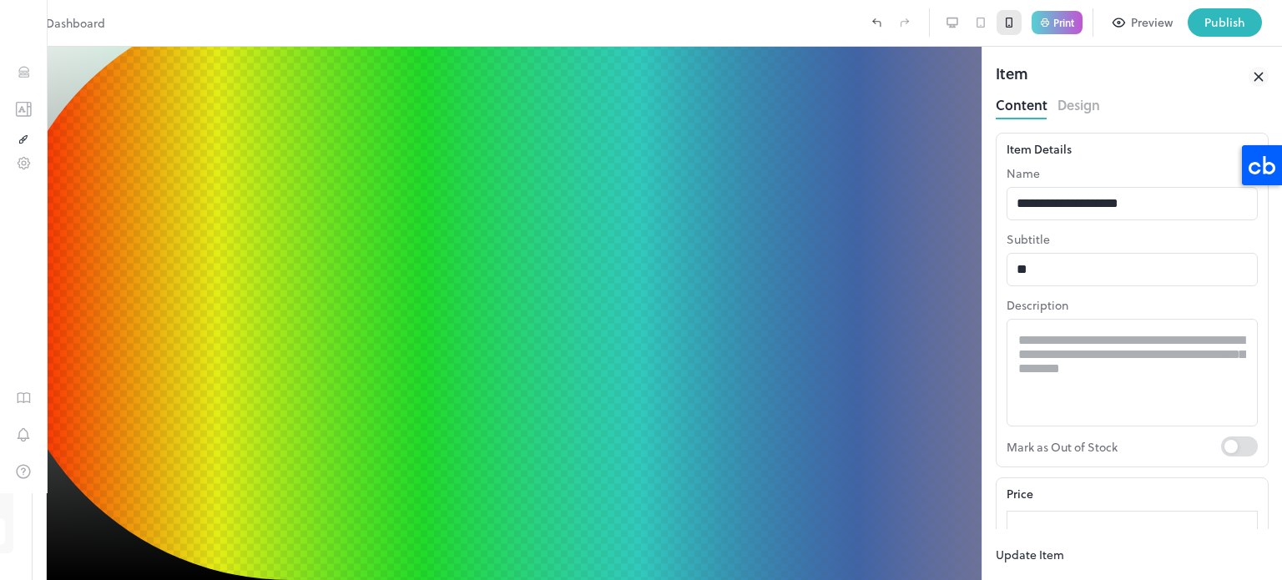
click at [369, 397] on div at bounding box center [641, 290] width 1282 height 580
type input "*********"
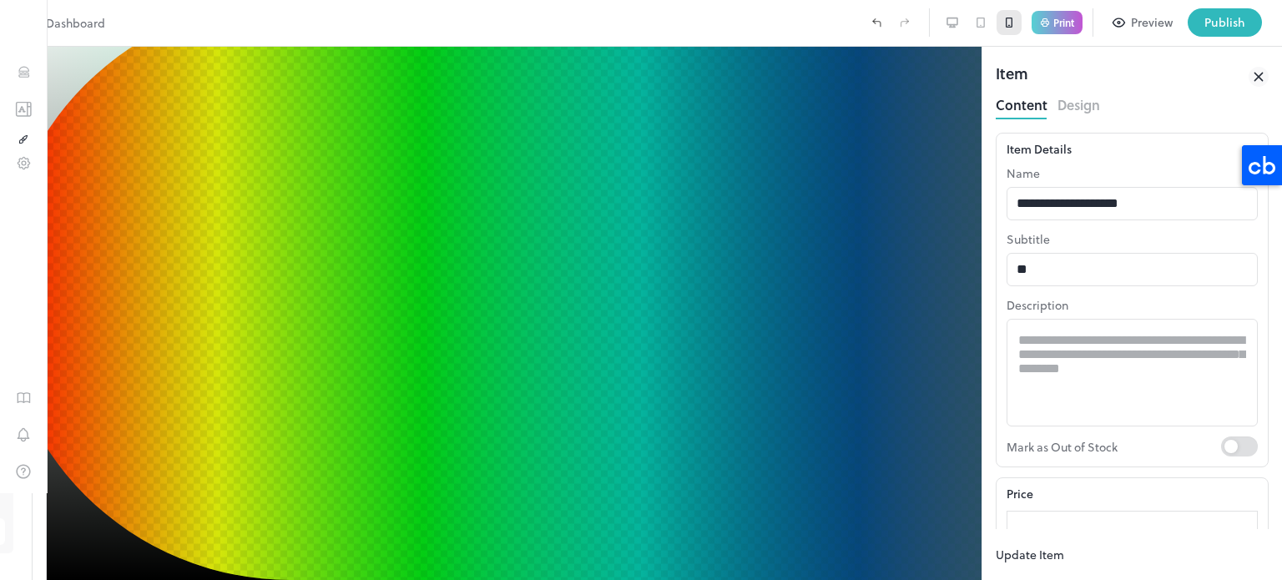
click at [479, 323] on div at bounding box center [641, 290] width 1282 height 580
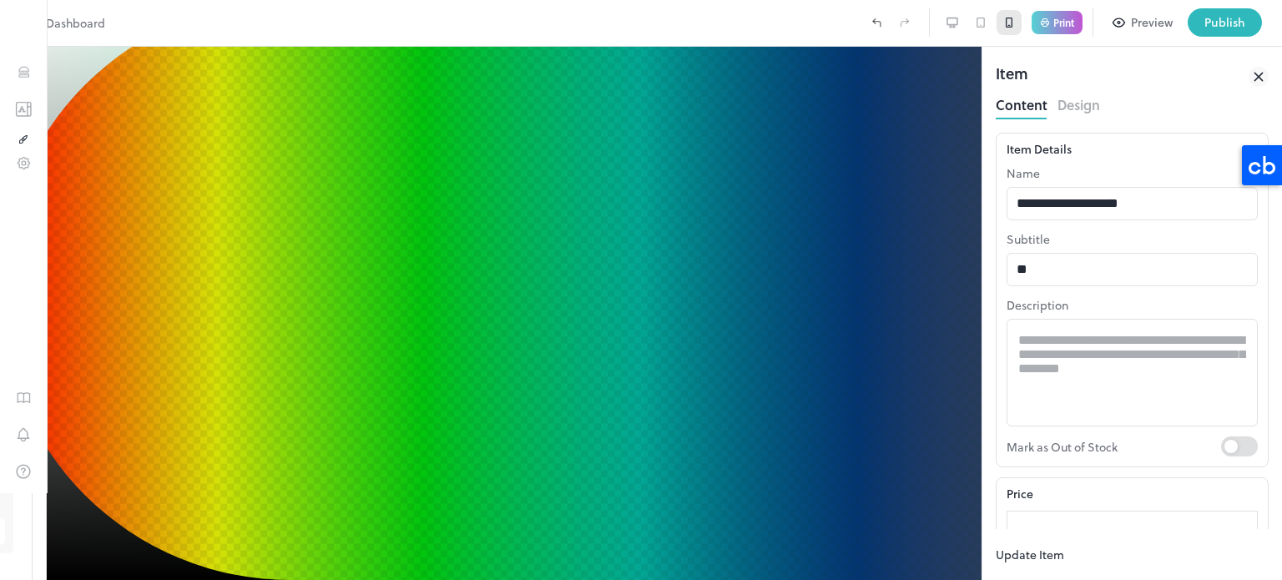
type input "*********"
click at [487, 343] on div at bounding box center [641, 290] width 1282 height 580
type input "*********"
click at [492, 284] on div at bounding box center [641, 290] width 1282 height 580
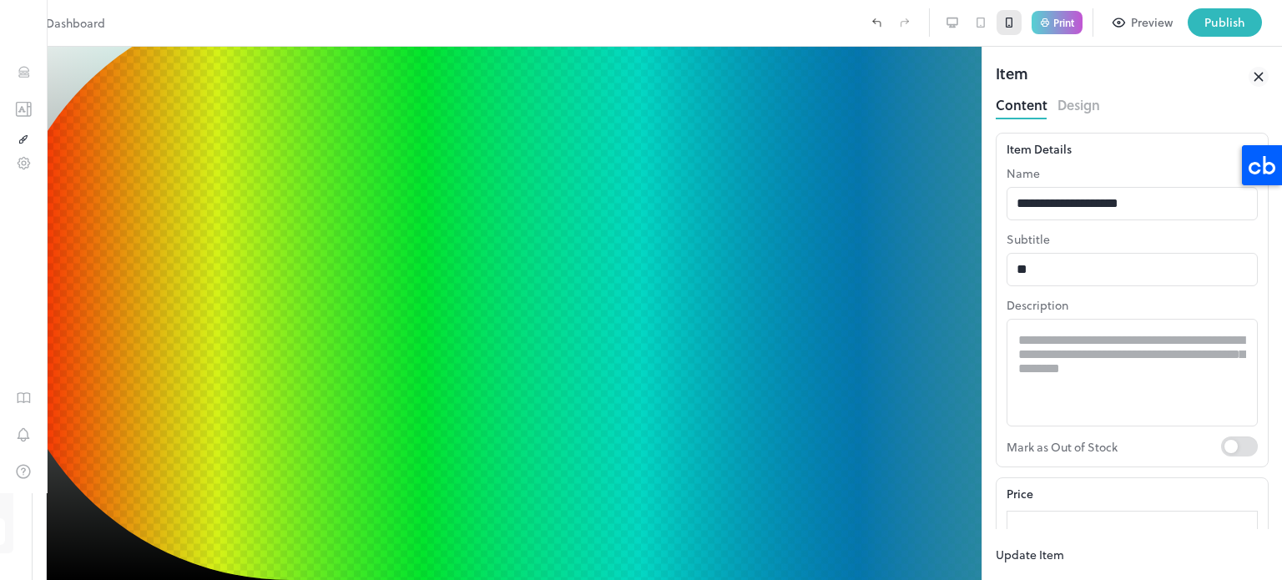
type input "*********"
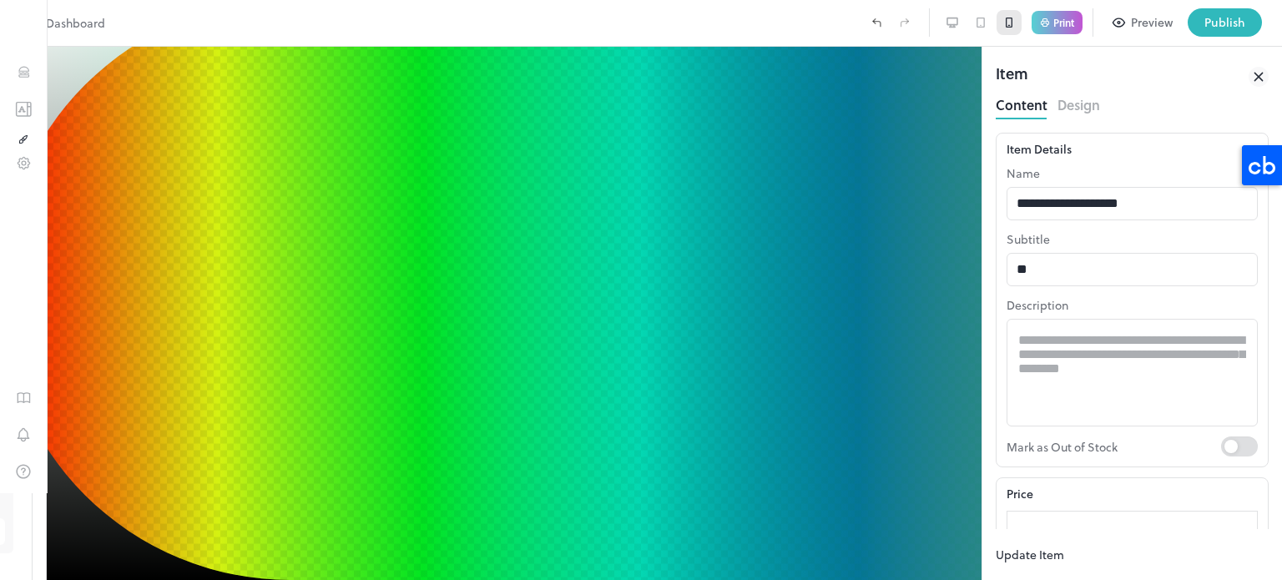
drag, startPoint x: 371, startPoint y: 393, endPoint x: 371, endPoint y: 403, distance: 10.0
type input "*********"
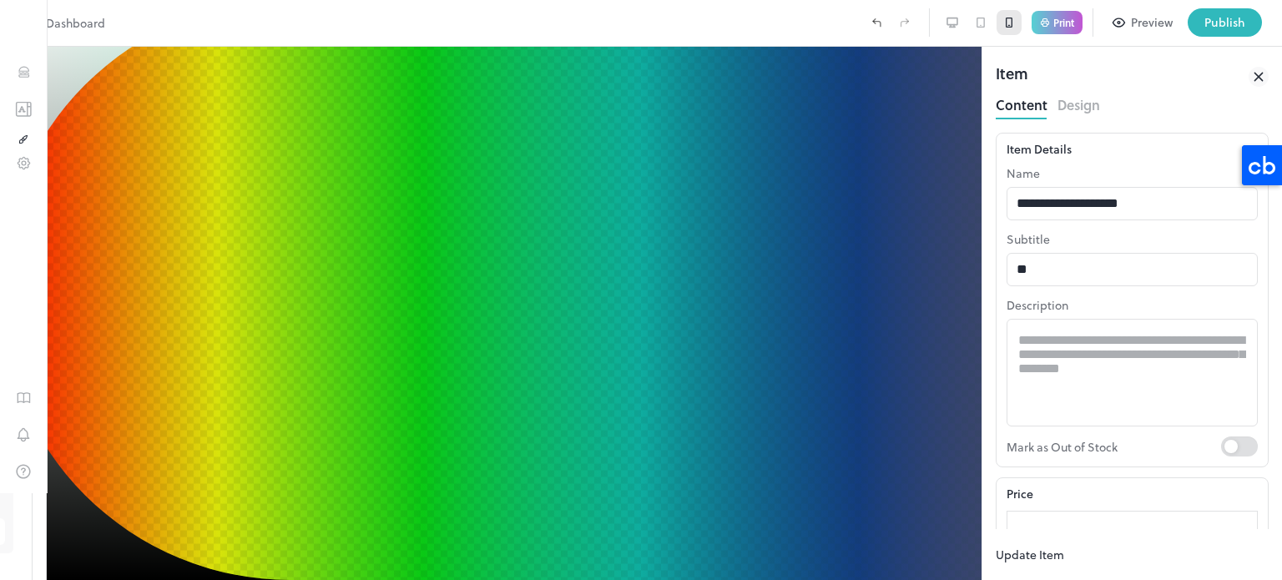
click at [427, 331] on div at bounding box center [641, 290] width 1282 height 580
click at [377, 339] on div at bounding box center [641, 290] width 1282 height 580
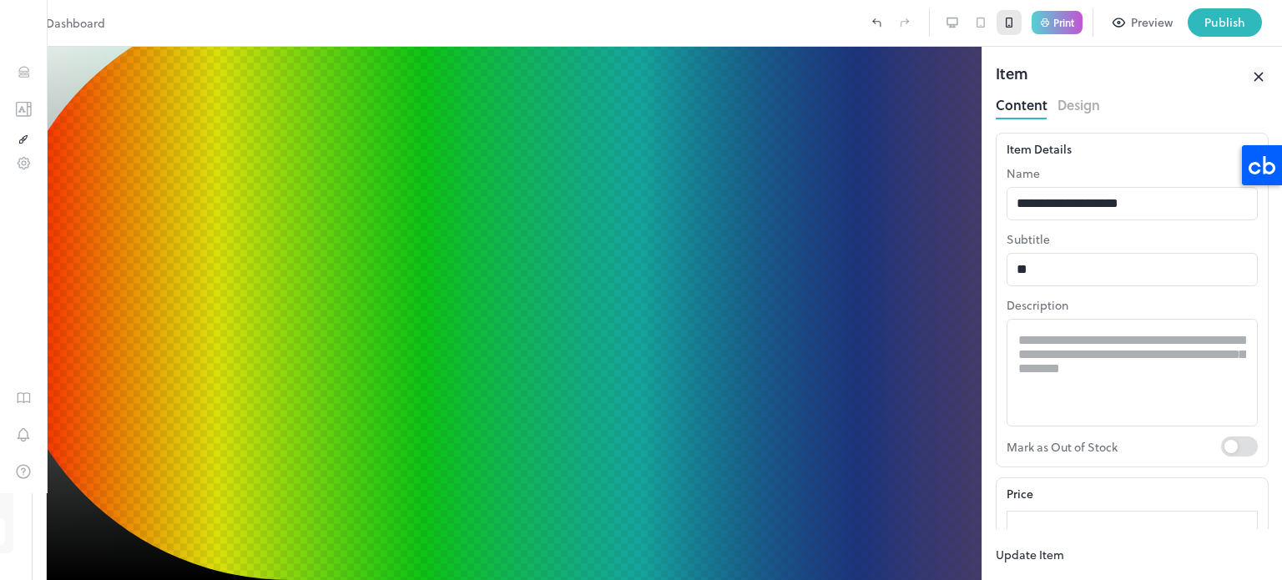
type input "*********"
click at [358, 319] on div at bounding box center [641, 290] width 1282 height 580
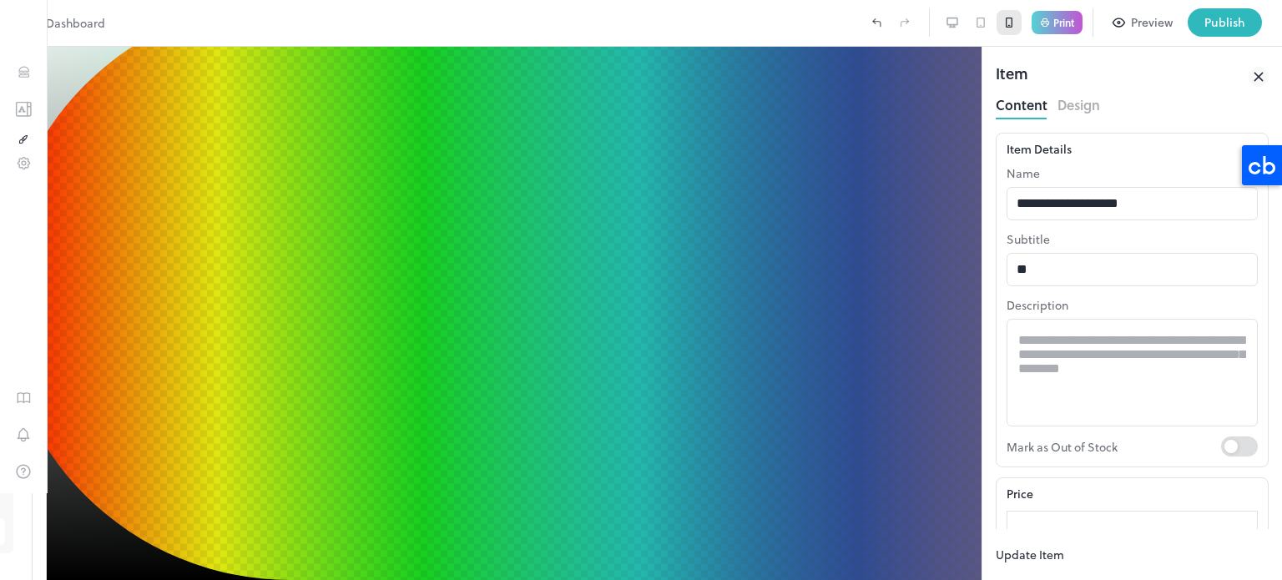
type input "*********"
click at [377, 351] on div at bounding box center [641, 290] width 1282 height 580
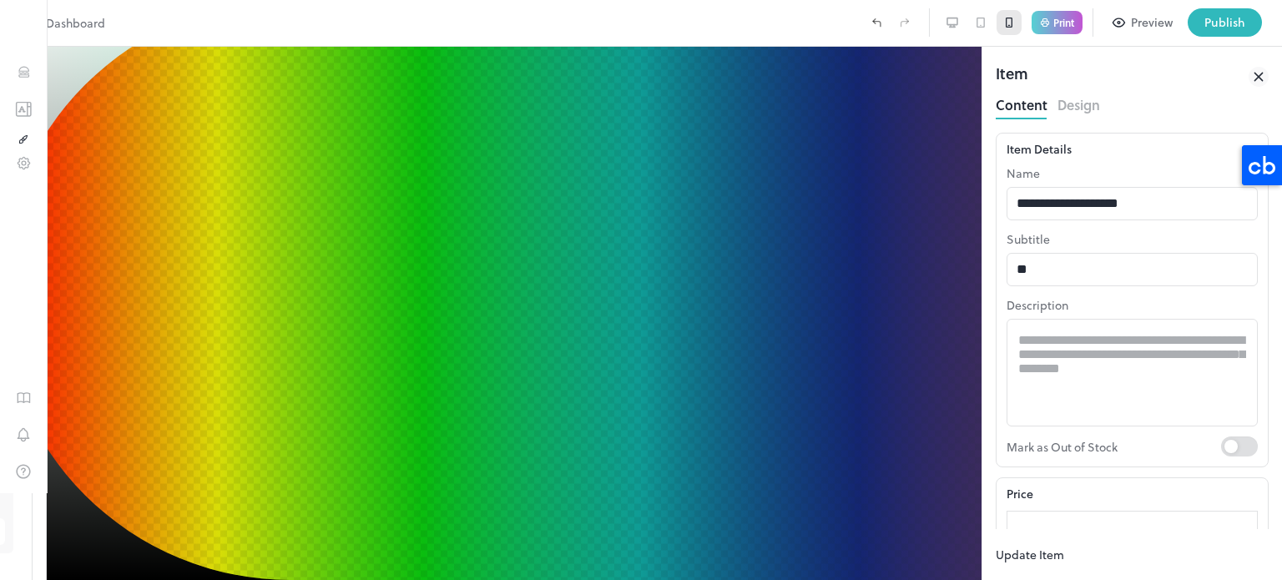
type input "*********"
click at [382, 331] on div at bounding box center [641, 290] width 1282 height 580
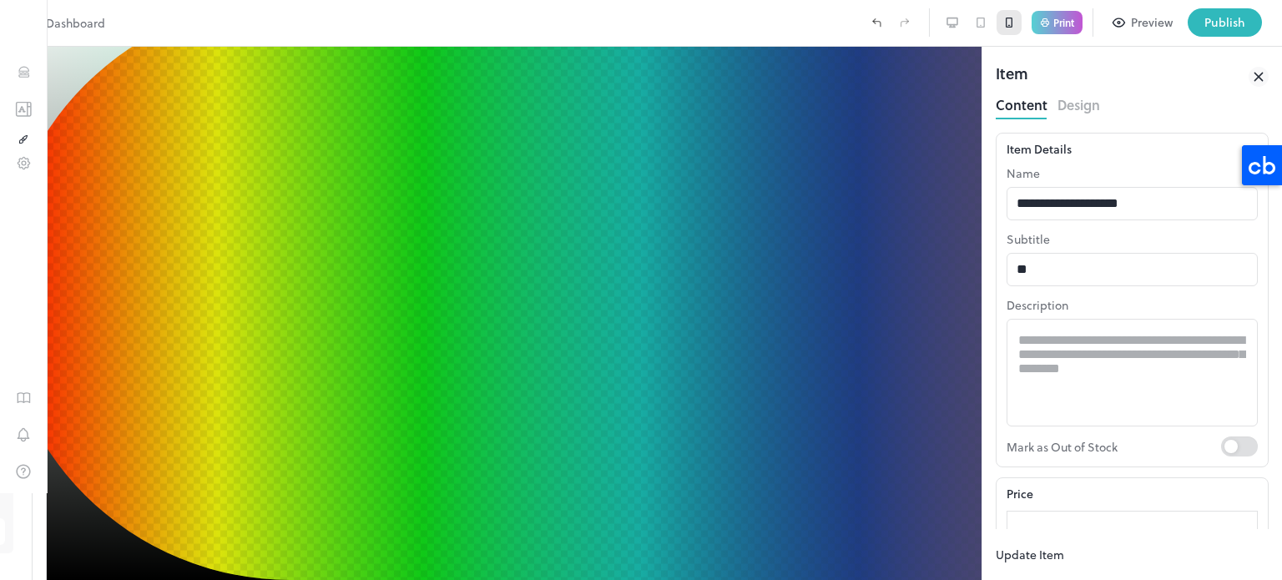
type input "*********"
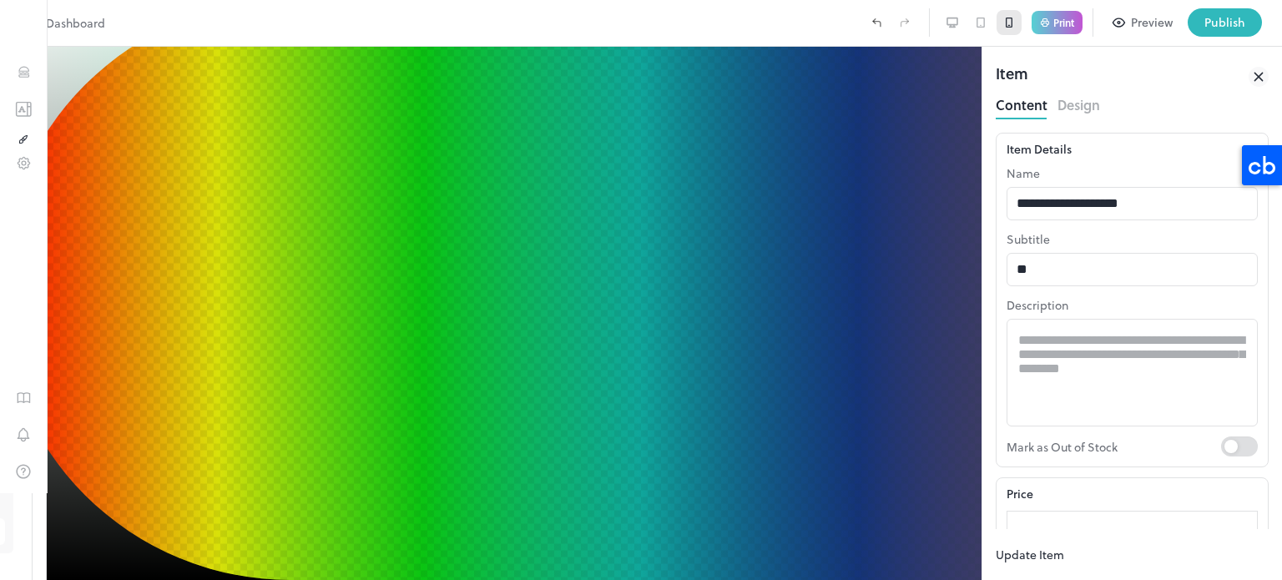
click at [410, 339] on div at bounding box center [641, 290] width 1282 height 580
type input "*********"
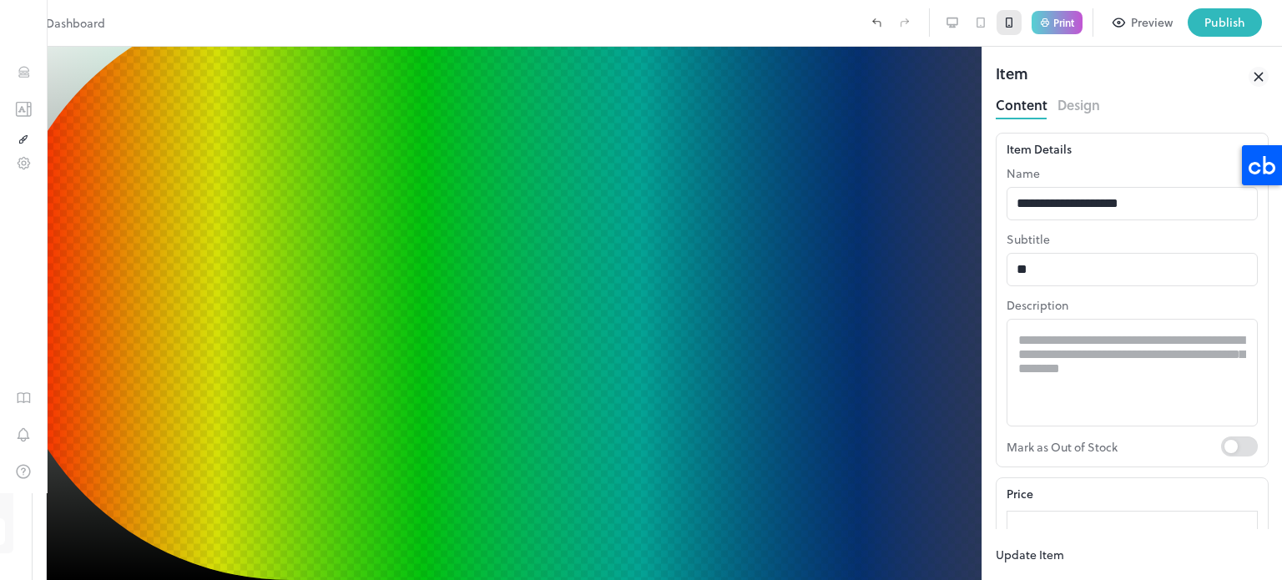
click at [474, 341] on div at bounding box center [641, 290] width 1282 height 580
type input "*********"
click at [454, 298] on div at bounding box center [641, 290] width 1282 height 580
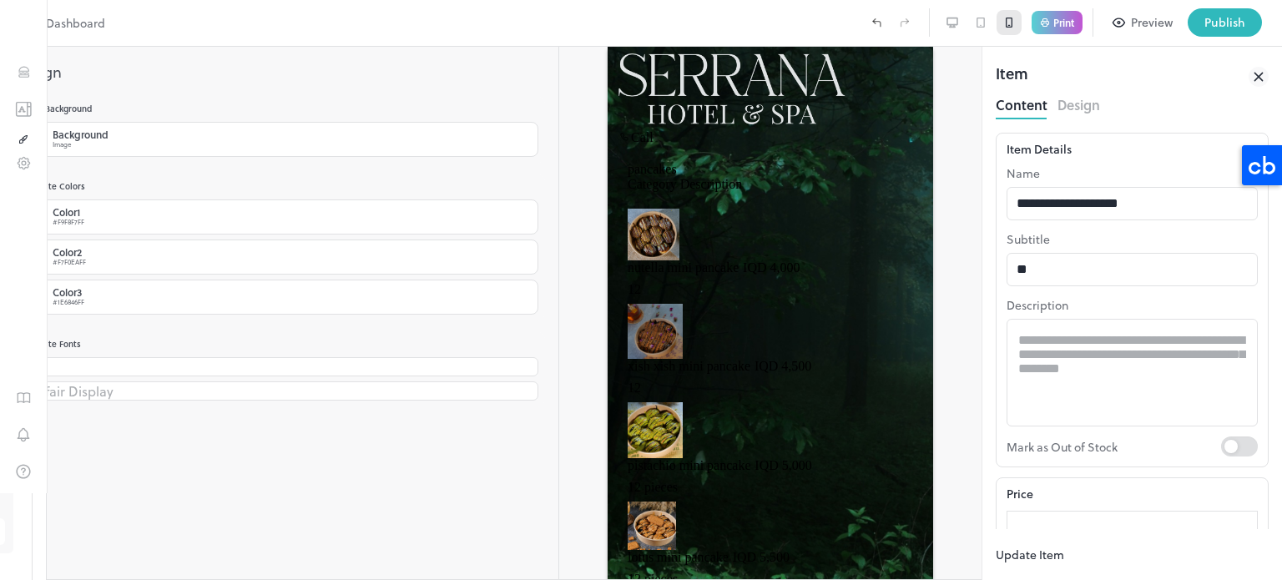
click at [31, 579] on div at bounding box center [641, 580] width 1282 height 0
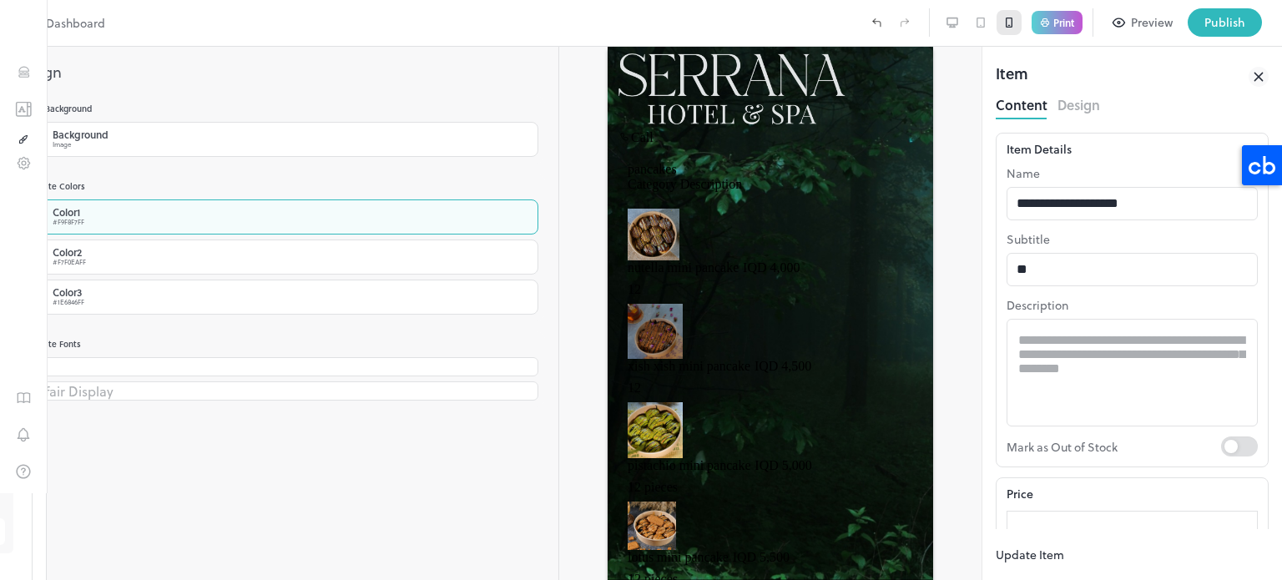
click at [94, 211] on div "Color 1 #F9F8F7FF" at bounding box center [279, 217] width 518 height 35
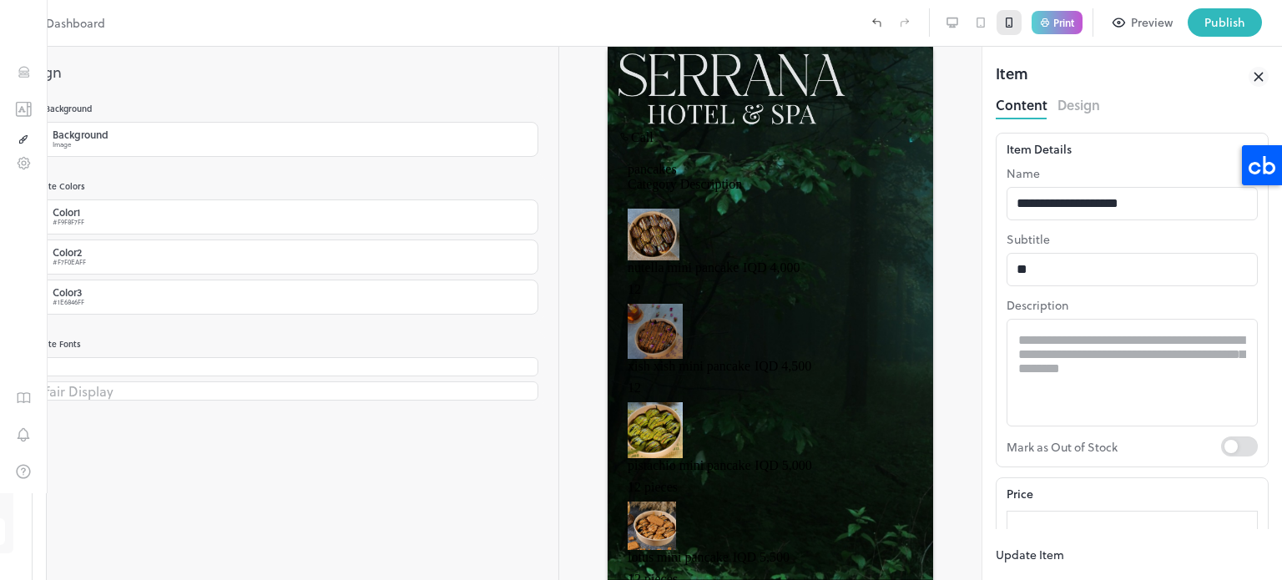
click at [314, 579] on div at bounding box center [641, 580] width 1282 height 0
click at [1229, 10] on button "Publish" at bounding box center [1225, 22] width 74 height 28
click at [371, 579] on div at bounding box center [641, 580] width 1282 height 0
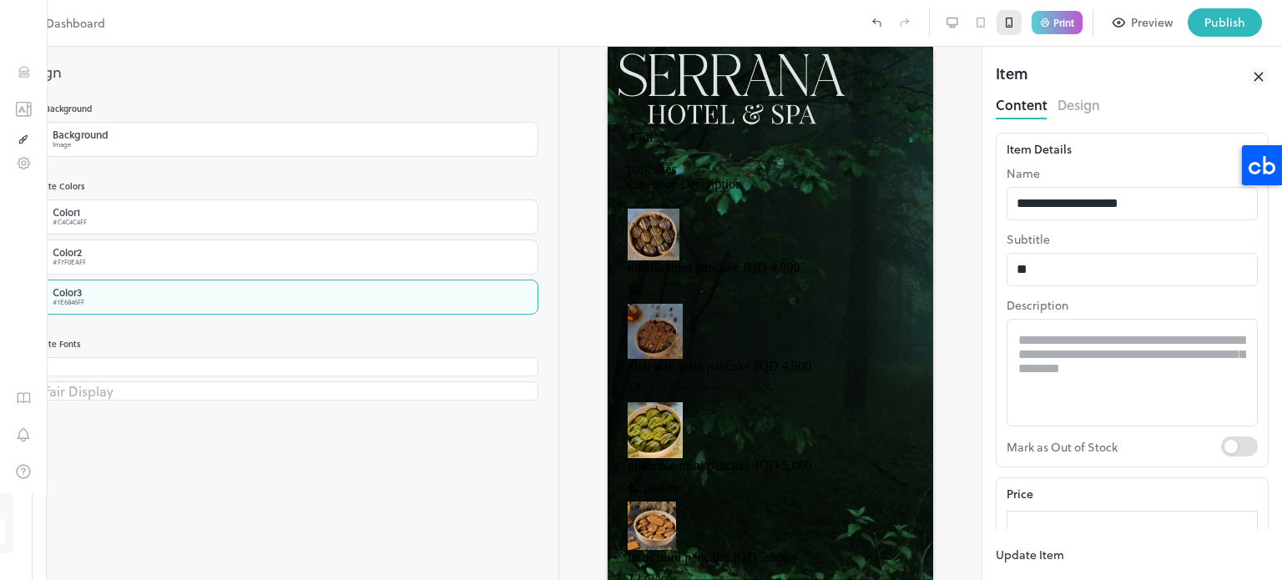
click at [84, 305] on div "#1E6846FF" at bounding box center [69, 302] width 32 height 10
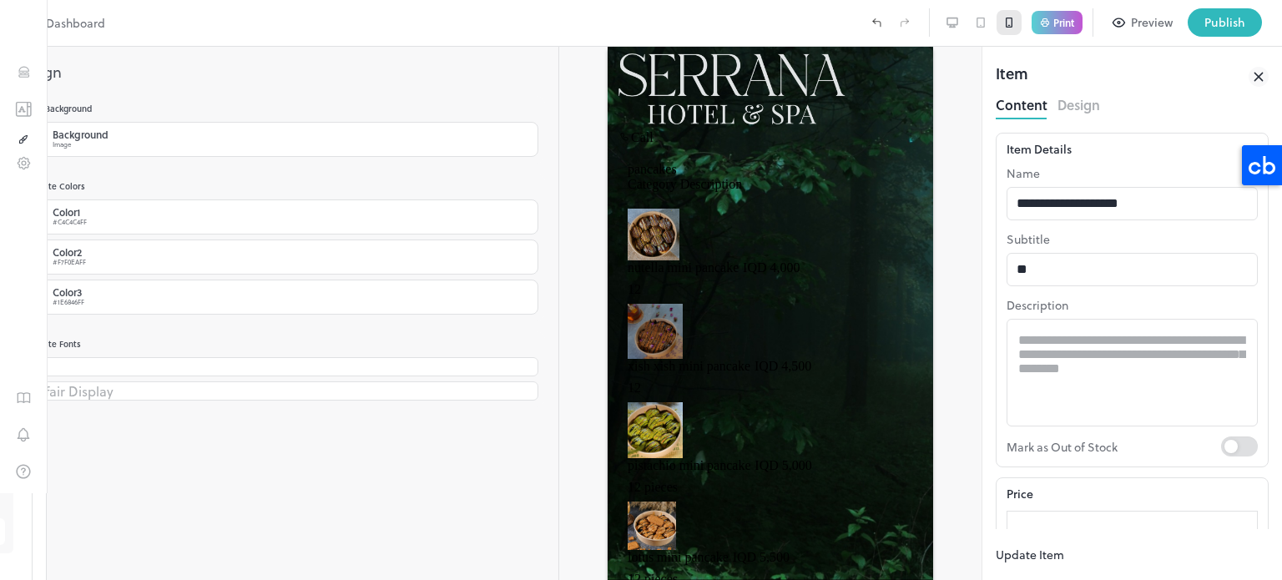
click at [350, 579] on div at bounding box center [641, 580] width 1282 height 0
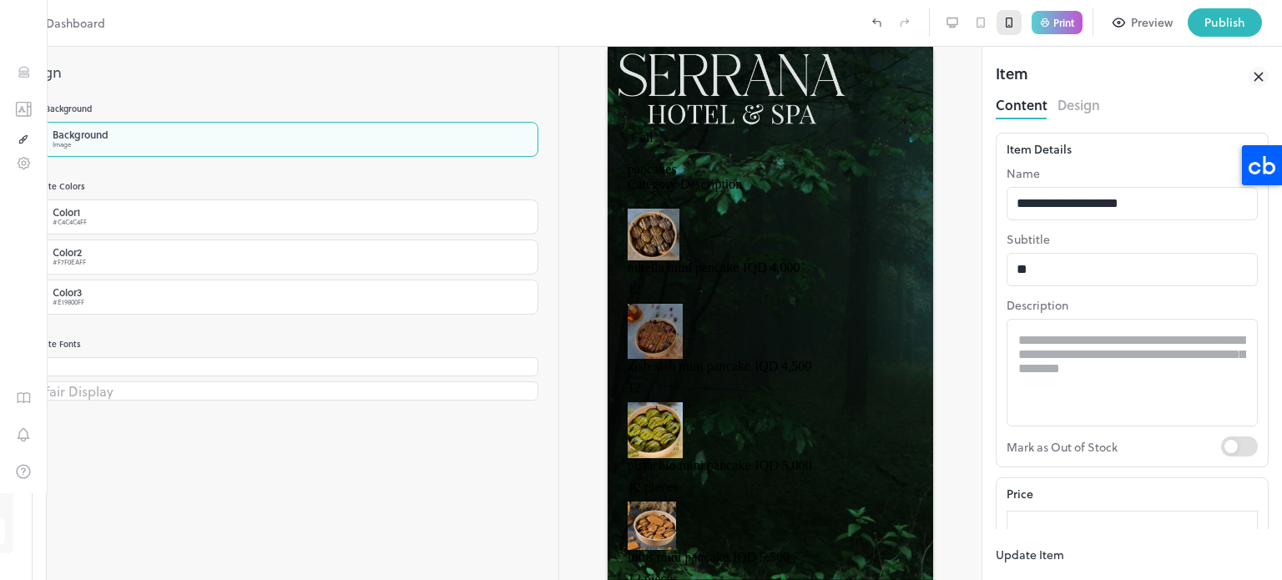
click at [109, 146] on div "Image" at bounding box center [81, 144] width 56 height 10
click at [131, 579] on div at bounding box center [641, 580] width 1282 height 0
click at [172, 139] on div "Background Image" at bounding box center [279, 139] width 518 height 35
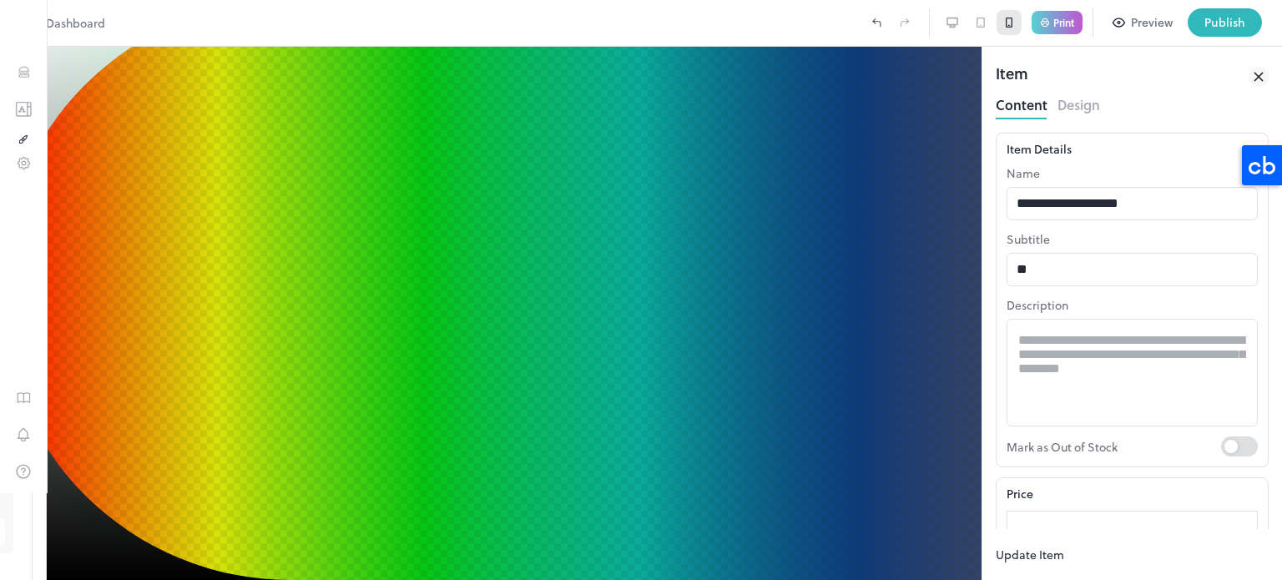
type input "*********"
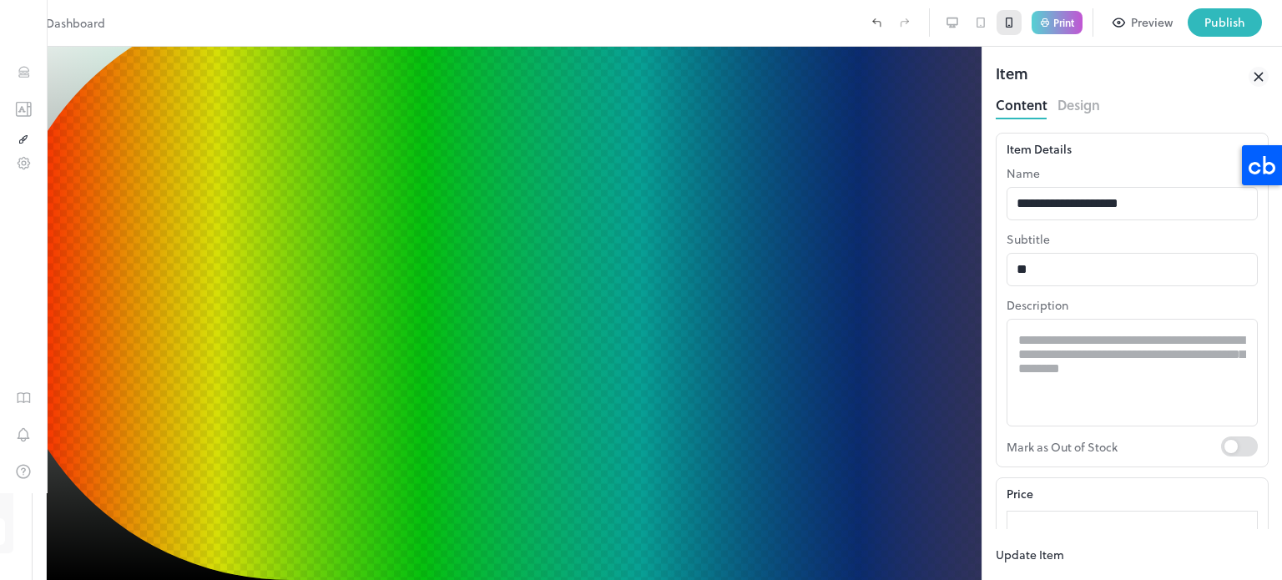
drag, startPoint x: 447, startPoint y: 334, endPoint x: 444, endPoint y: 346, distance: 12.0
click at [964, 433] on div at bounding box center [964, 433] width 0 height 0
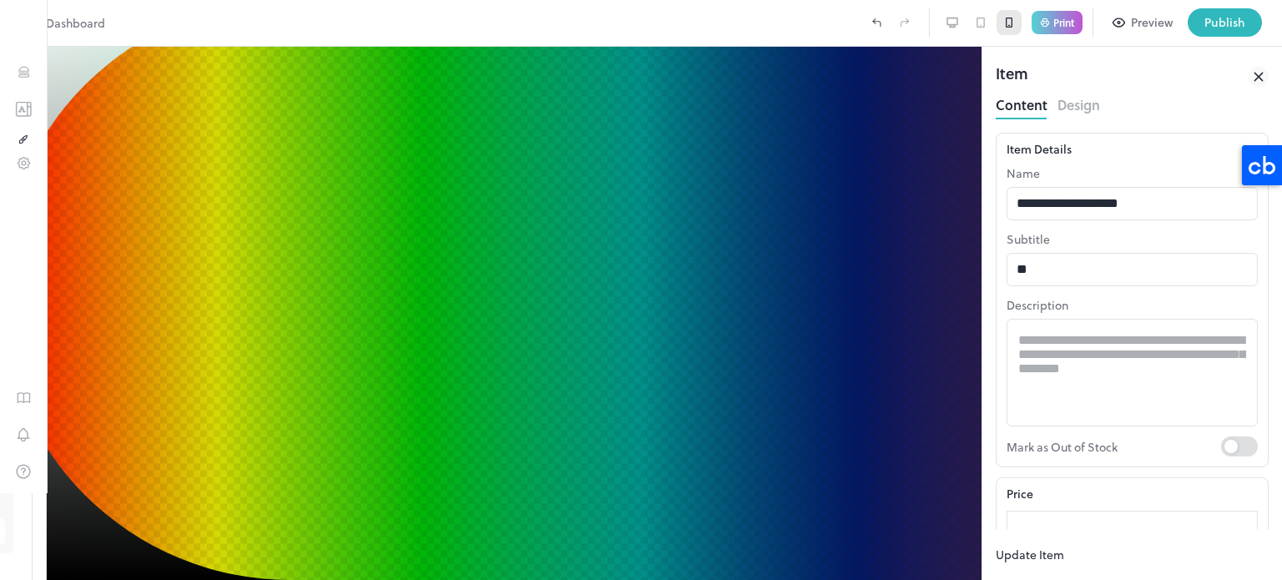
type input "*********"
drag, startPoint x: 452, startPoint y: 350, endPoint x: 465, endPoint y: 363, distance: 18.9
click at [1078, 502] on div at bounding box center [1078, 502] width 0 height 0
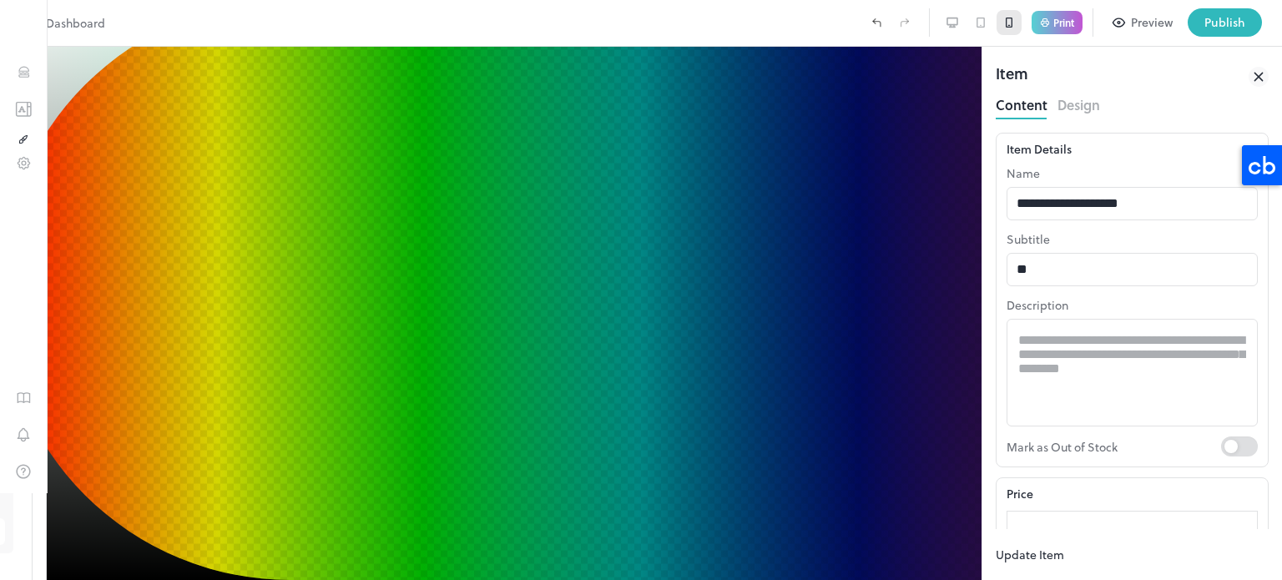
type input "*********"
drag, startPoint x: 469, startPoint y: 365, endPoint x: 467, endPoint y: 377, distance: 12.0
click at [1092, 560] on div at bounding box center [1092, 560] width 0 height 0
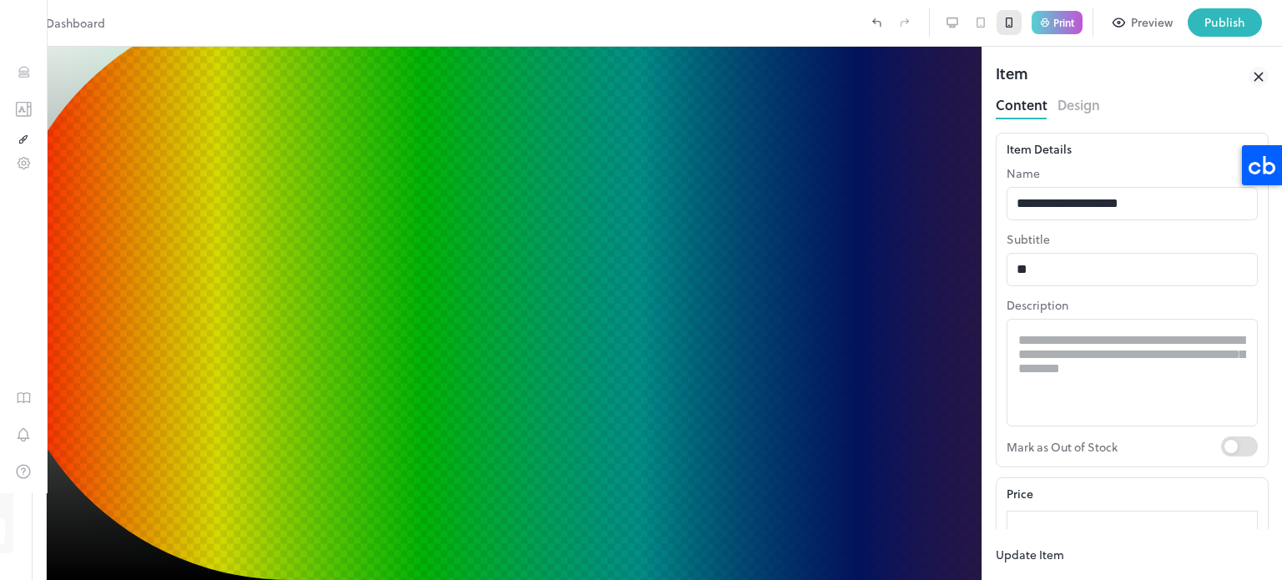
type input "*********"
drag, startPoint x: 467, startPoint y: 377, endPoint x: 468, endPoint y: 361, distance: 16.0
click at [468, 361] on div at bounding box center [641, 290] width 1282 height 580
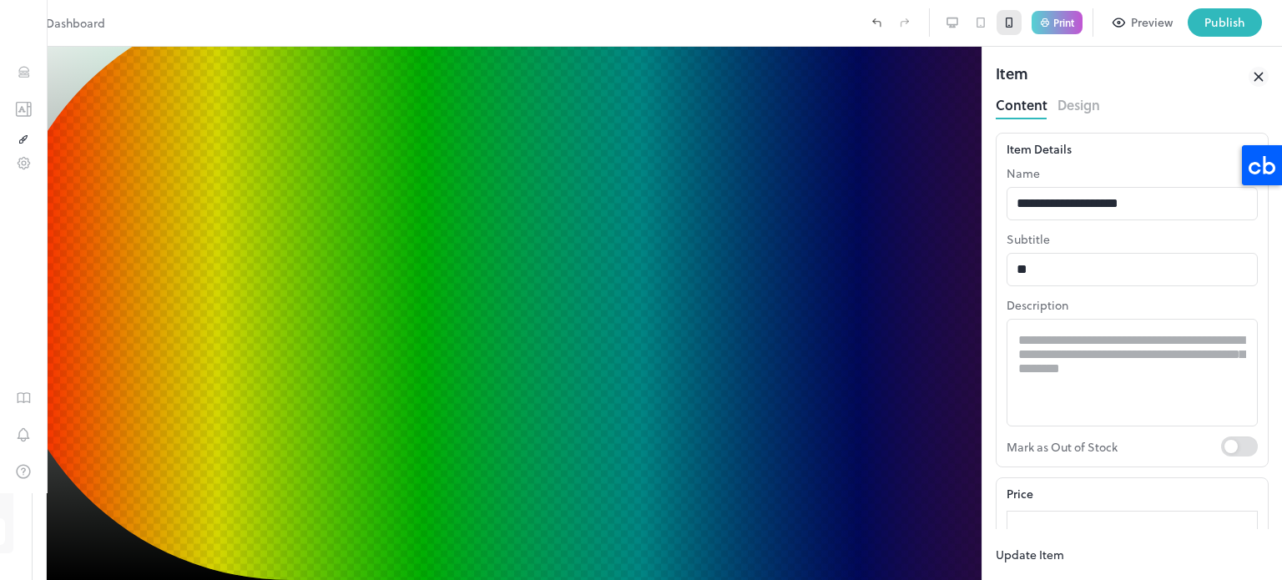
type input "*********"
drag, startPoint x: 468, startPoint y: 361, endPoint x: 468, endPoint y: 375, distance: 14.2
click at [1102, 550] on div at bounding box center [1102, 550] width 0 height 0
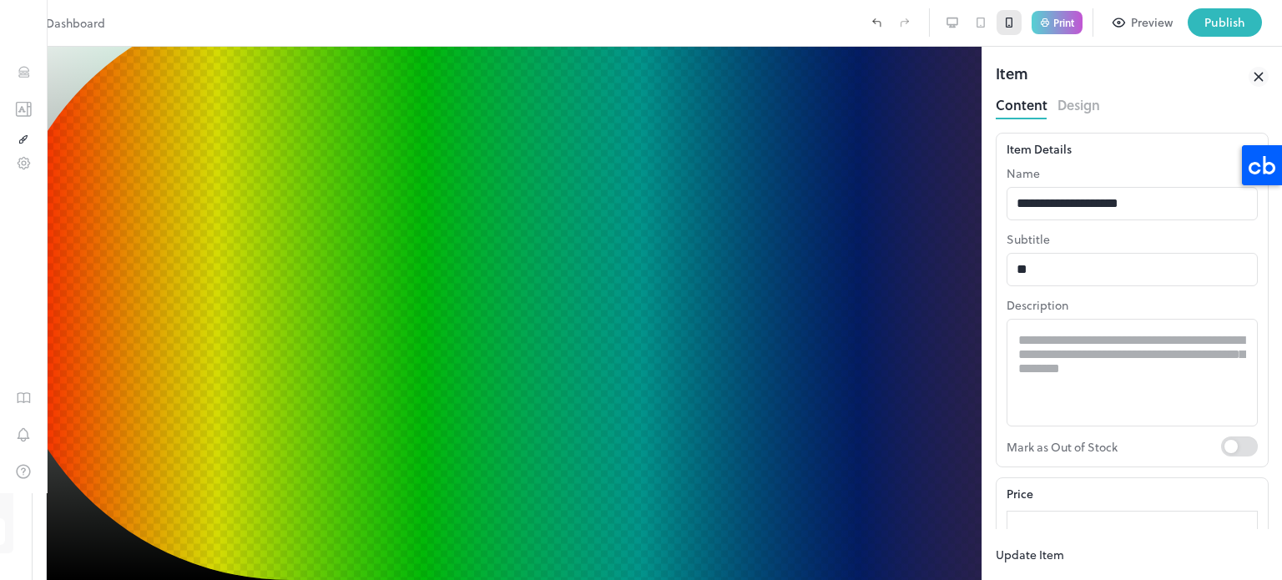
type input "*********"
drag, startPoint x: 468, startPoint y: 375, endPoint x: 476, endPoint y: 354, distance: 22.5
click at [1145, 485] on div at bounding box center [1145, 485] width 0 height 0
type input "*********"
drag, startPoint x: 477, startPoint y: 352, endPoint x: 468, endPoint y: 358, distance: 10.2
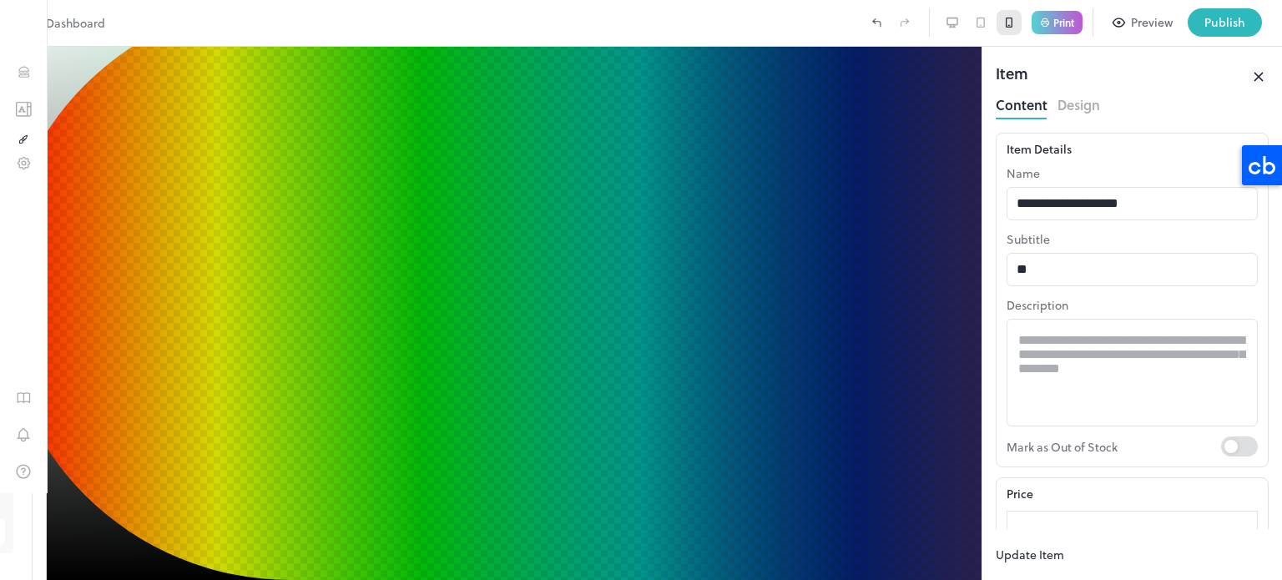
click at [1102, 485] on div at bounding box center [1102, 485] width 0 height 0
type input "*********"
click at [1097, 498] on div at bounding box center [1097, 498] width 0 height 0
type input "*********"
drag, startPoint x: 468, startPoint y: 362, endPoint x: 481, endPoint y: 353, distance: 15.8
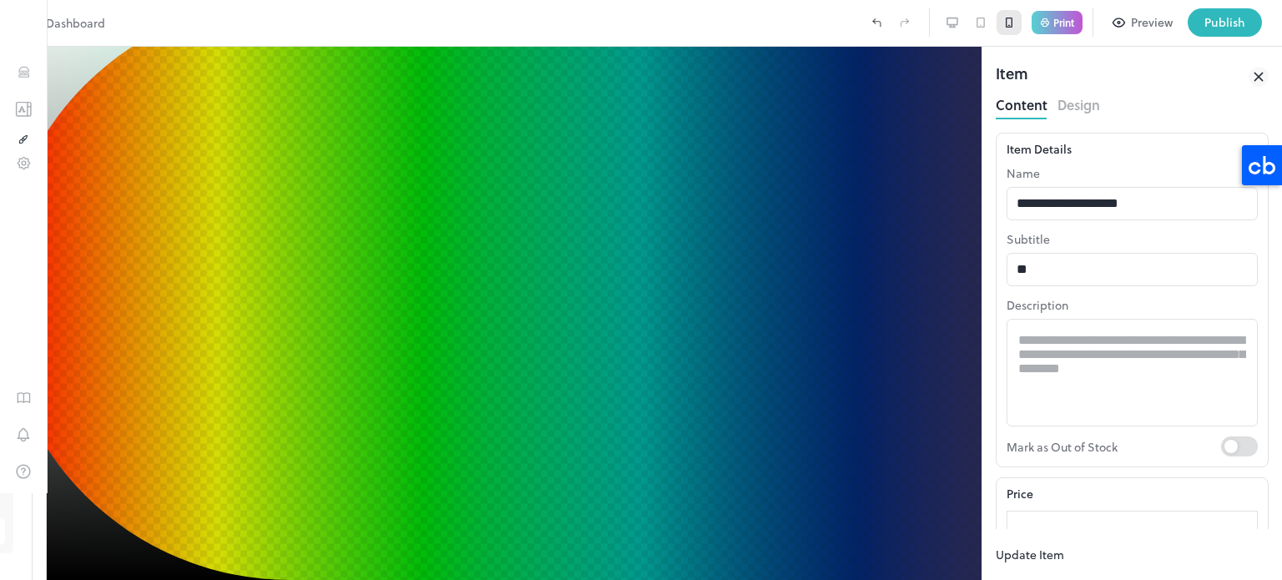
click at [1173, 464] on div at bounding box center [1173, 464] width 0 height 0
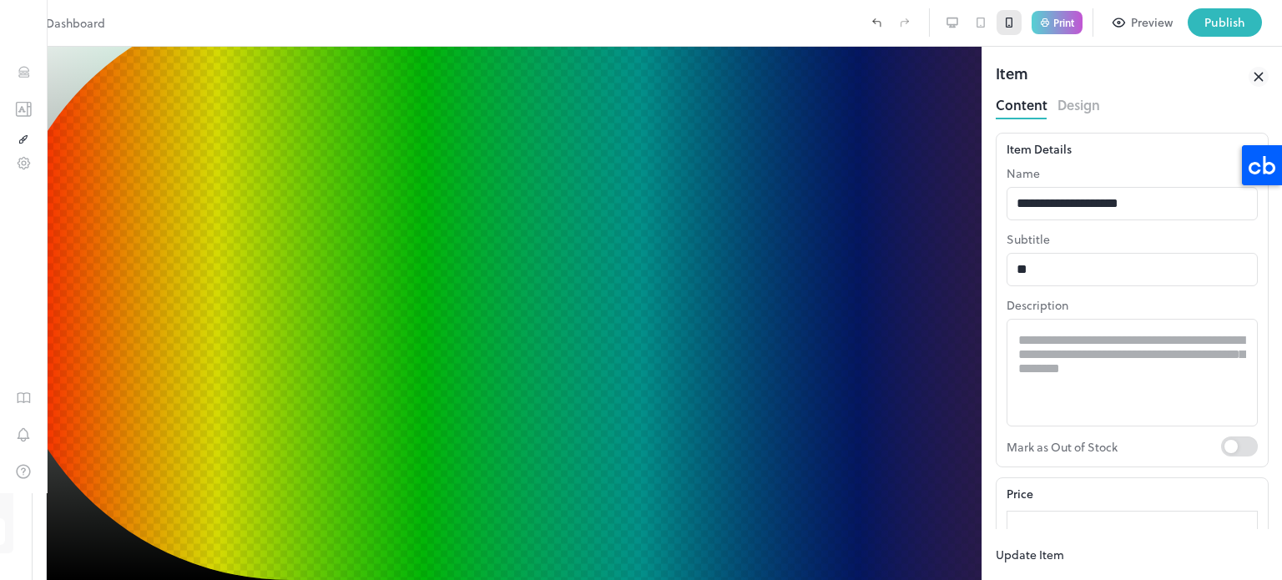
type input "*********"
drag, startPoint x: 481, startPoint y: 353, endPoint x: 462, endPoint y: 362, distance: 21.3
click at [1064, 502] on div at bounding box center [1064, 502] width 0 height 0
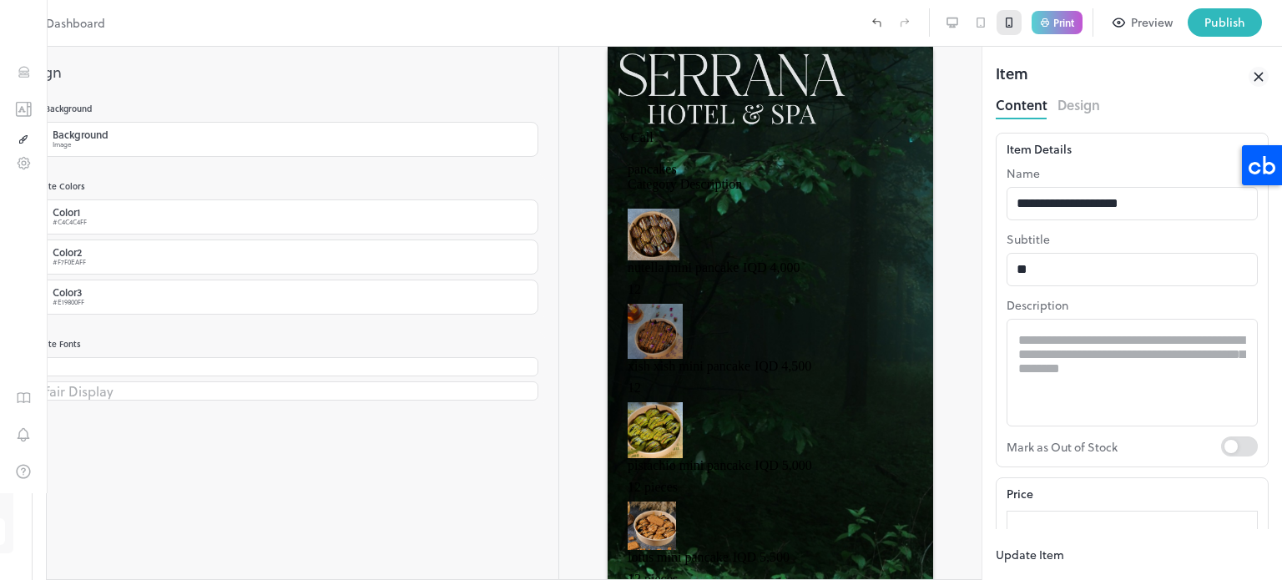
click at [1236, 579] on div at bounding box center [641, 580] width 1282 height 0
click at [1236, 18] on div "Publish" at bounding box center [1225, 22] width 41 height 18
click at [903, 579] on div at bounding box center [641, 580] width 1282 height 0
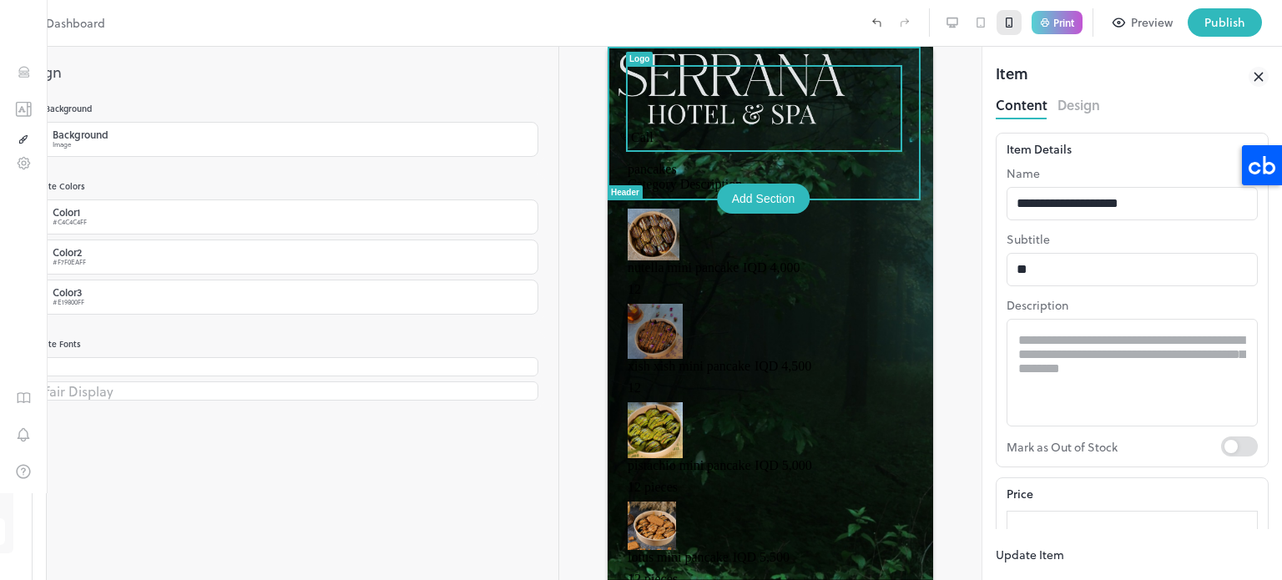
click at [752, 87] on img at bounding box center [732, 88] width 228 height 83
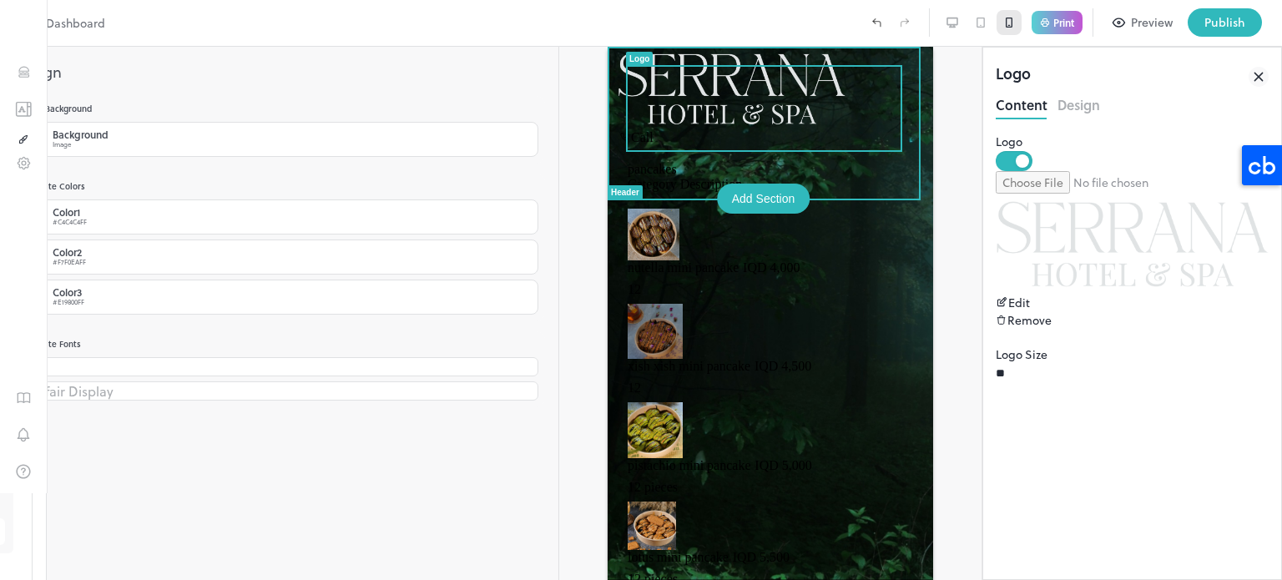
click at [752, 87] on img at bounding box center [732, 88] width 228 height 83
click at [762, 96] on img at bounding box center [732, 88] width 228 height 83
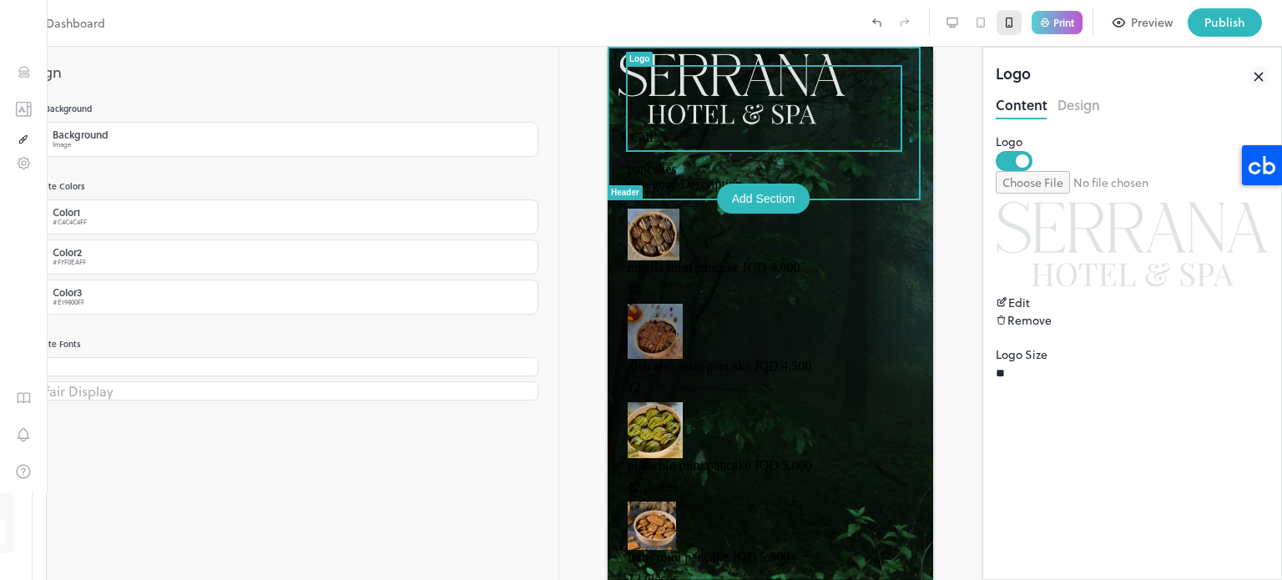
click at [742, 78] on img at bounding box center [732, 88] width 228 height 83
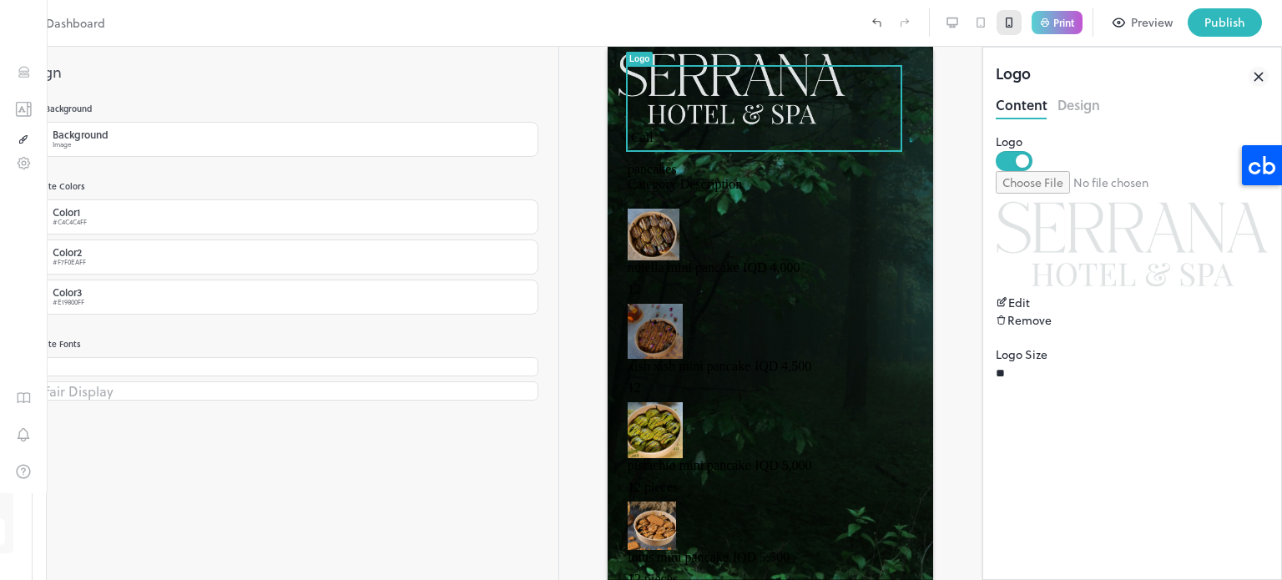
click at [1160, 294] on div "Edit" at bounding box center [1132, 303] width 273 height 18
click at [1216, 311] on div "Remove" at bounding box center [1132, 320] width 273 height 18
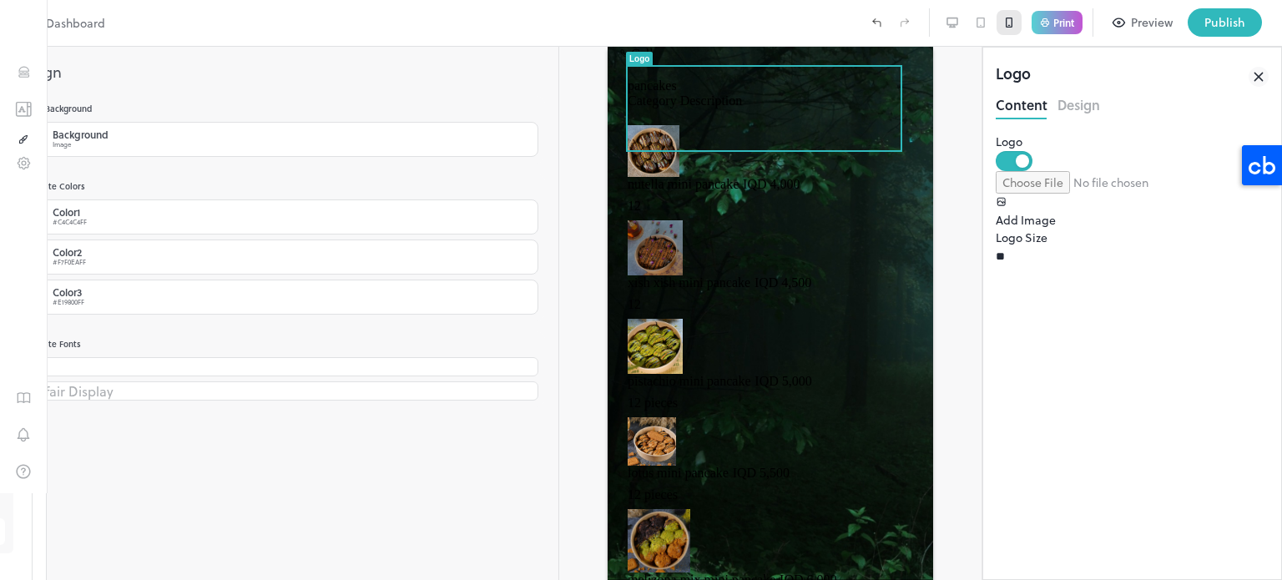
click at [1150, 194] on input "file" at bounding box center [1109, 182] width 227 height 23
type input "**********"
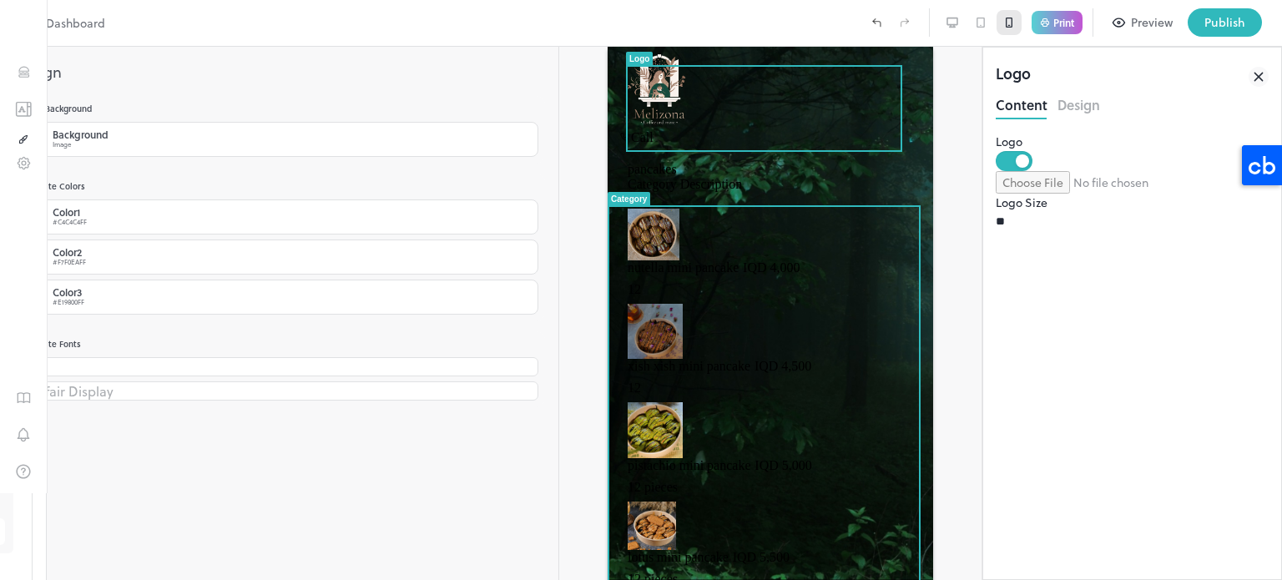
click at [852, 230] on div at bounding box center [770, 313] width 422 height 533
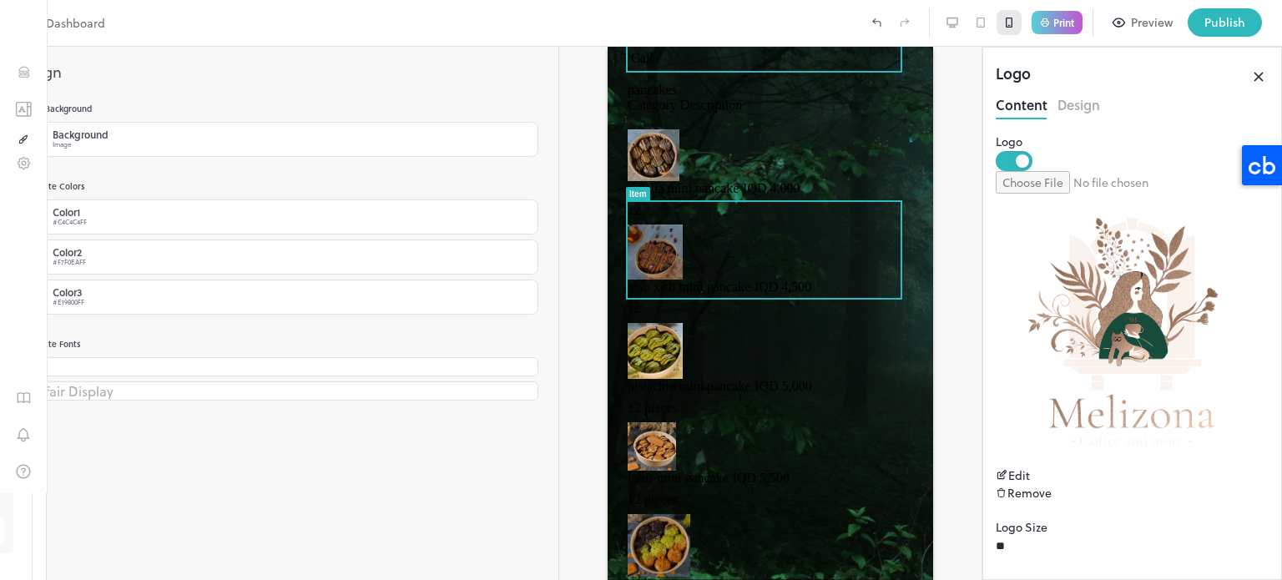
scroll to position [0, 0]
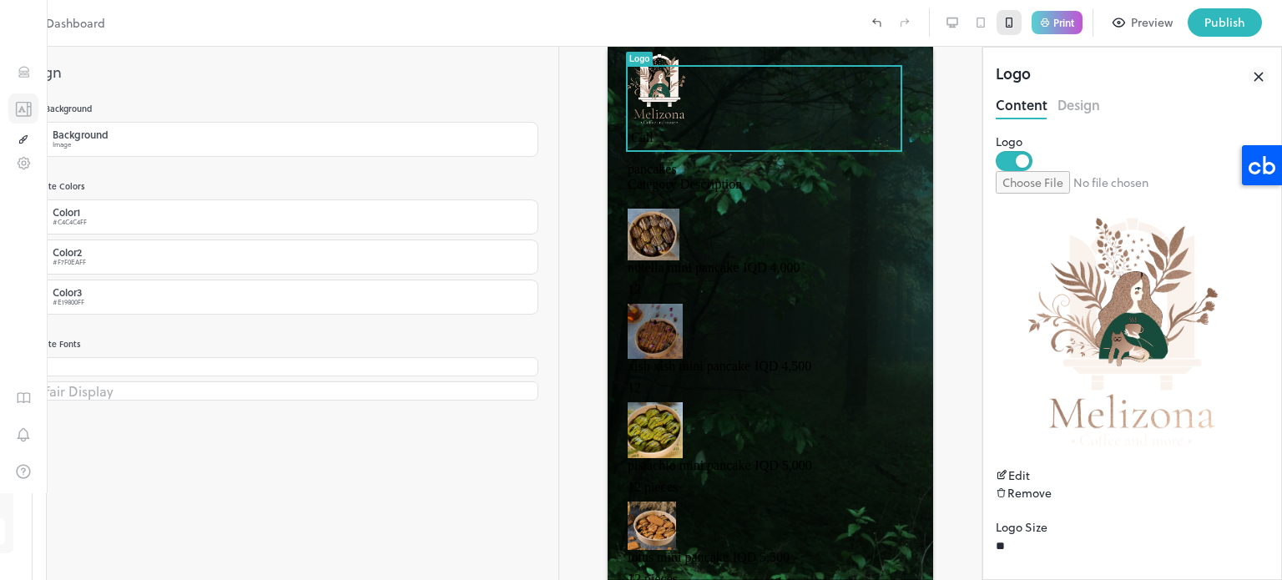
click at [30, 109] on icon "Templates" at bounding box center [23, 109] width 17 height 16
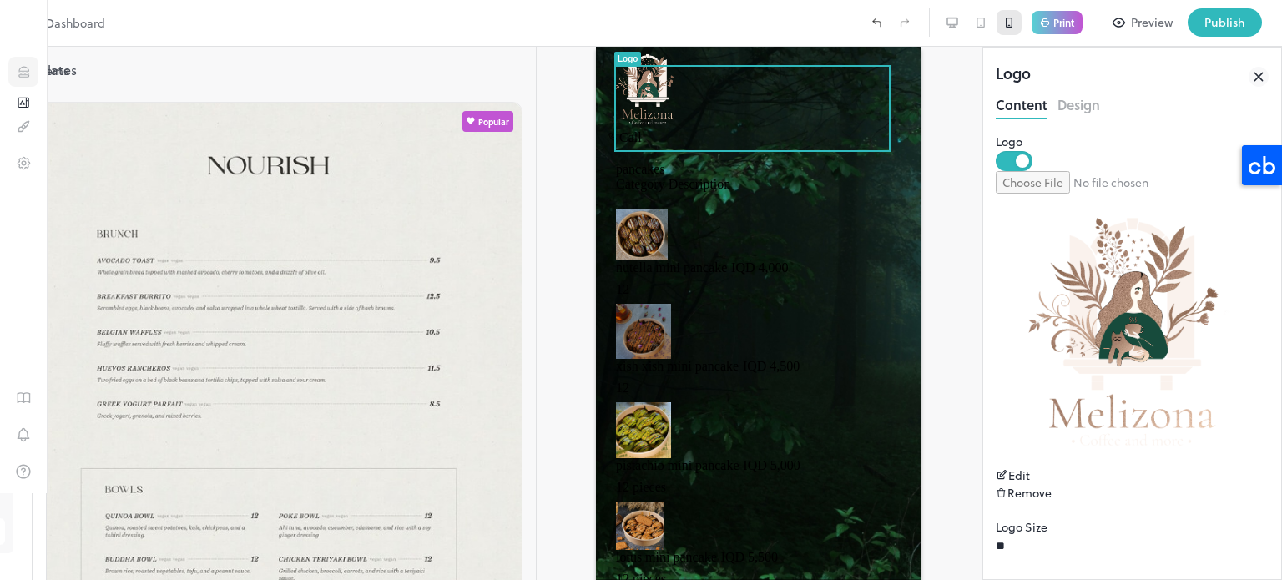
click at [23, 73] on icon "Items" at bounding box center [24, 72] width 16 height 16
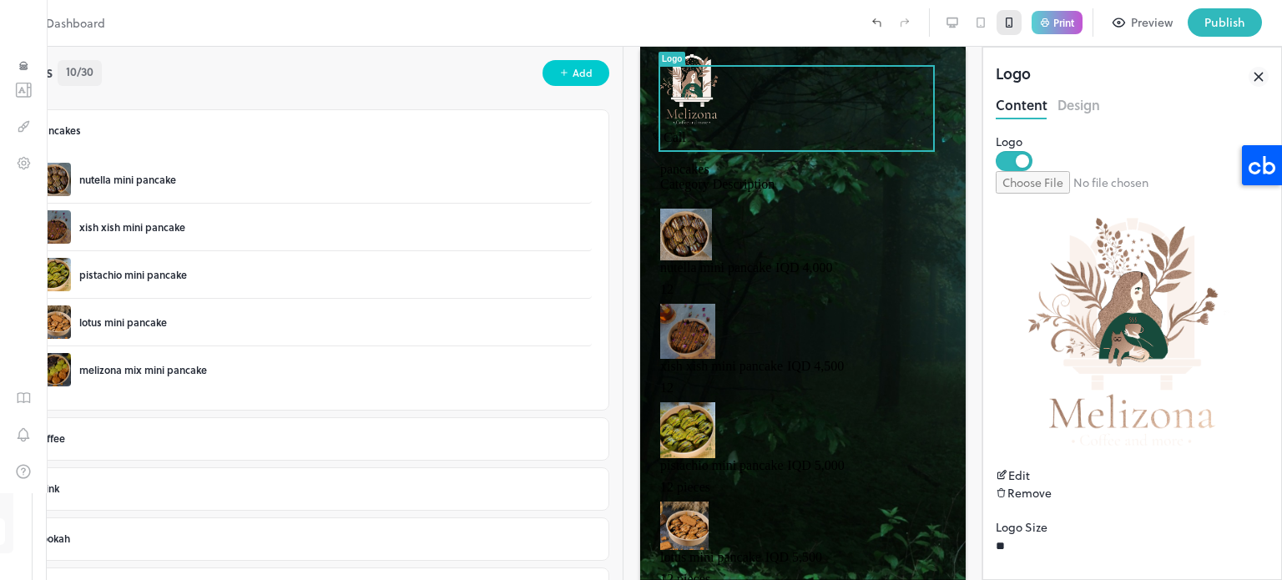
click at [986, 21] on icon at bounding box center [980, 22] width 13 height 13
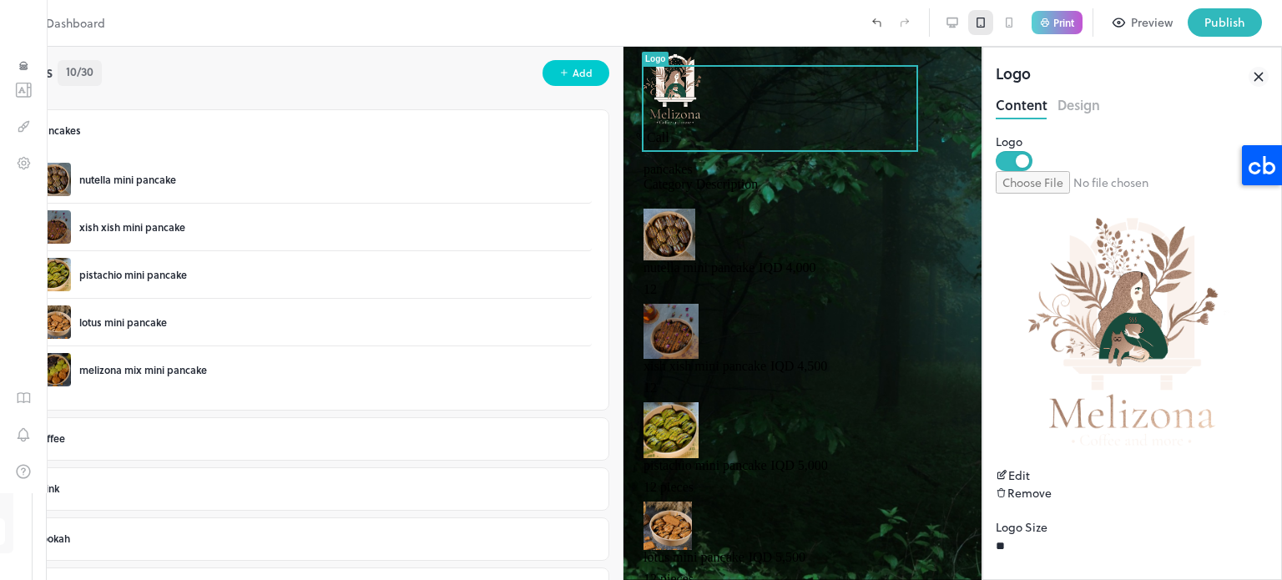
click at [1002, 23] on div at bounding box center [1009, 22] width 25 height 25
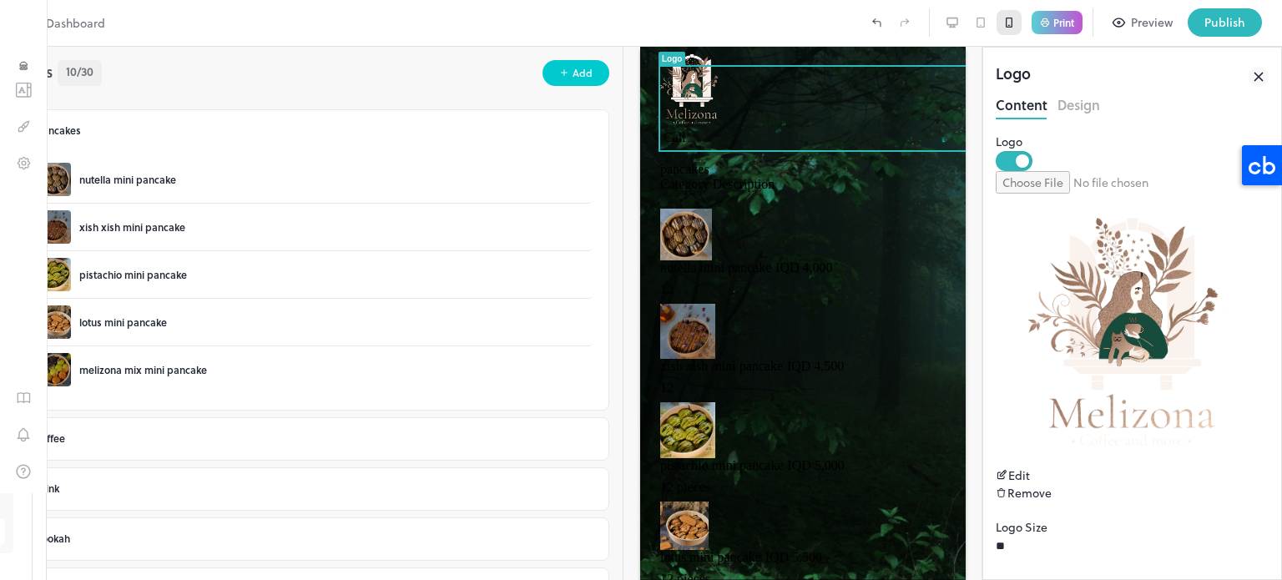
click at [976, 24] on icon at bounding box center [980, 22] width 13 height 13
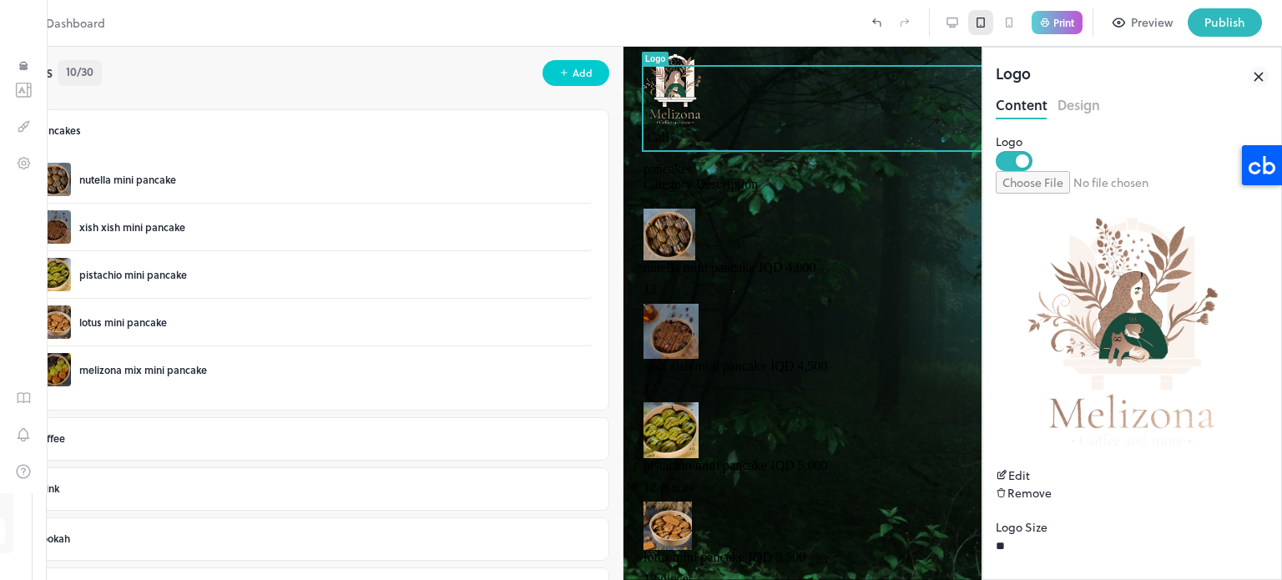
click at [956, 27] on icon at bounding box center [952, 22] width 13 height 13
click at [1010, 19] on icon at bounding box center [1009, 22] width 13 height 13
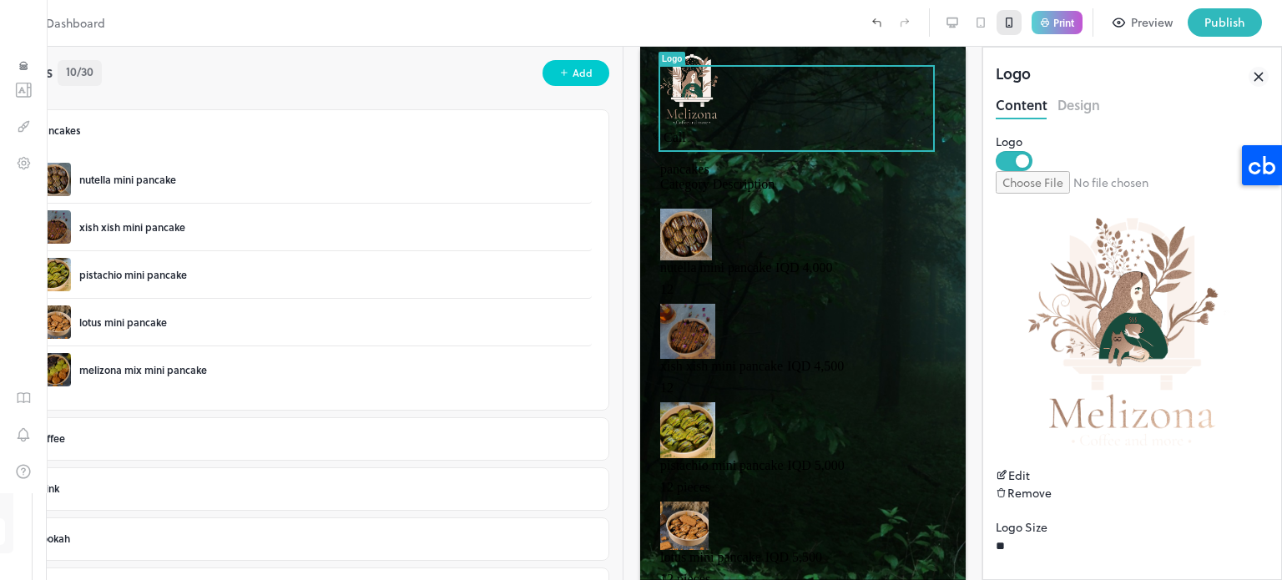
click at [46, 24] on p "Dashboard" at bounding box center [75, 23] width 59 height 18
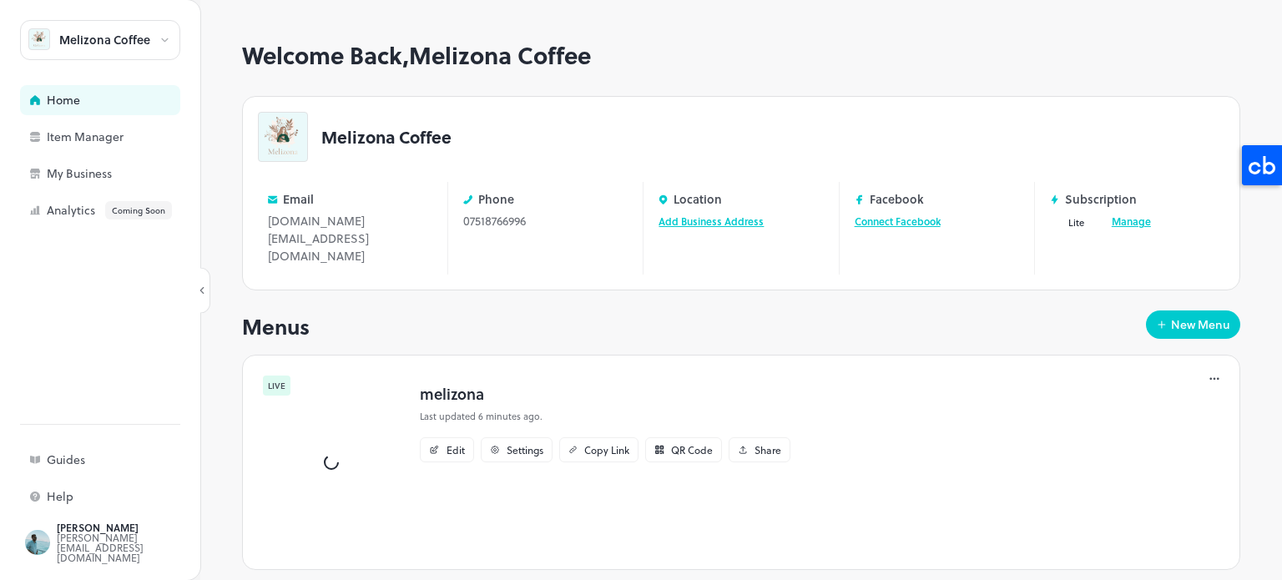
click at [1060, 218] on button "Lite" at bounding box center [1076, 222] width 53 height 19
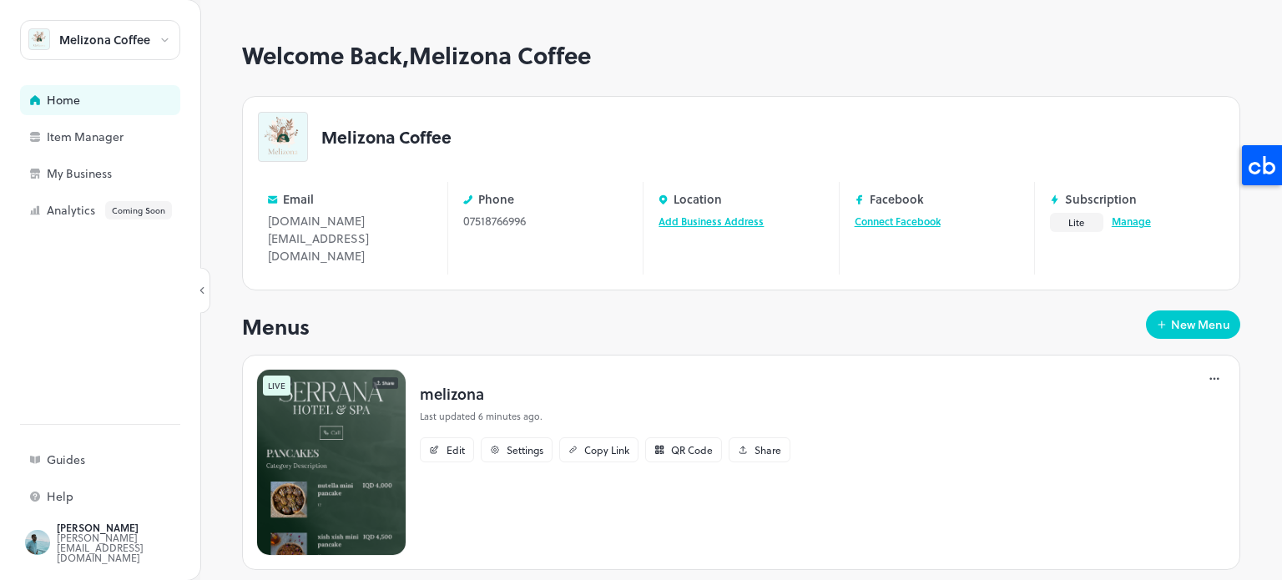
click at [1112, 219] on link "Manage" at bounding box center [1131, 221] width 39 height 15
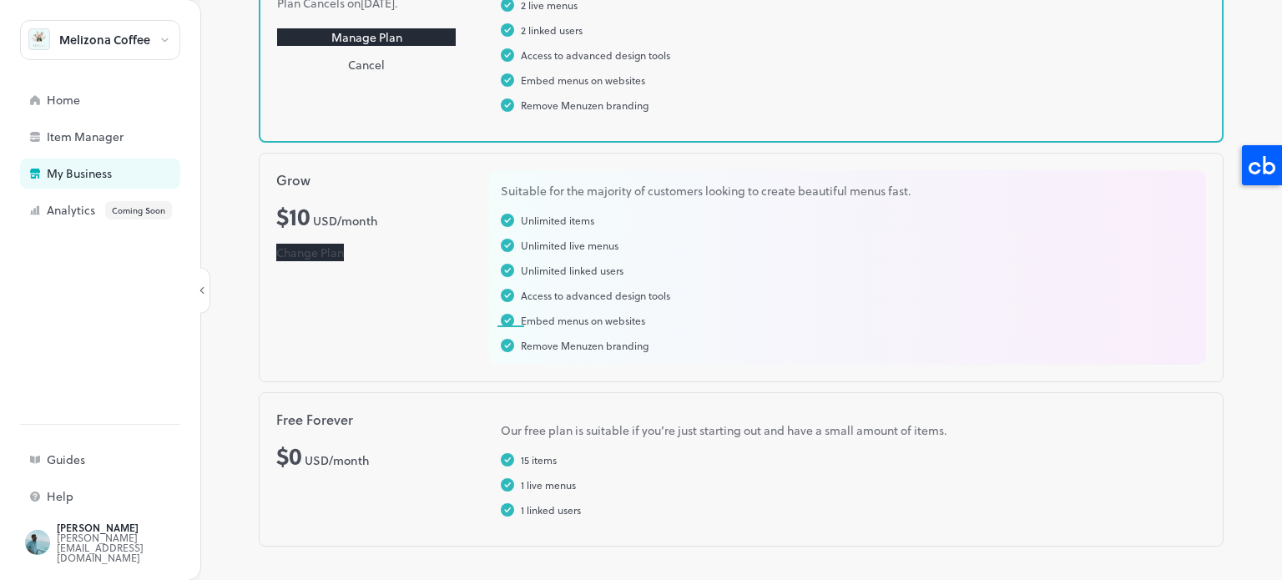
scroll to position [259, 0]
click at [344, 259] on button "Change Plan" at bounding box center [310, 253] width 68 height 18
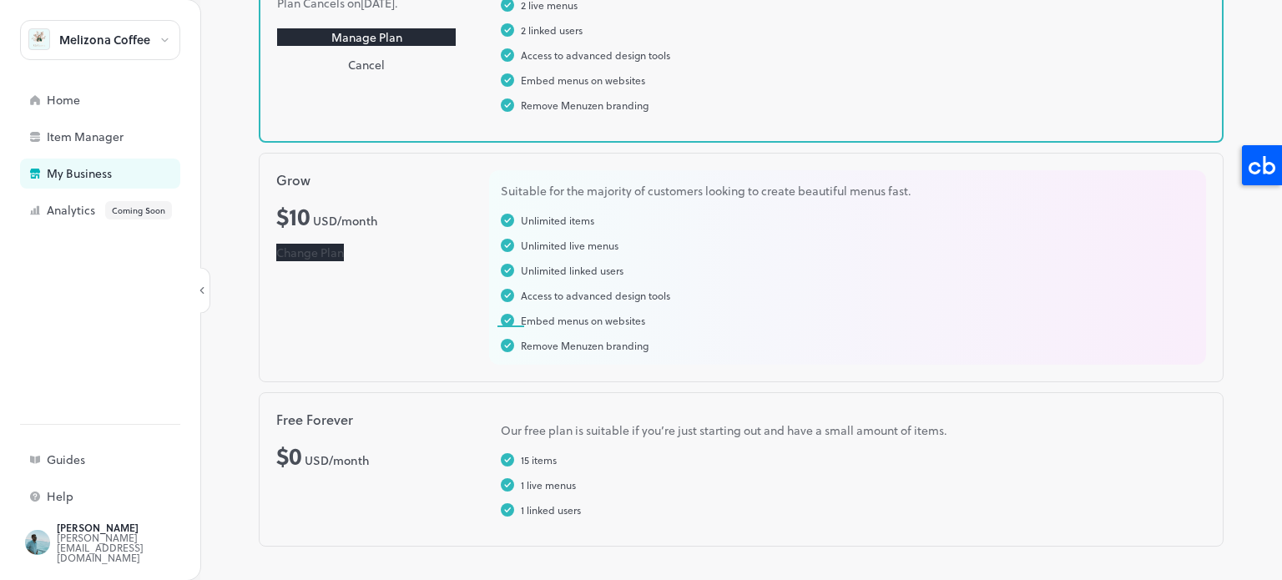
scroll to position [101, 0]
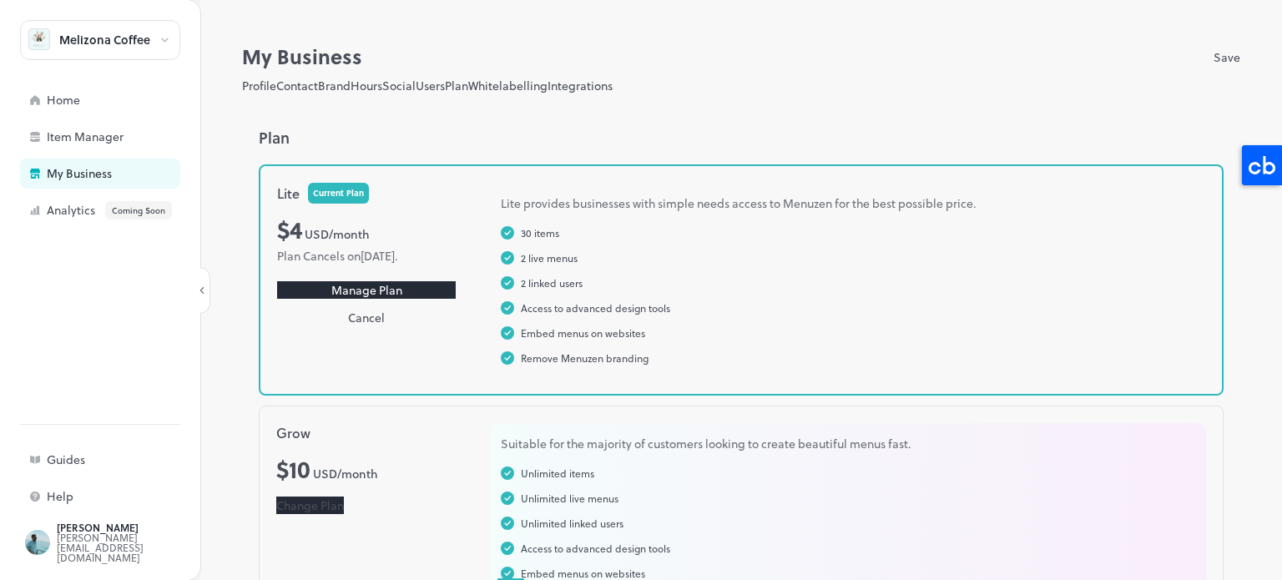
click at [548, 90] on button "Whitelabelling" at bounding box center [507, 86] width 79 height 18
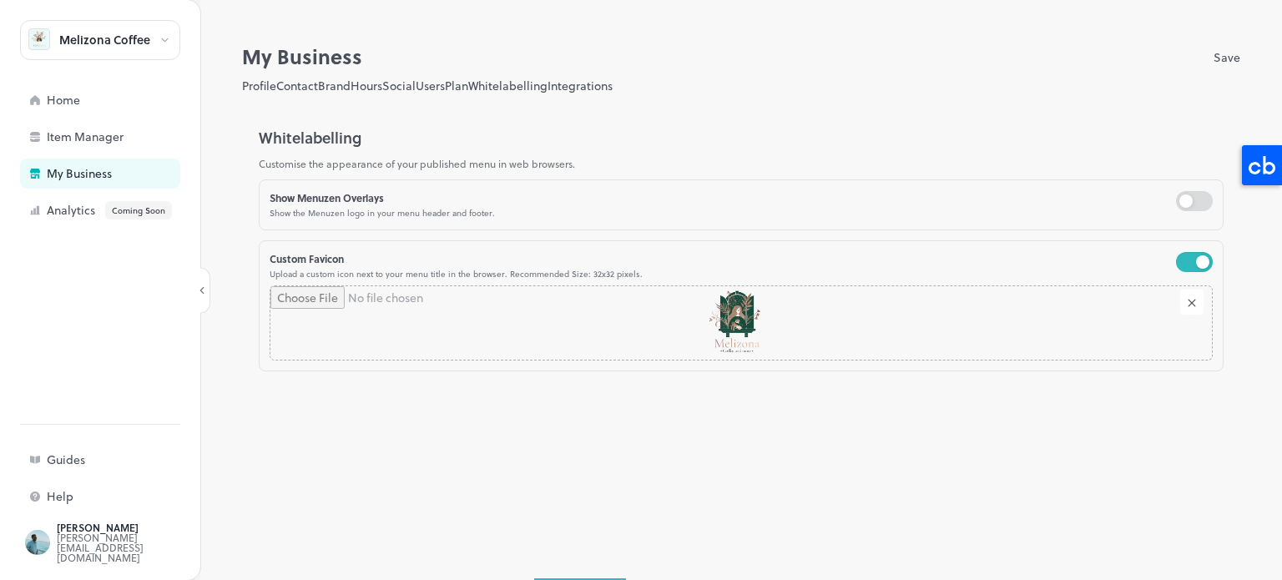
click at [613, 77] on button "Integrations" at bounding box center [580, 86] width 65 height 18
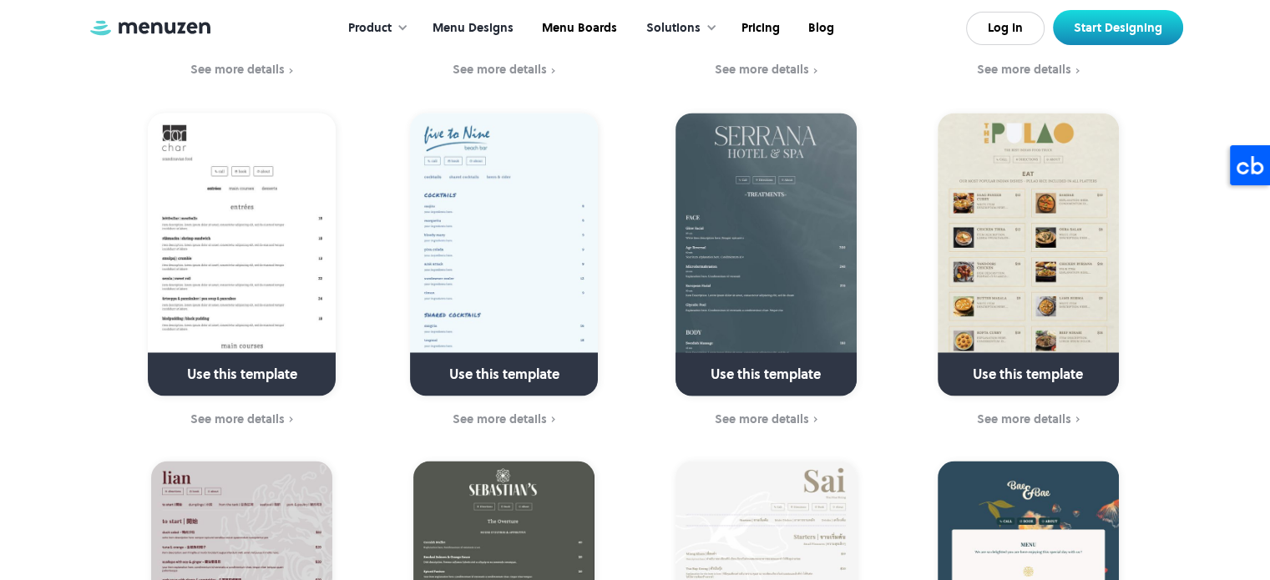
scroll to position [2839, 0]
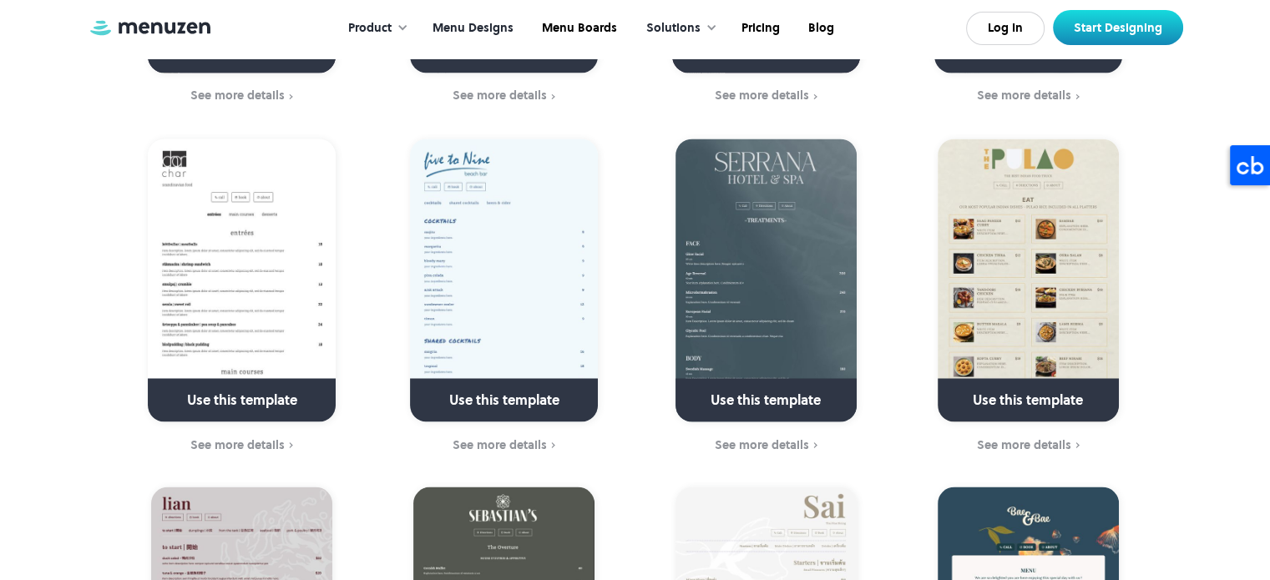
click at [700, 225] on img at bounding box center [765, 280] width 181 height 283
click at [741, 386] on link at bounding box center [765, 407] width 241 height 43
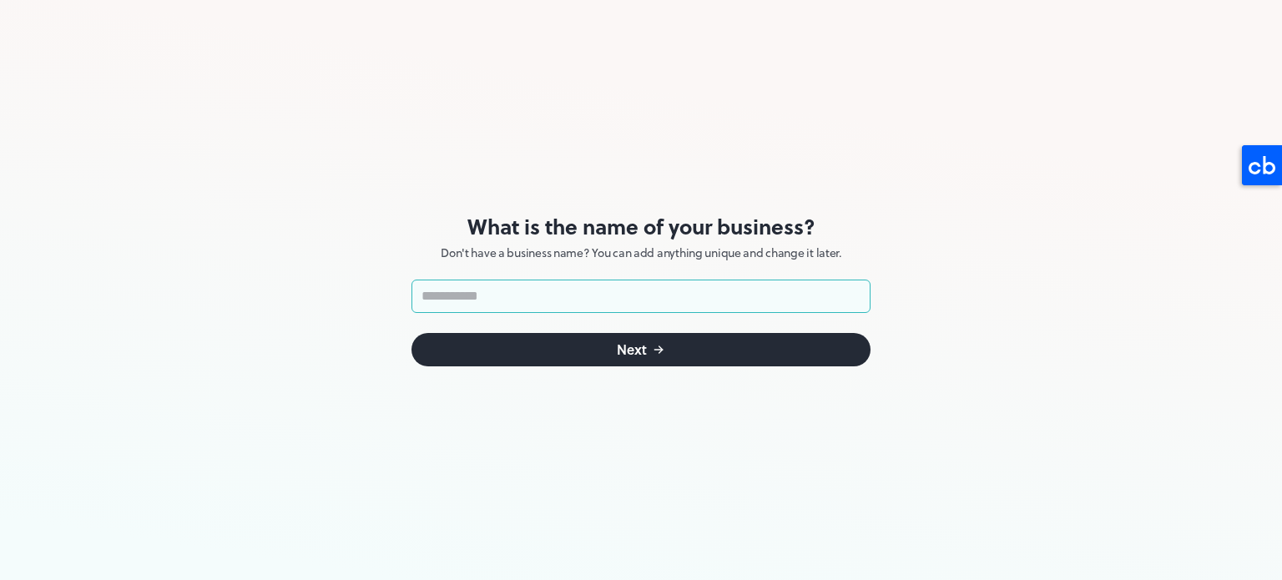
click at [641, 296] on input "text" at bounding box center [641, 296] width 459 height 33
type input "*"
type input "*****"
click at [637, 343] on div "Next" at bounding box center [632, 349] width 30 height 13
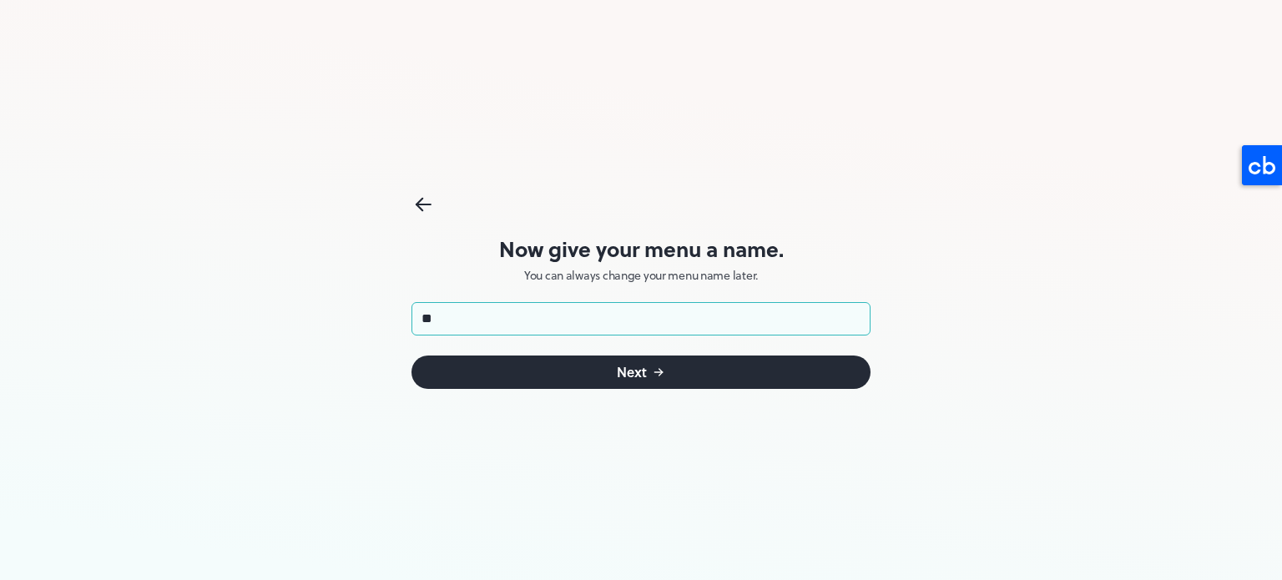
type input "**"
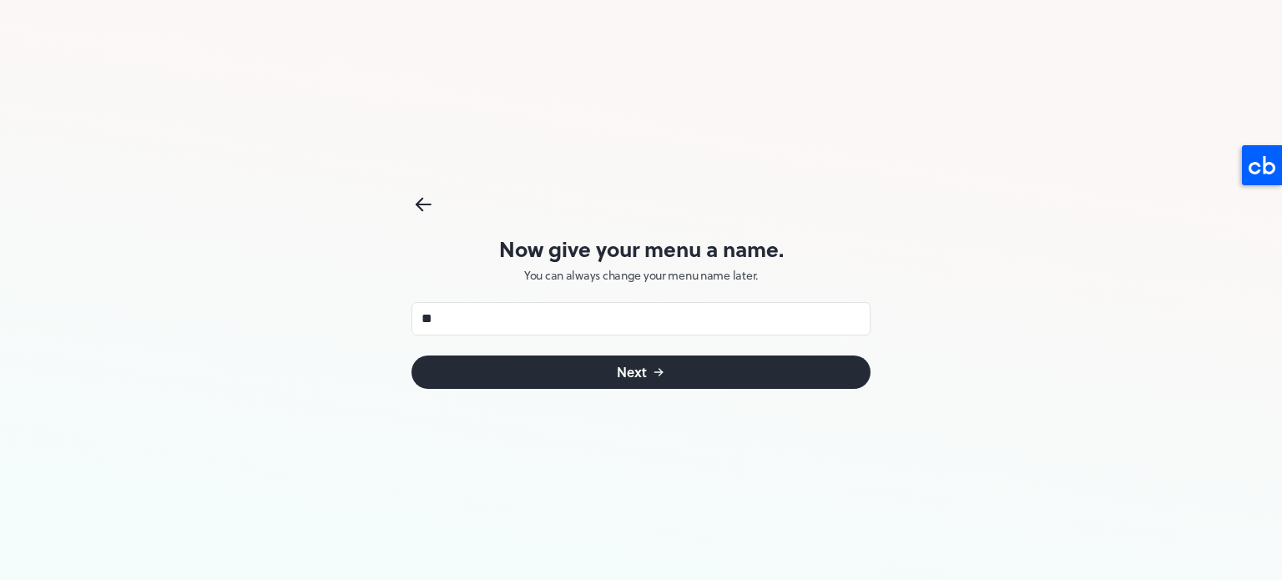
click at [635, 371] on div "Next" at bounding box center [632, 372] width 30 height 13
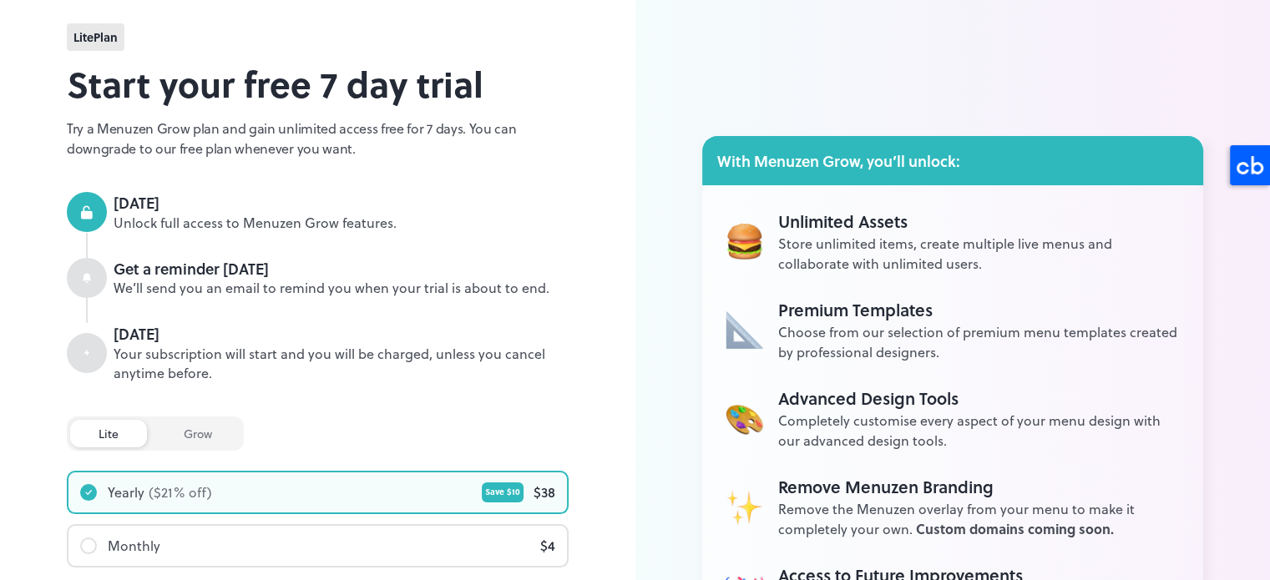
scroll to position [167, 0]
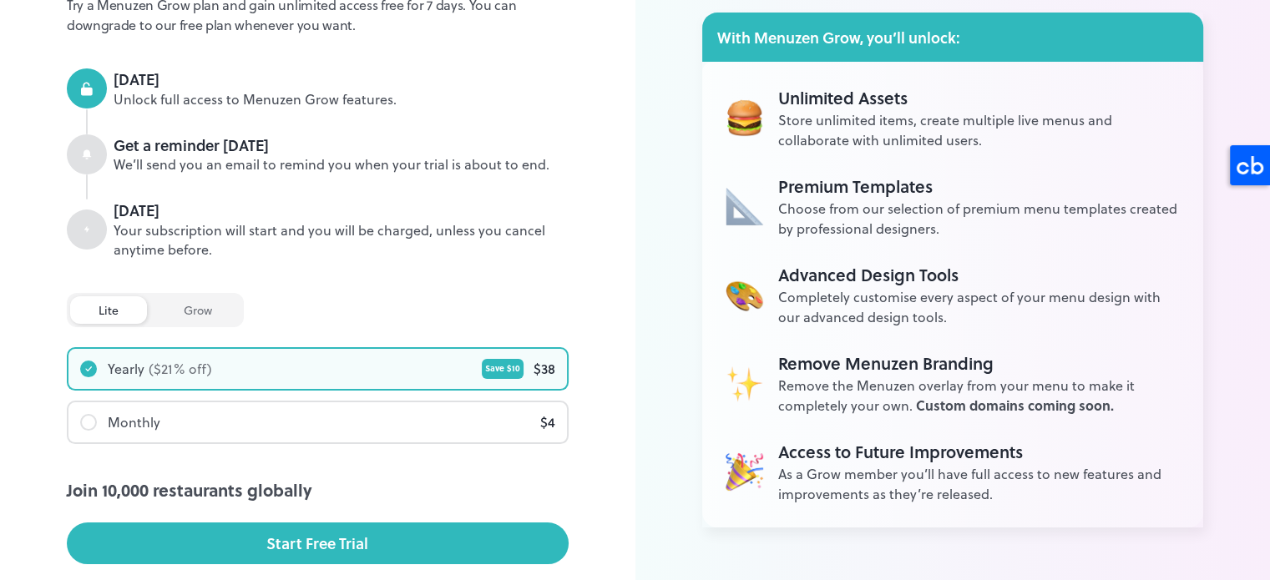
click at [201, 301] on div "grow" at bounding box center [197, 310] width 85 height 28
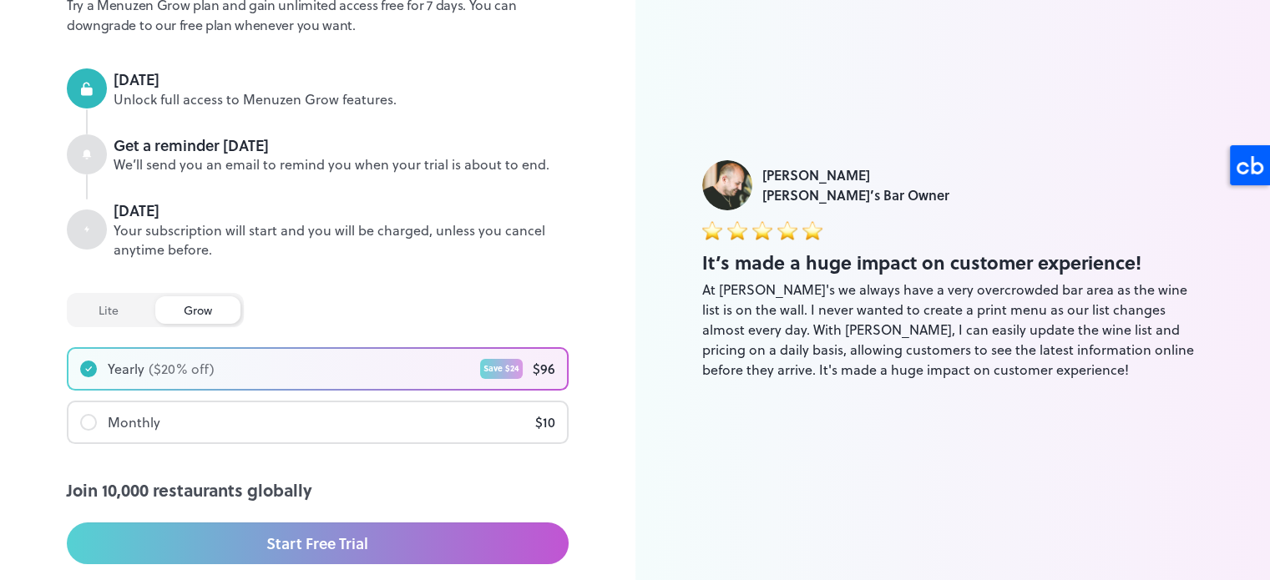
scroll to position [0, 0]
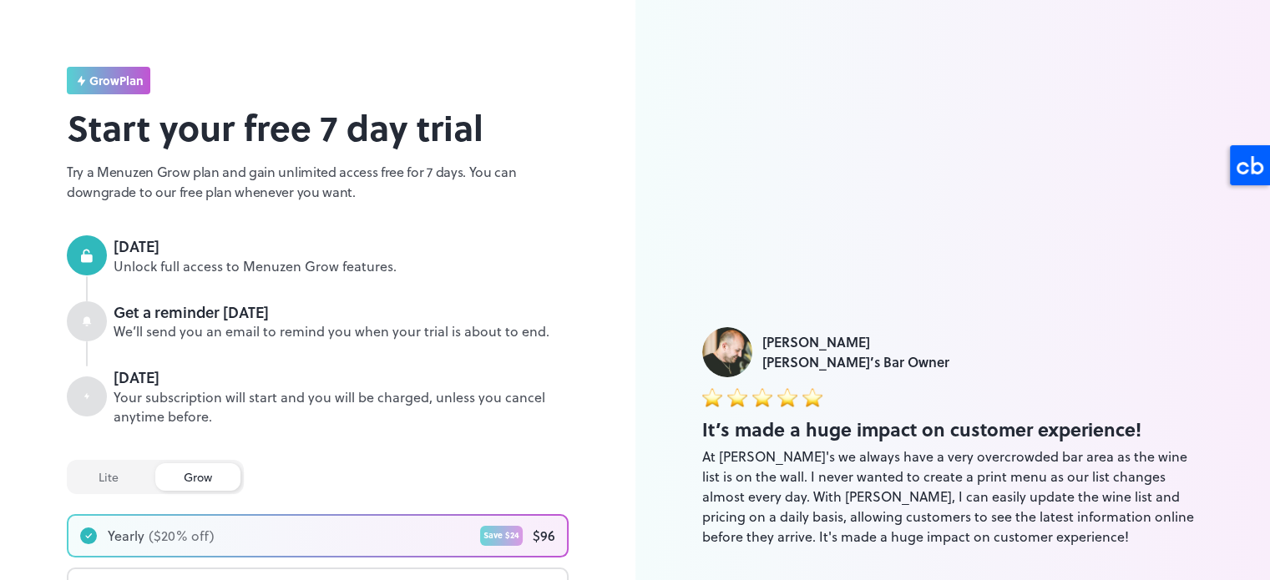
click at [124, 472] on div "lite" at bounding box center [108, 477] width 77 height 28
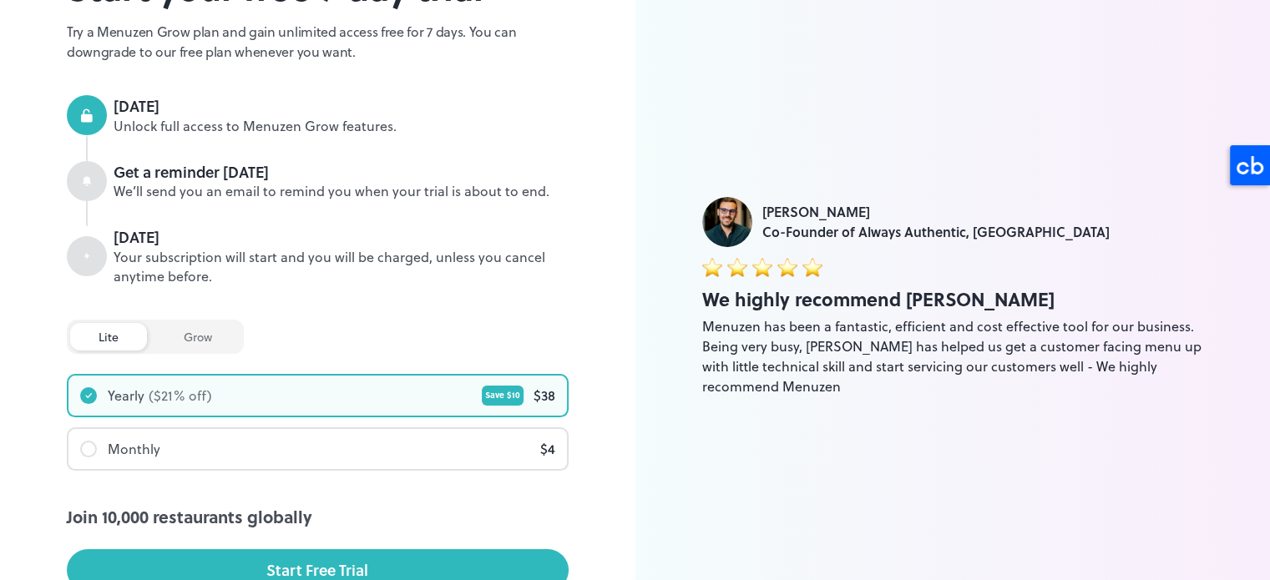
scroll to position [167, 0]
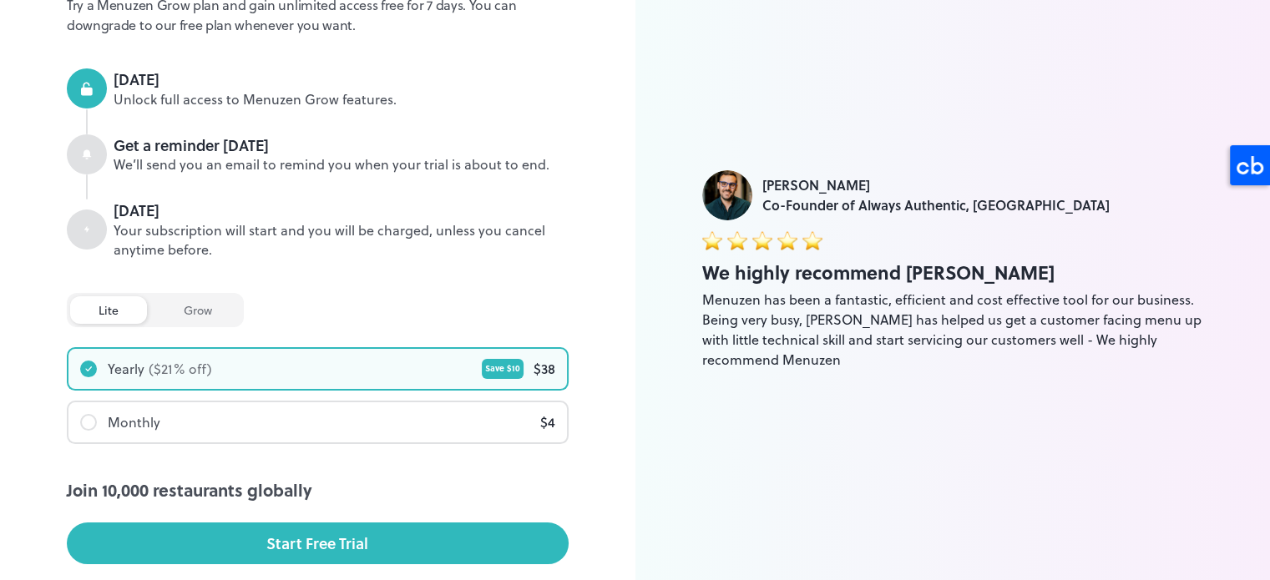
click at [199, 311] on div "grow" at bounding box center [197, 310] width 85 height 28
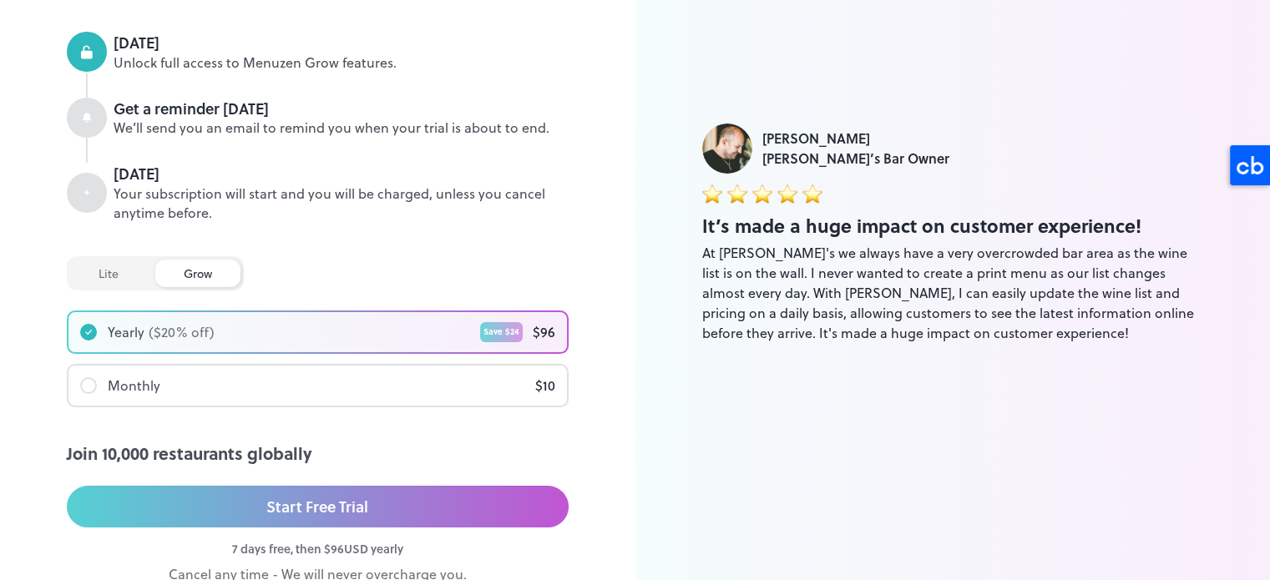
scroll to position [293, 0]
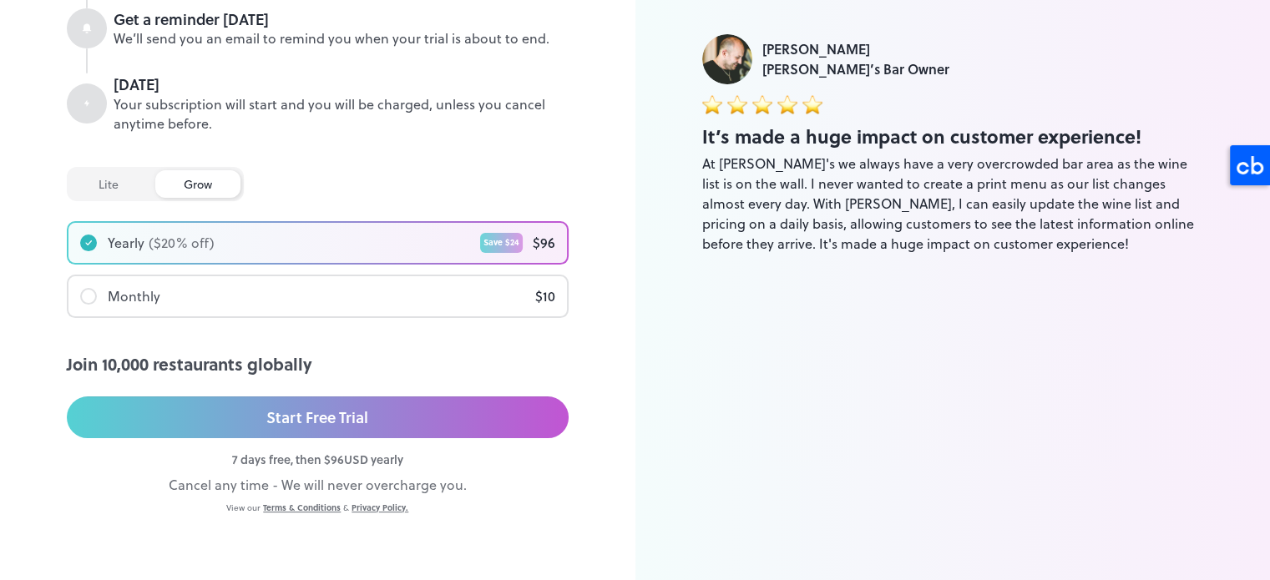
click at [351, 417] on div "Start Free Trial" at bounding box center [317, 417] width 102 height 25
